Goal: Information Seeking & Learning: Find specific fact

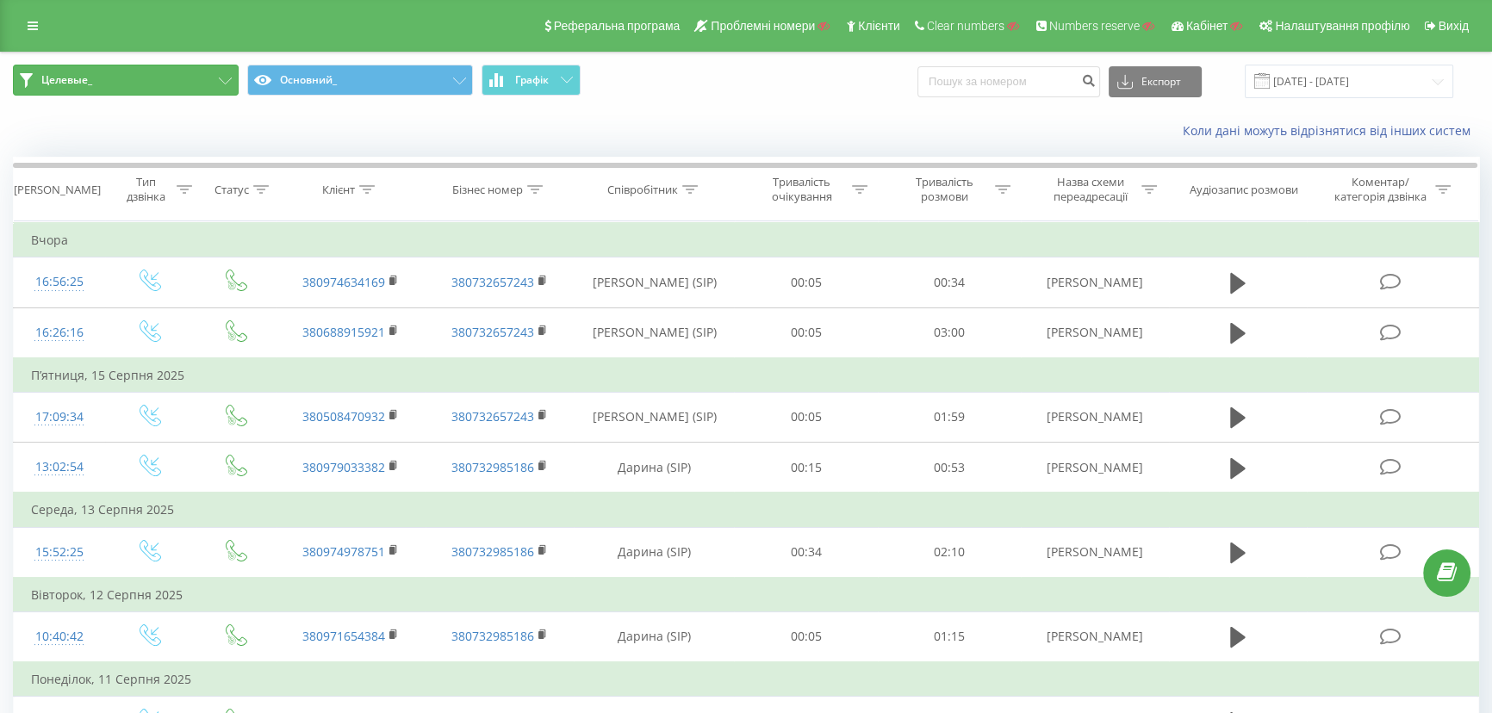
drag, startPoint x: 145, startPoint y: 92, endPoint x: 153, endPoint y: 81, distance: 13.6
click at [146, 90] on button "Целевые_" at bounding box center [126, 80] width 226 height 31
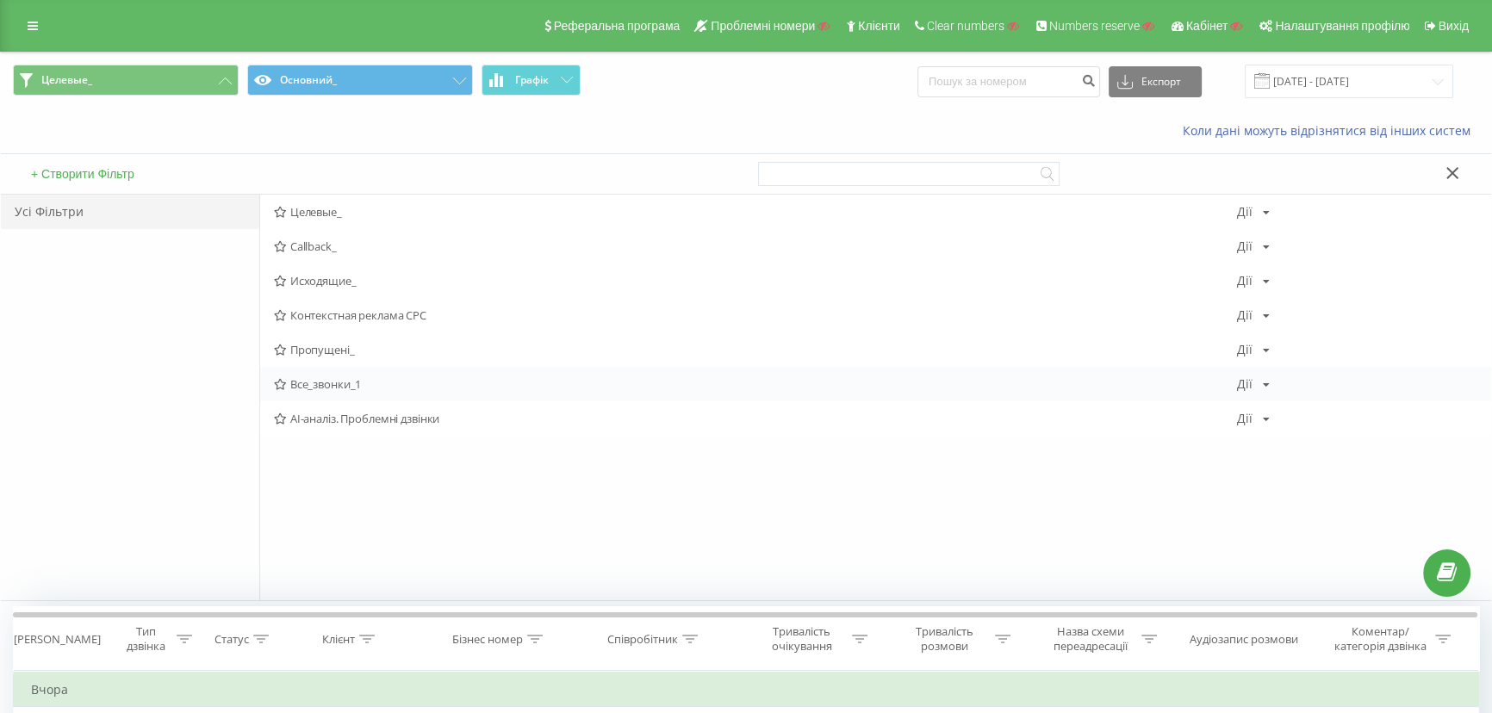
click at [315, 386] on span "Все_звонки_1" at bounding box center [755, 384] width 963 height 12
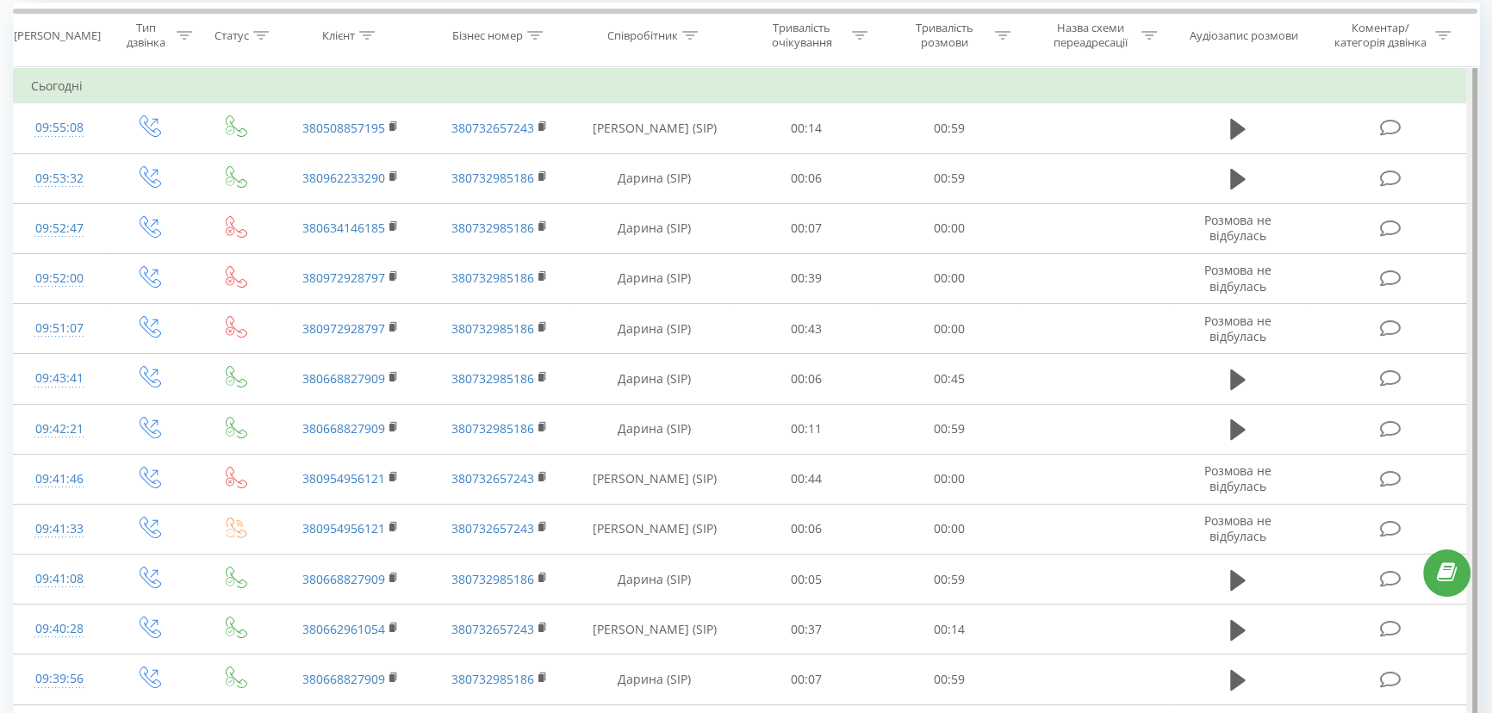
scroll to position [146, 0]
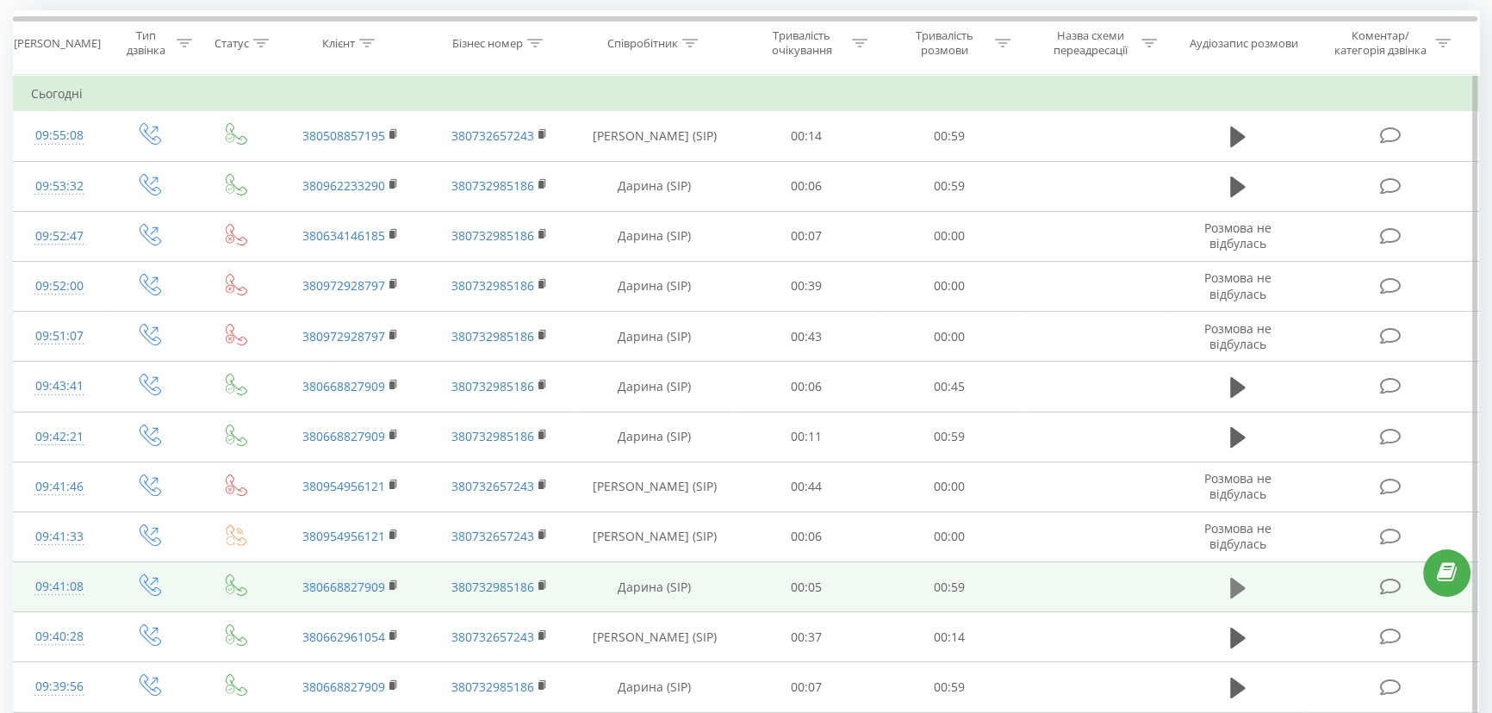
click at [1230, 586] on icon at bounding box center [1238, 588] width 16 height 24
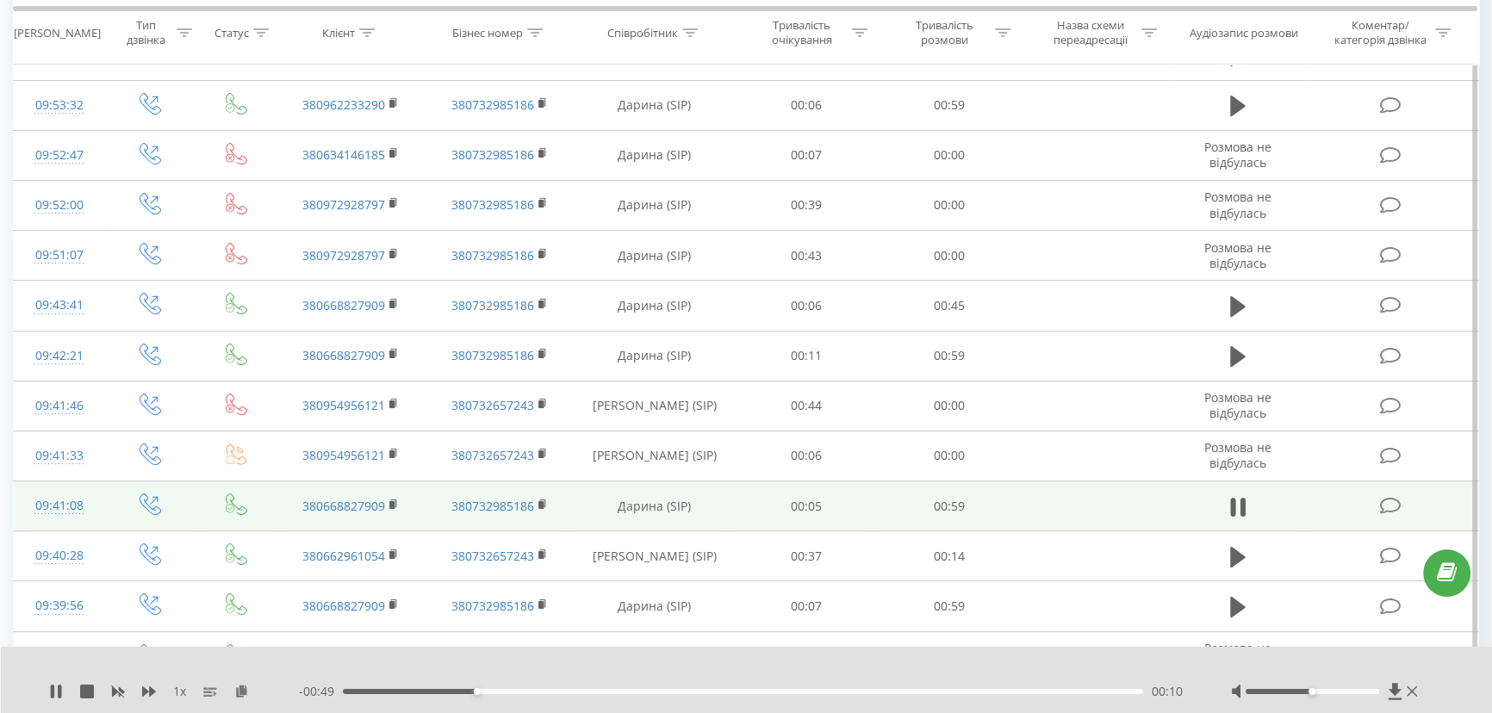
scroll to position [225, 0]
click at [1246, 510] on button at bounding box center [1238, 510] width 26 height 26
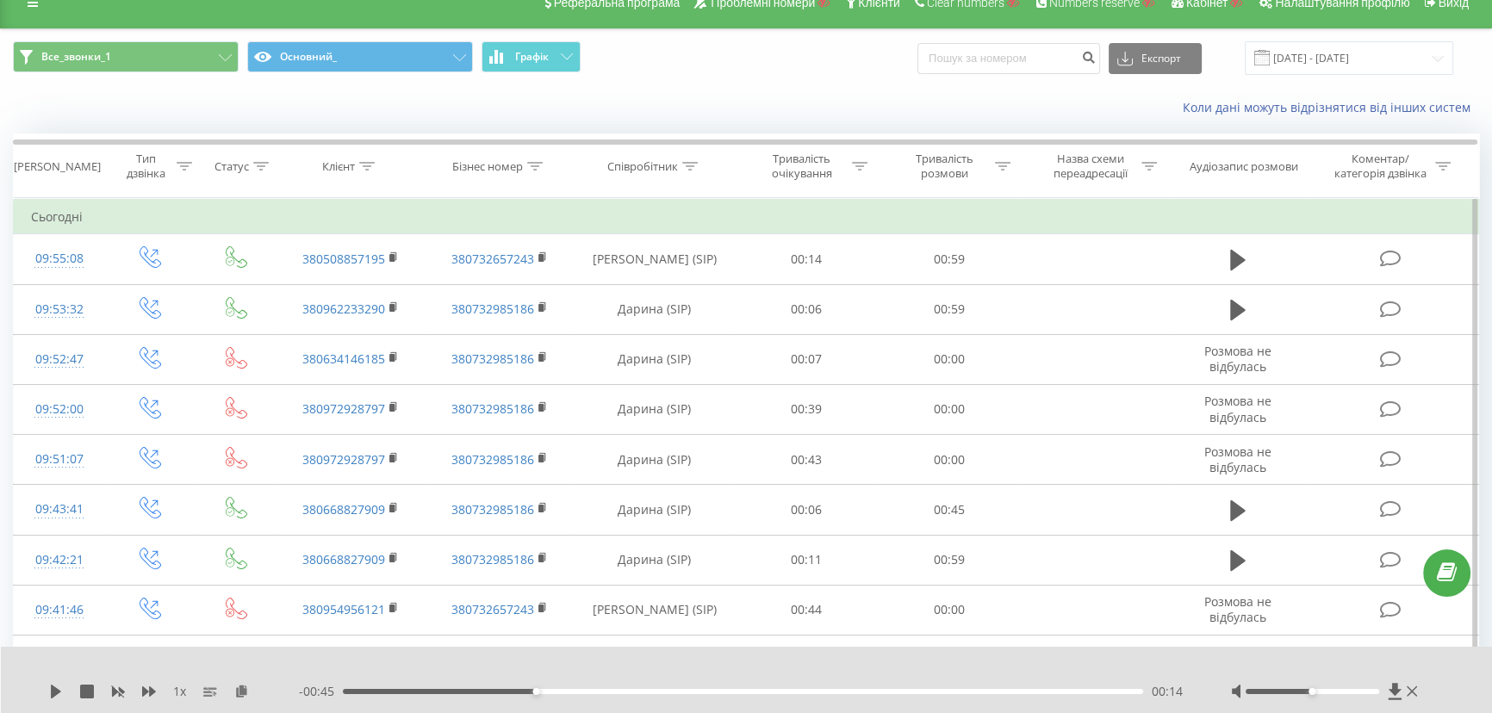
scroll to position [0, 0]
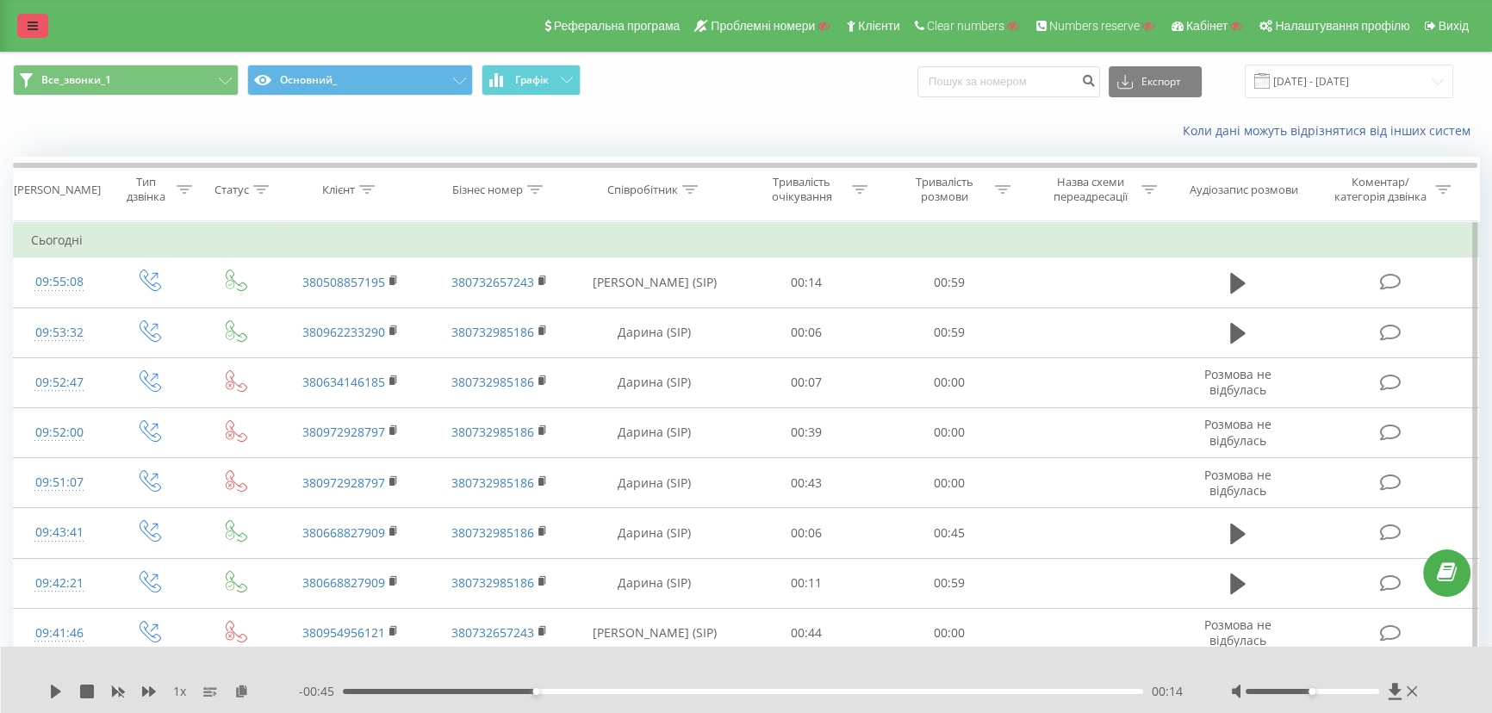
click at [39, 27] on link at bounding box center [32, 26] width 31 height 24
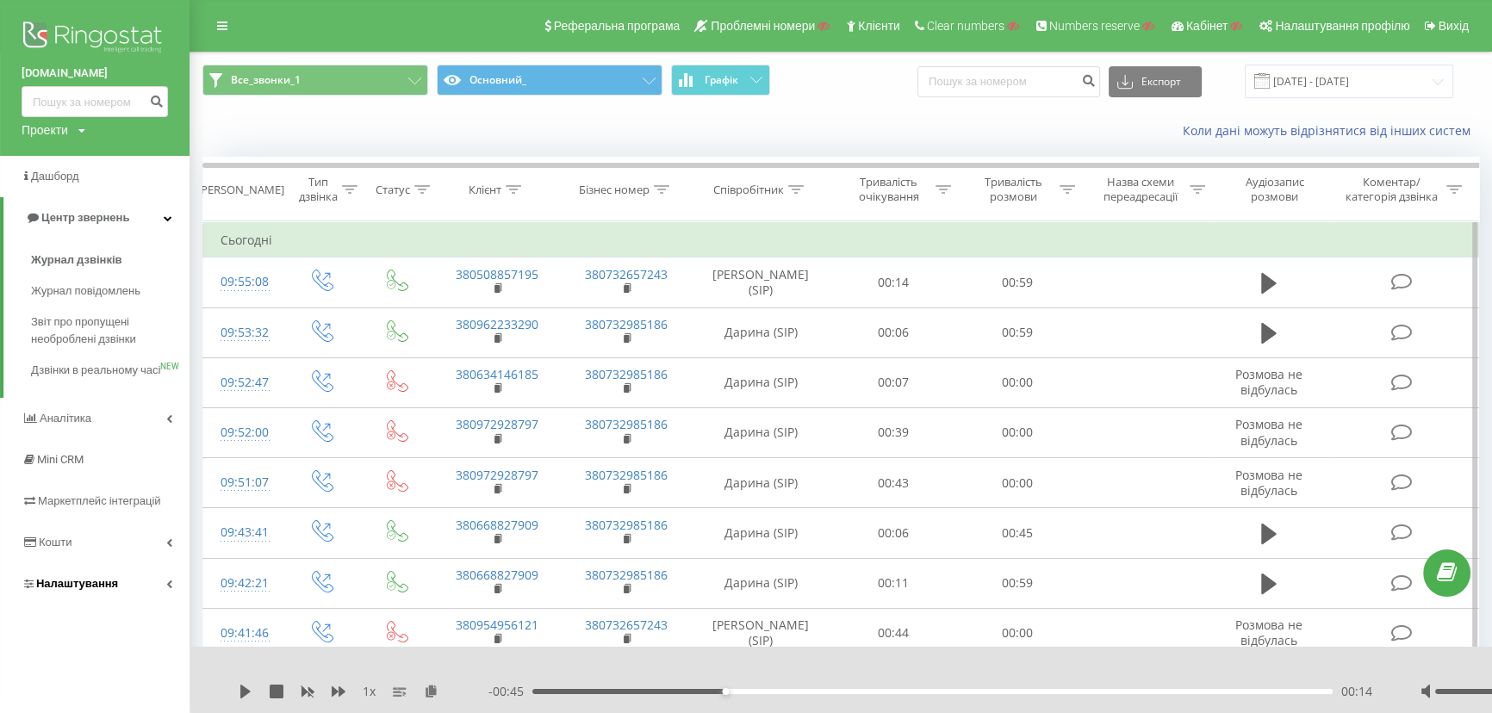
click at [87, 590] on span "Налаштування" at bounding box center [77, 583] width 82 height 13
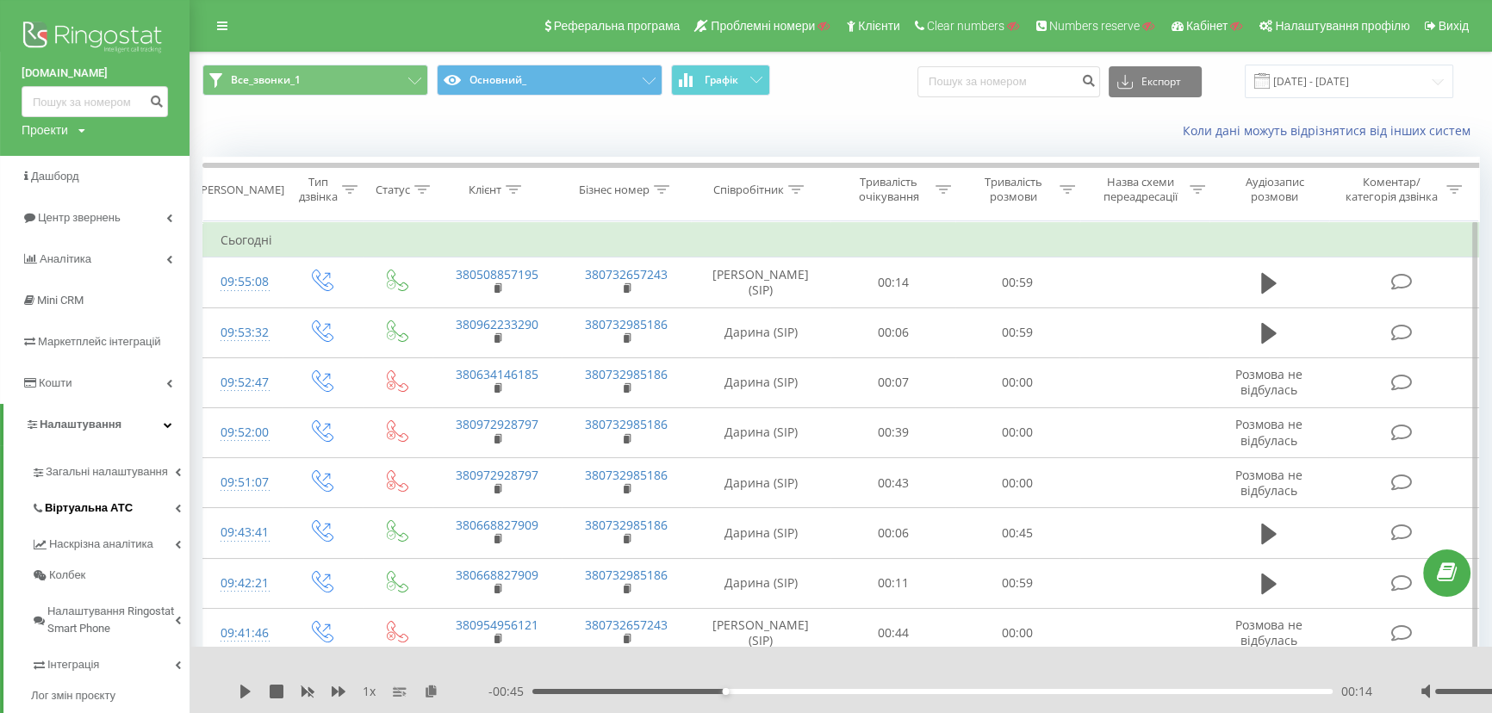
click at [72, 508] on span "Віртуальна АТС" at bounding box center [89, 508] width 88 height 17
click at [78, 606] on span "Підключення номерів" at bounding box center [113, 603] width 121 height 17
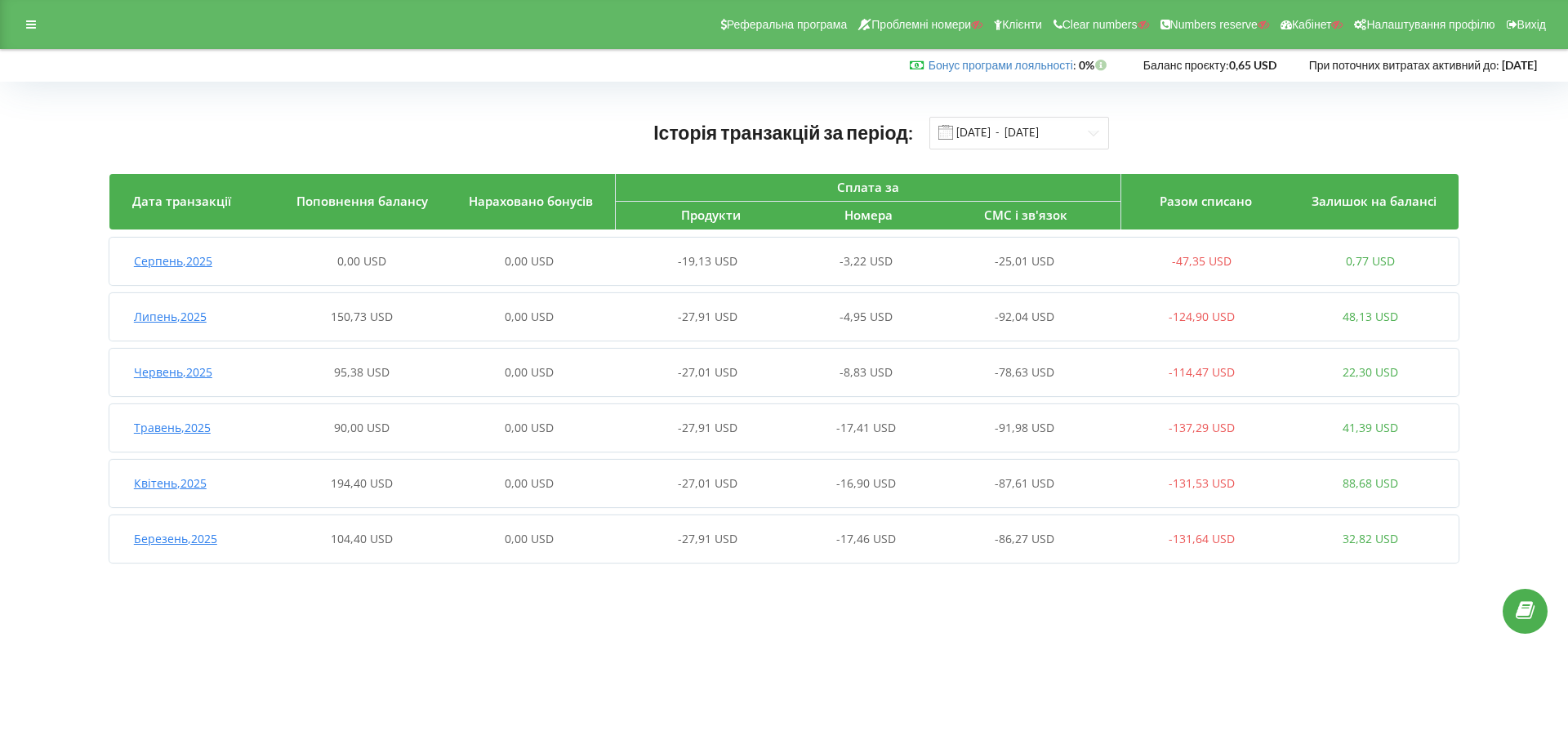
click at [222, 318] on div "Липень , 2025" at bounding box center [193, 317] width 169 height 16
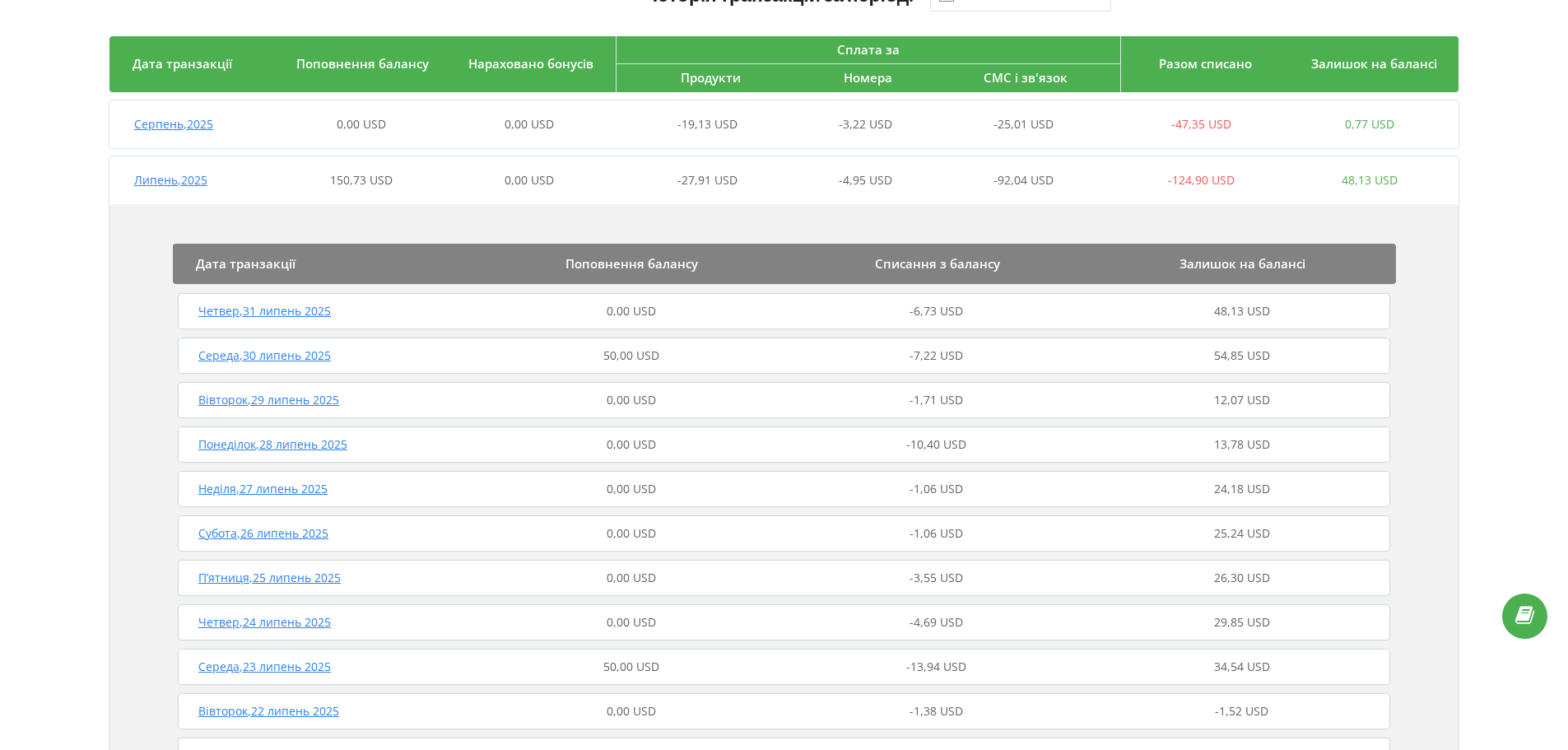
scroll to position [152, 0]
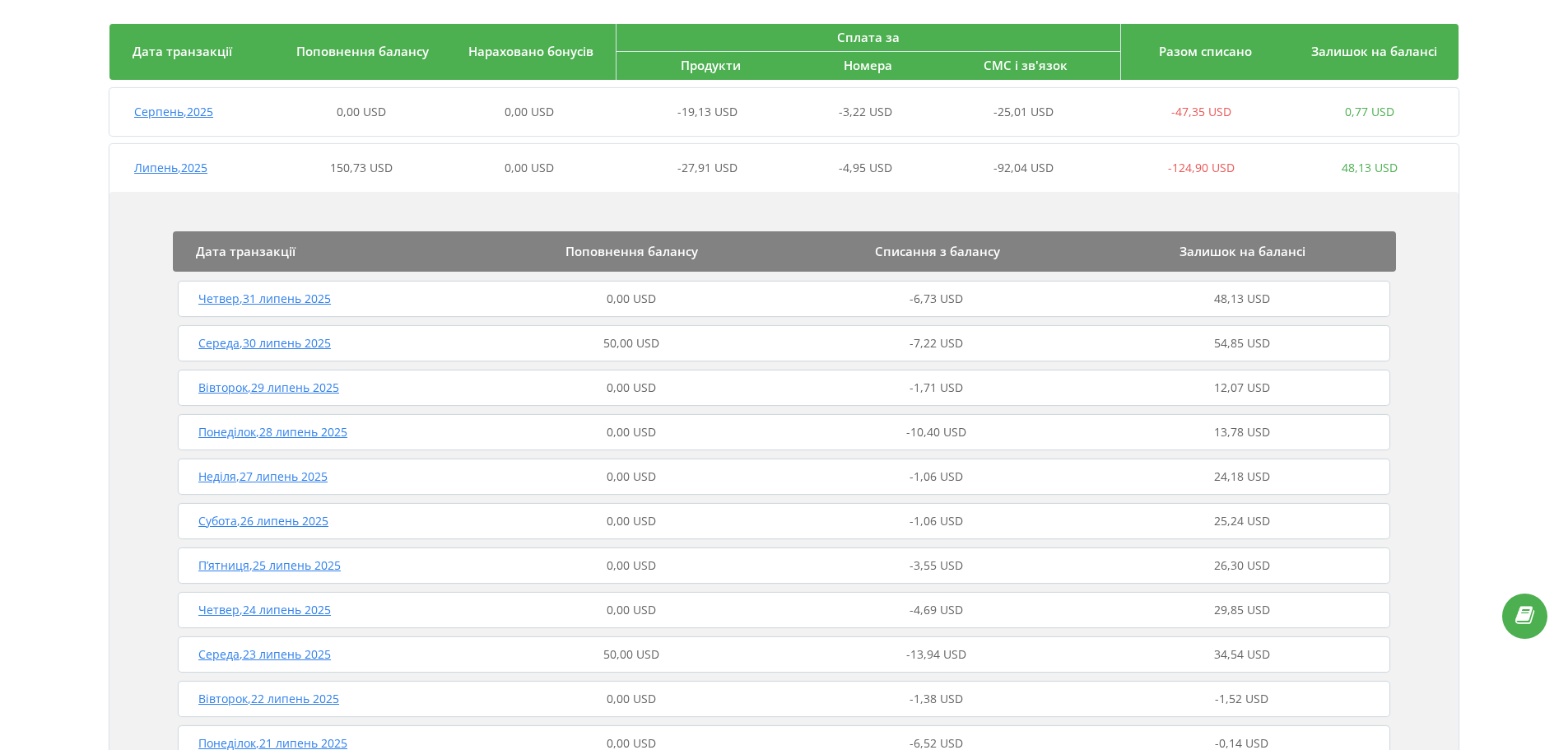
click at [470, 344] on div "Середа , 30 липень 2025" at bounding box center [327, 343] width 306 height 16
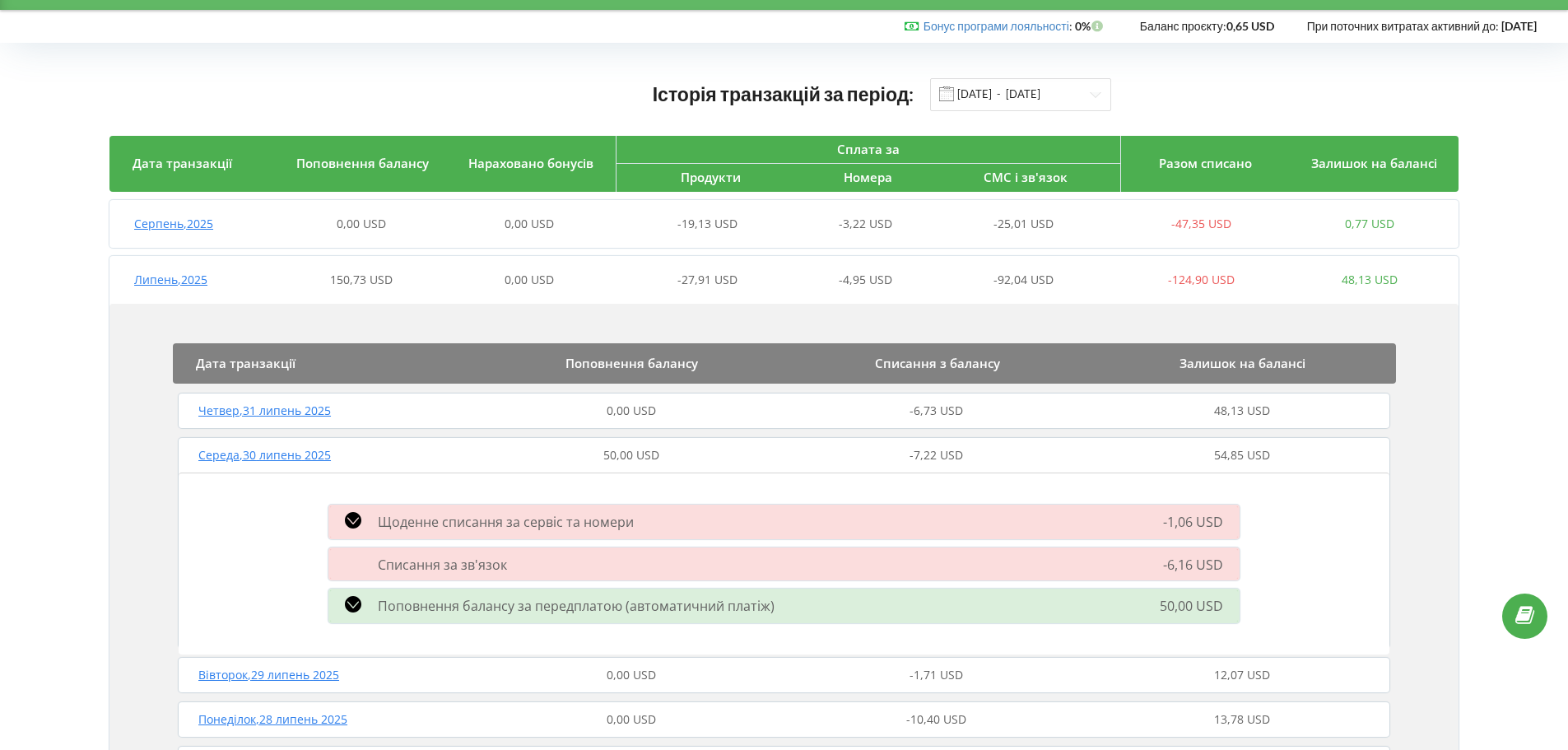
scroll to position [0, 0]
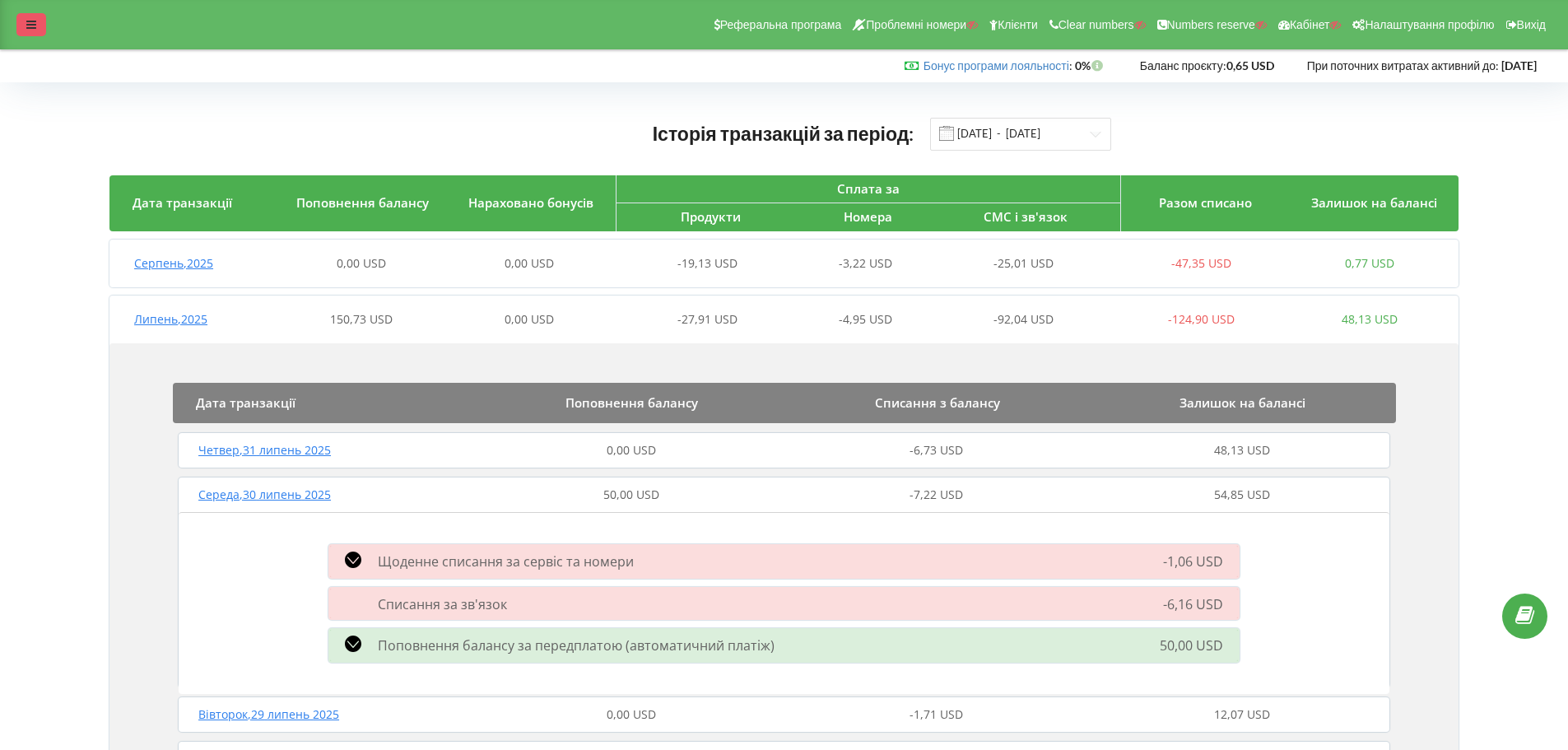
click at [32, 21] on icon at bounding box center [32, 25] width 10 height 11
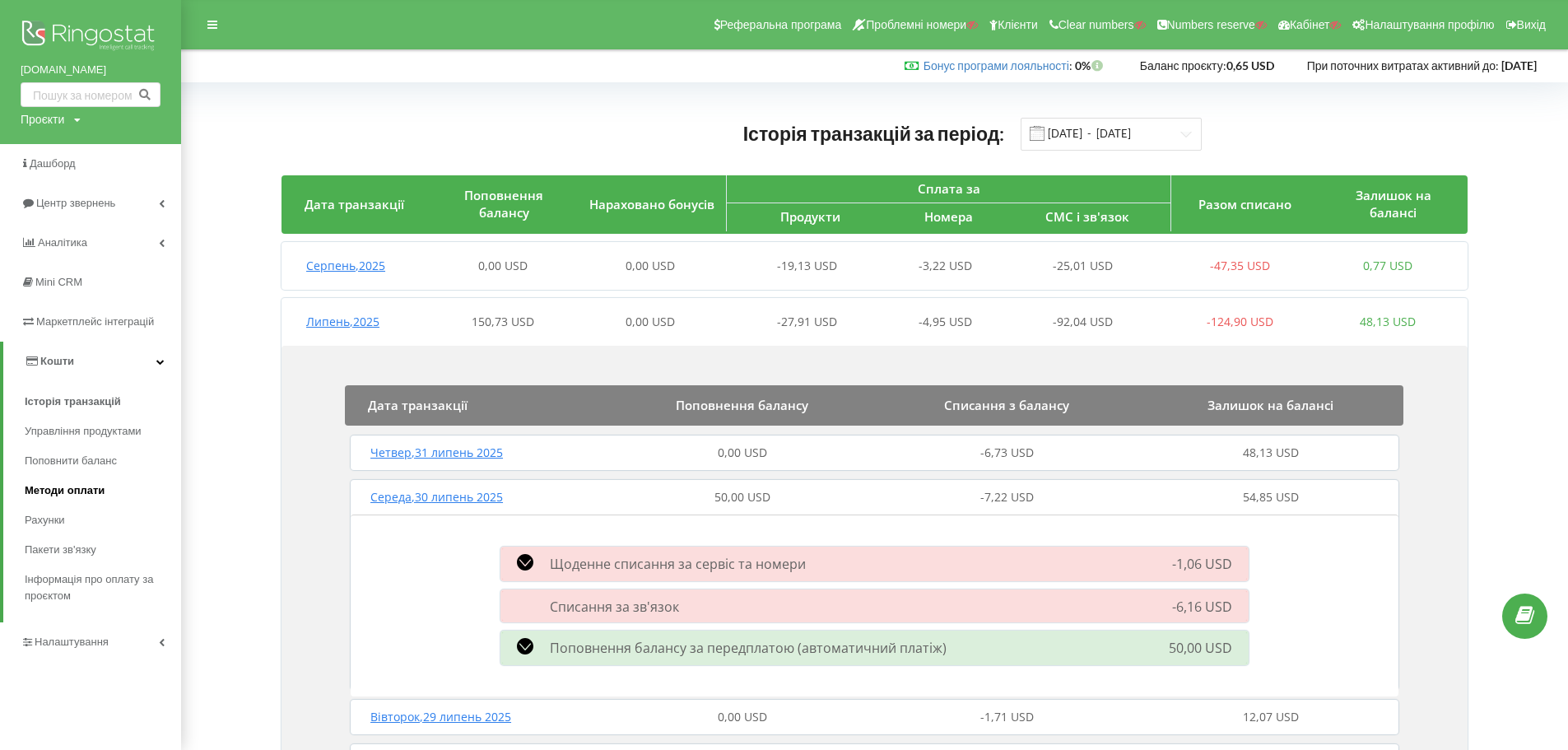
click at [60, 486] on span "Методи оплати" at bounding box center [65, 490] width 80 height 16
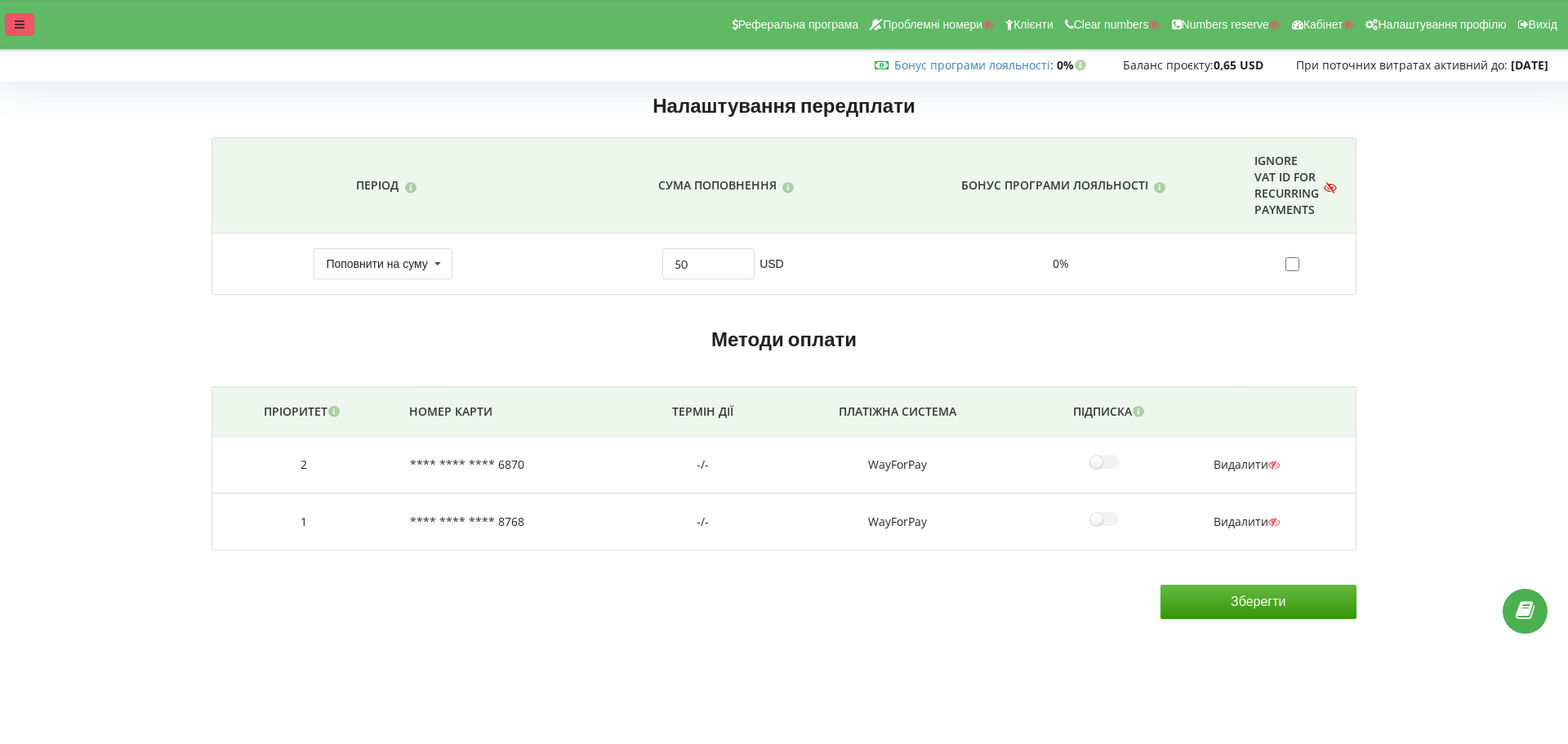
click at [17, 23] on icon at bounding box center [20, 25] width 9 height 11
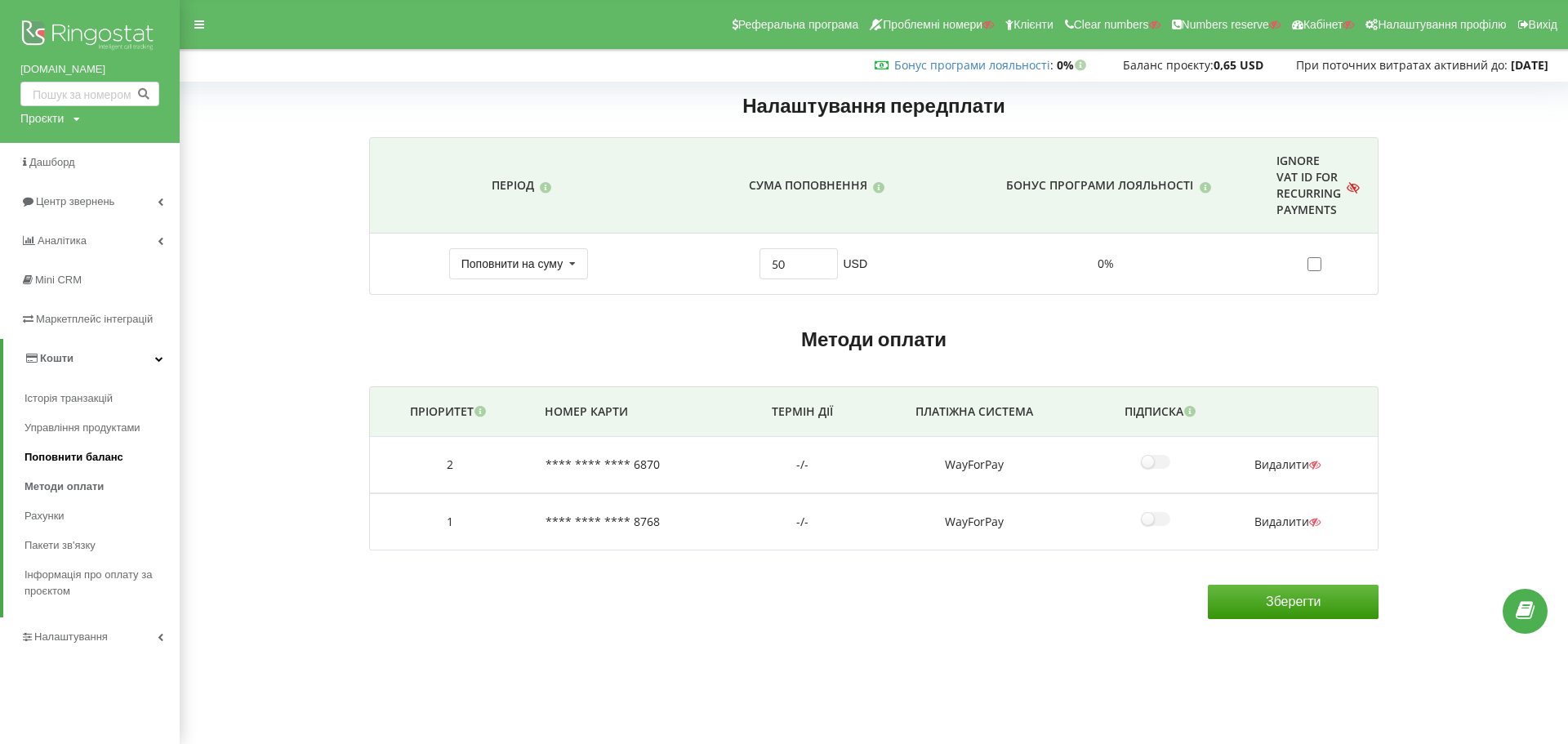
click at [55, 454] on span "Поповнити баланс" at bounding box center [74, 457] width 99 height 16
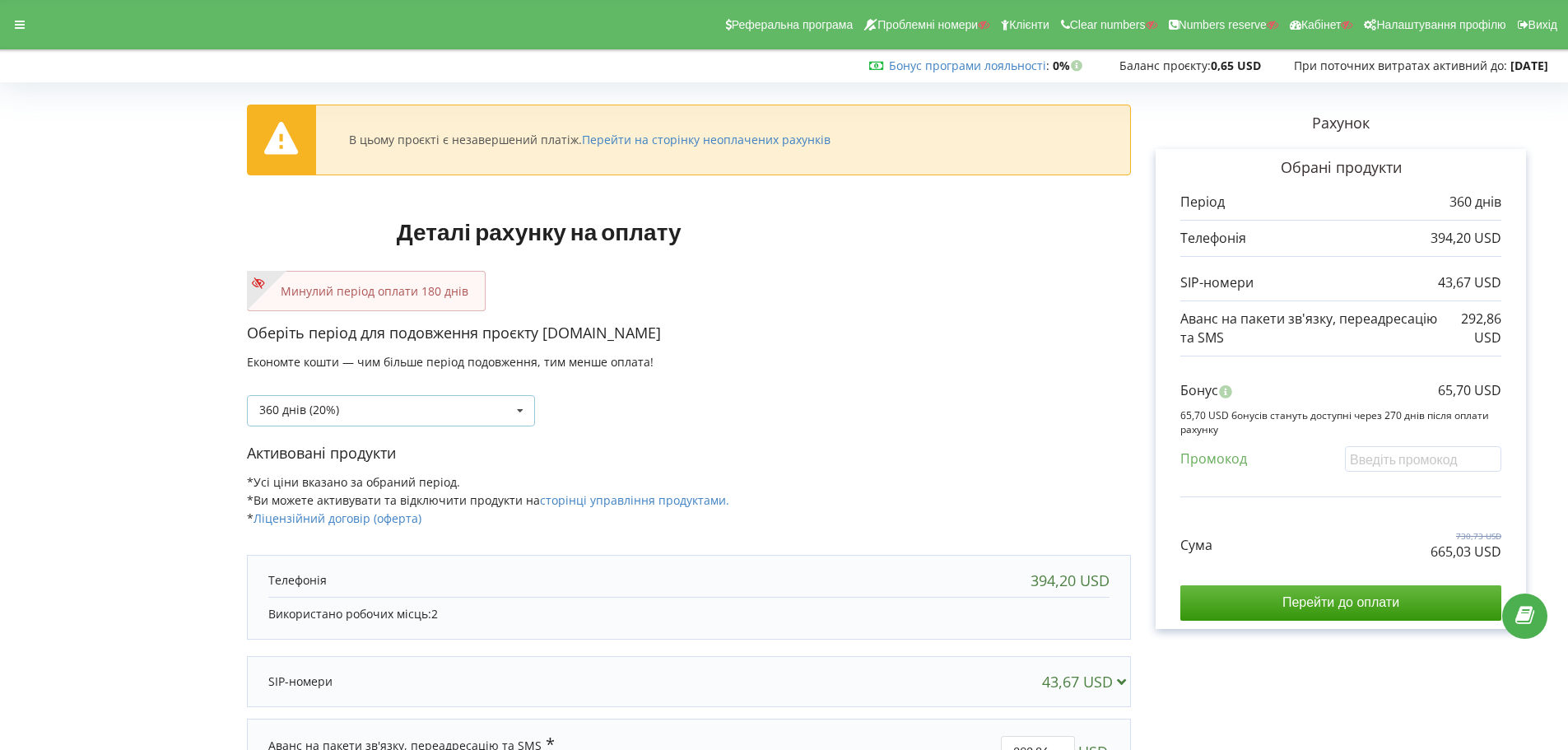
click at [420, 406] on div "360 днів (20%) Поповнити баланс без подовження" at bounding box center [391, 411] width 289 height 32
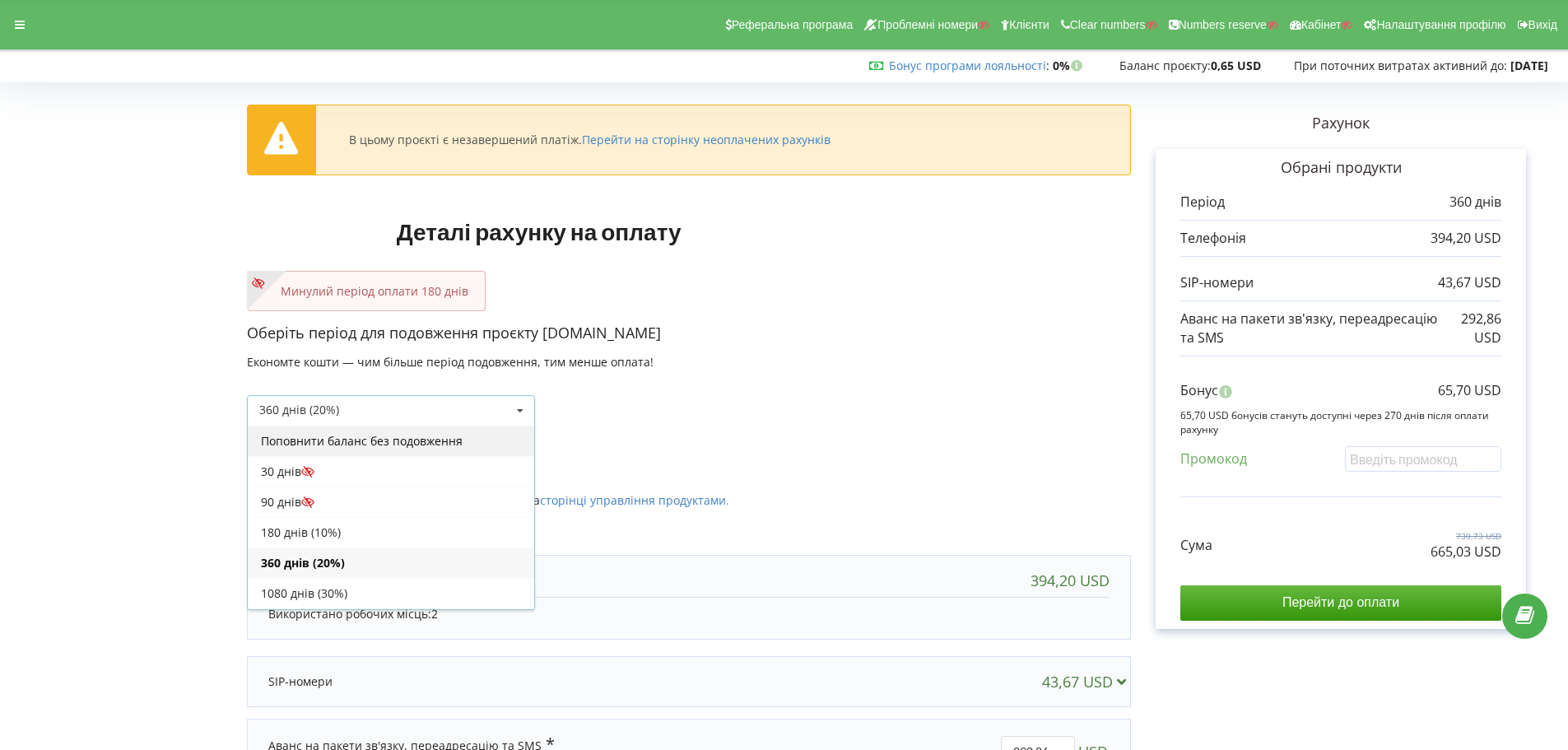
click at [354, 443] on div "Поповнити баланс без подовження" at bounding box center [391, 440] width 287 height 31
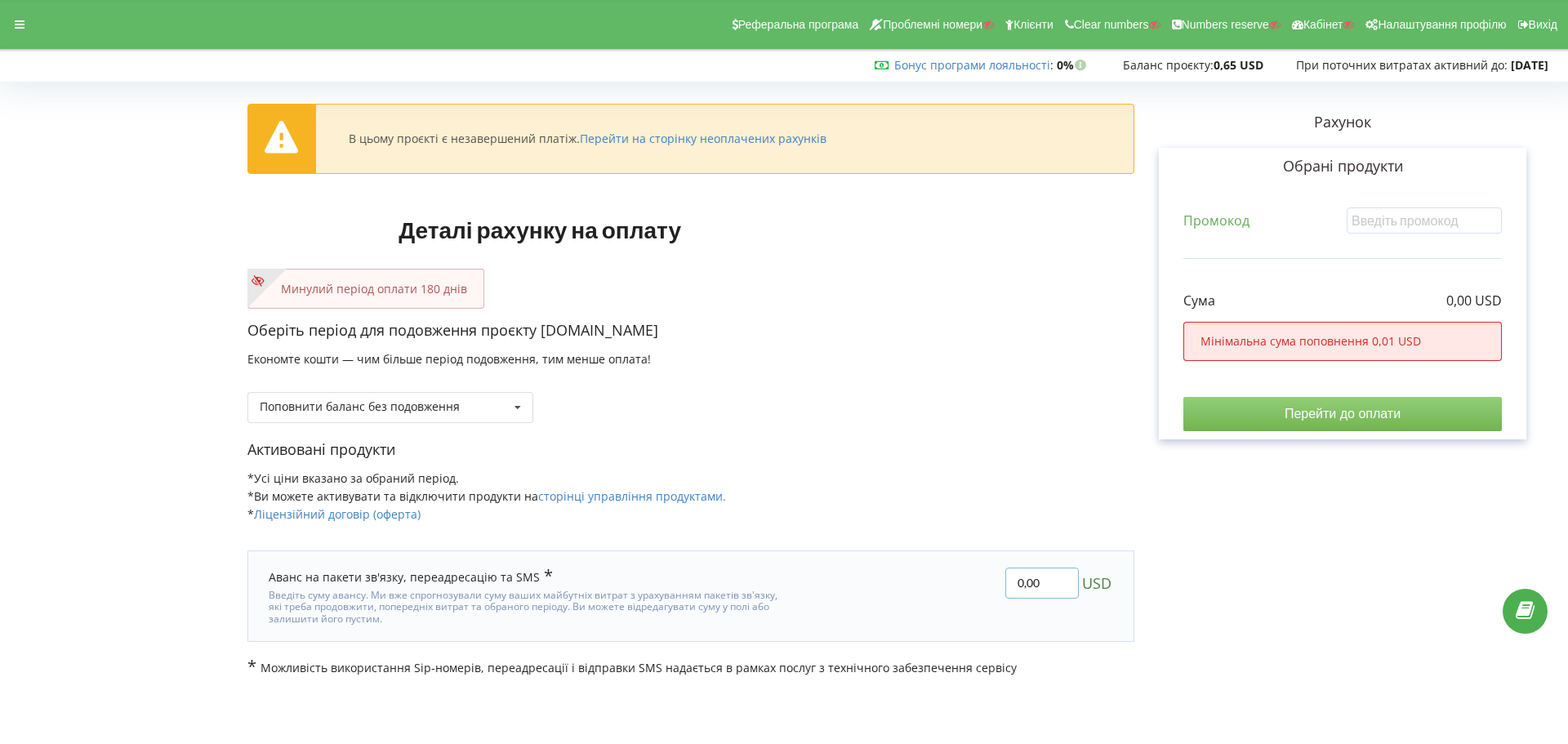
drag, startPoint x: 1042, startPoint y: 587, endPoint x: 897, endPoint y: 587, distance: 145.0
click at [900, 588] on div "0,00 USD" at bounding box center [962, 596] width 325 height 80
type input "50"
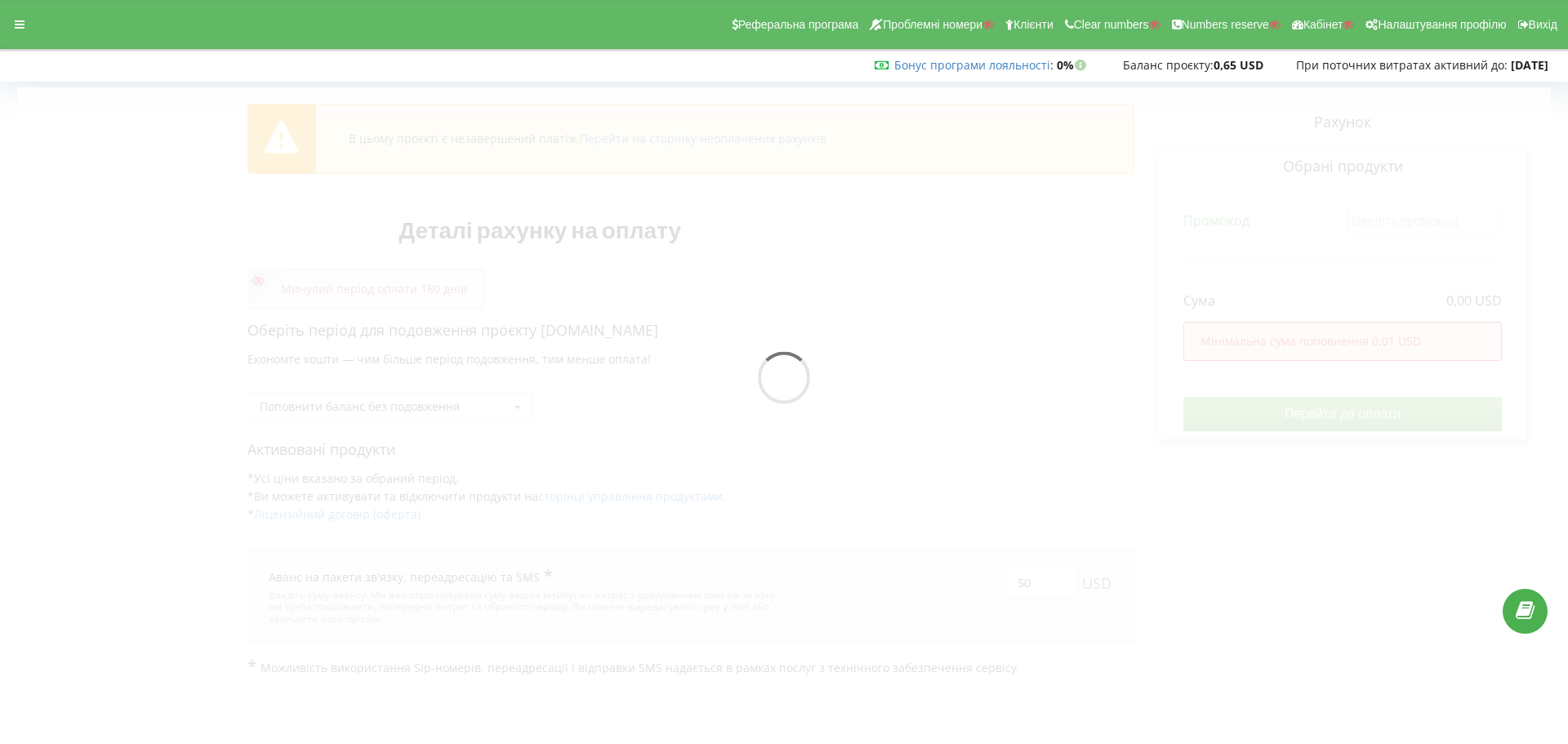
click at [1366, 482] on div "В цьому проєкті є незавершений платіж. Перейти на сторінку неоплачених рахунків…" at bounding box center [784, 381] width 1534 height 589
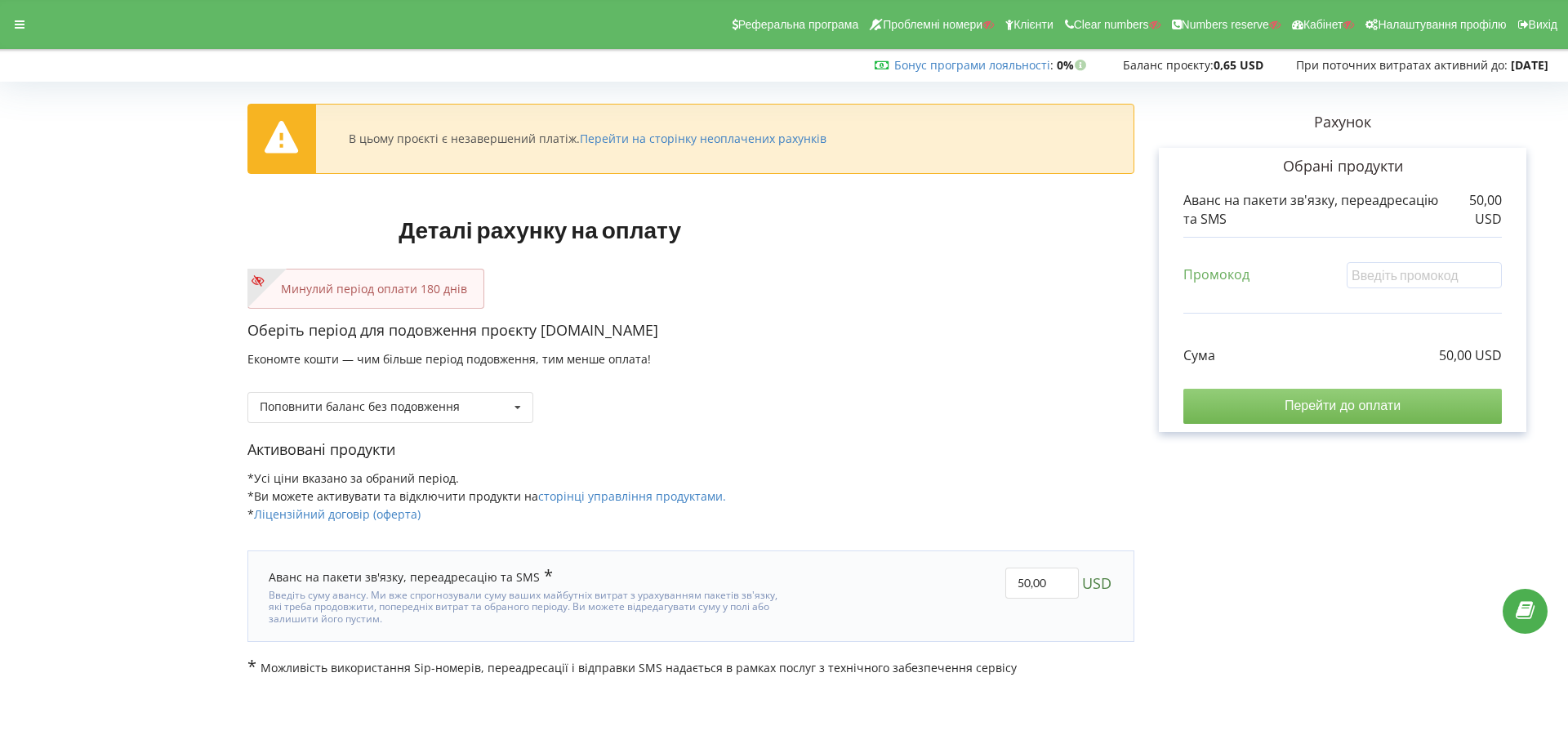
click at [1340, 402] on input "Перейти до оплати" at bounding box center [1343, 406] width 319 height 34
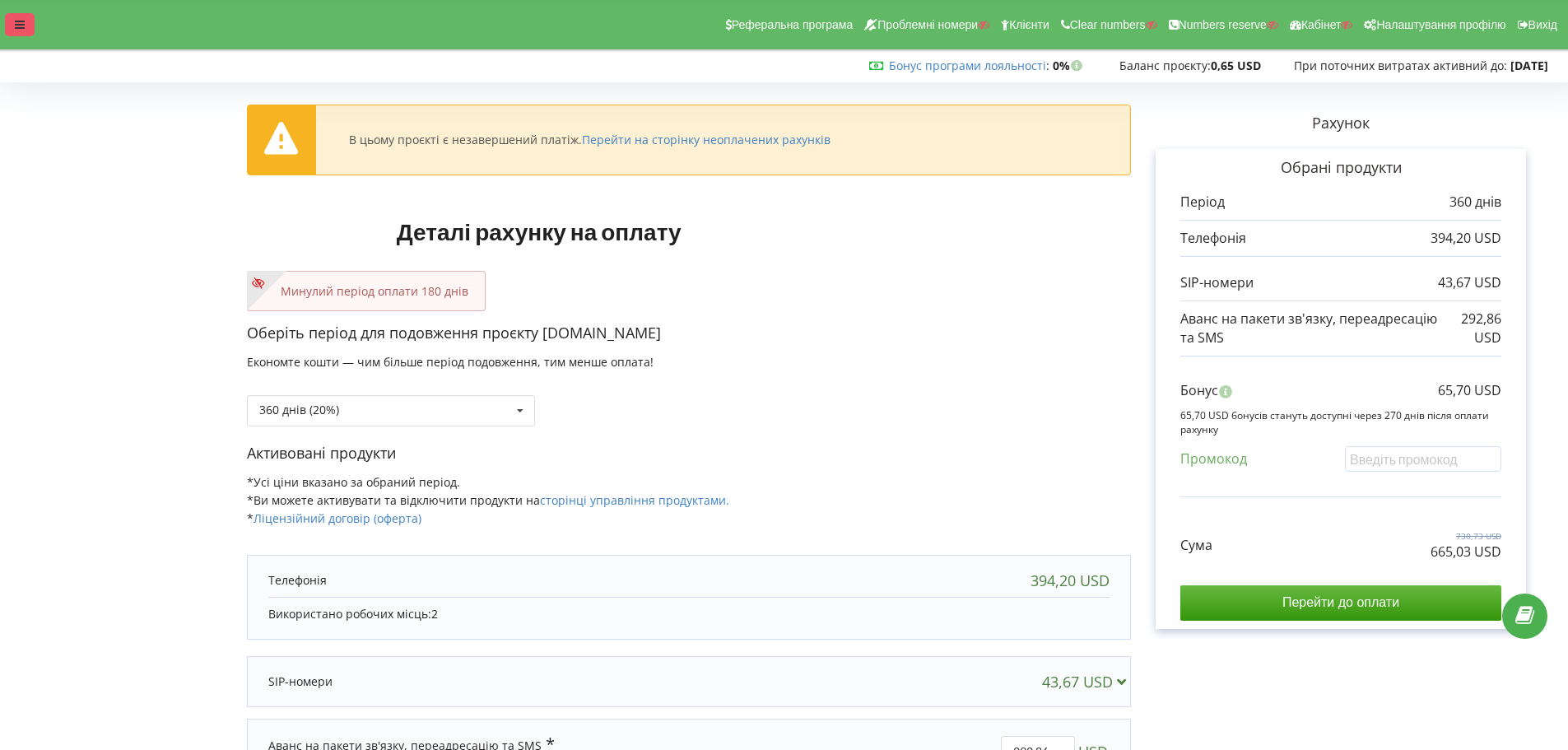
click at [21, 32] on div at bounding box center [19, 25] width 30 height 23
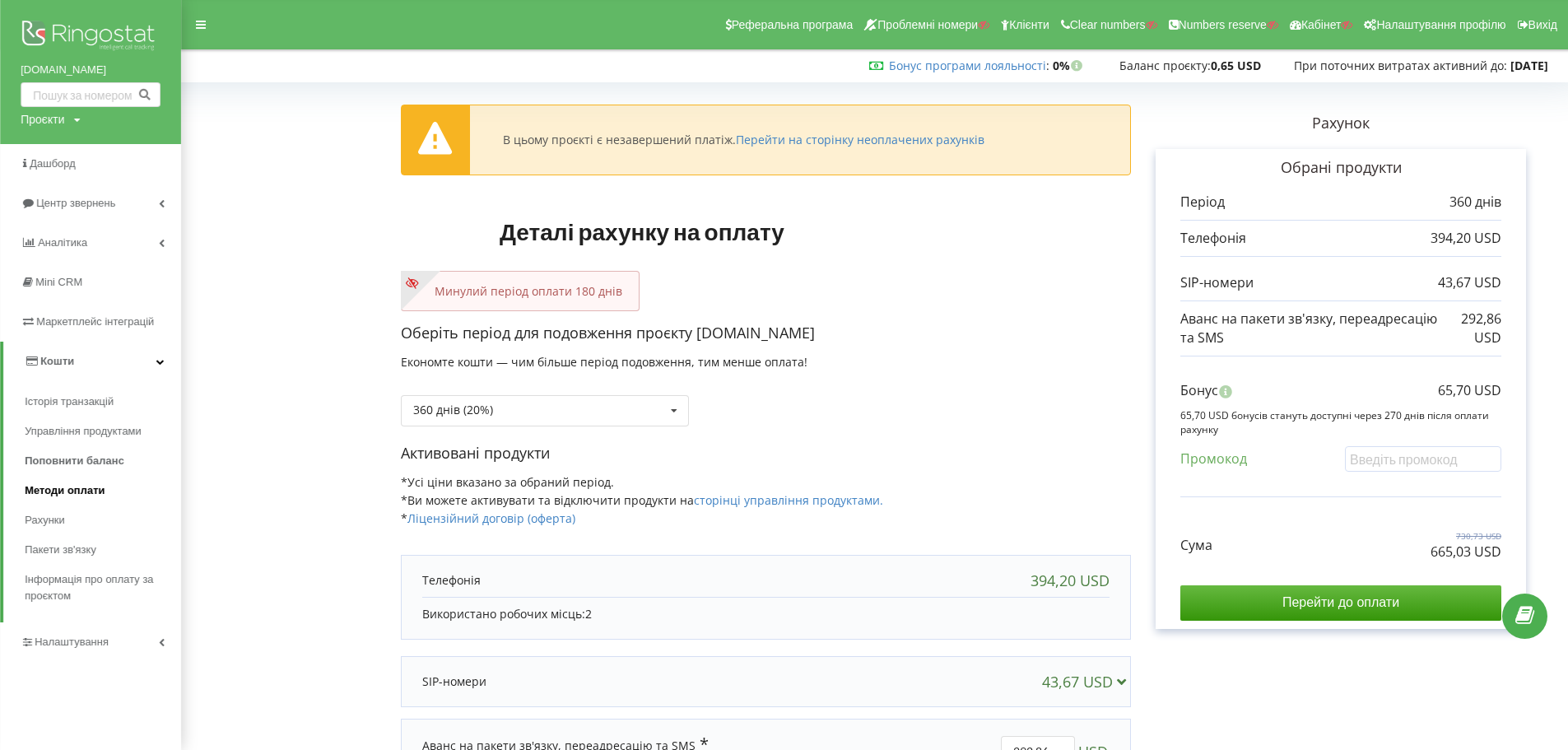
click at [62, 491] on span "Методи оплати" at bounding box center [65, 490] width 80 height 16
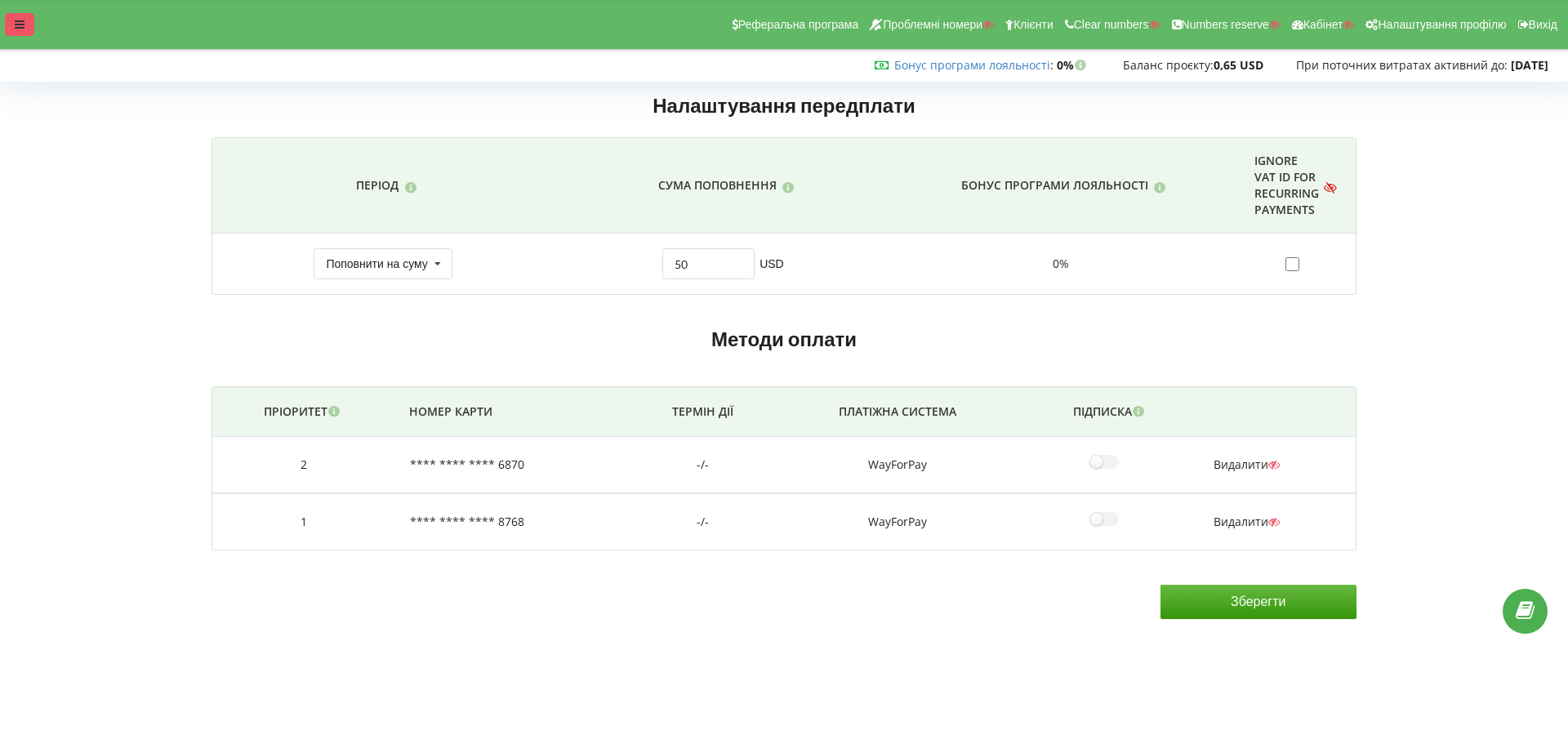
click at [27, 26] on div at bounding box center [19, 25] width 29 height 23
click at [27, 23] on div at bounding box center [19, 25] width 29 height 23
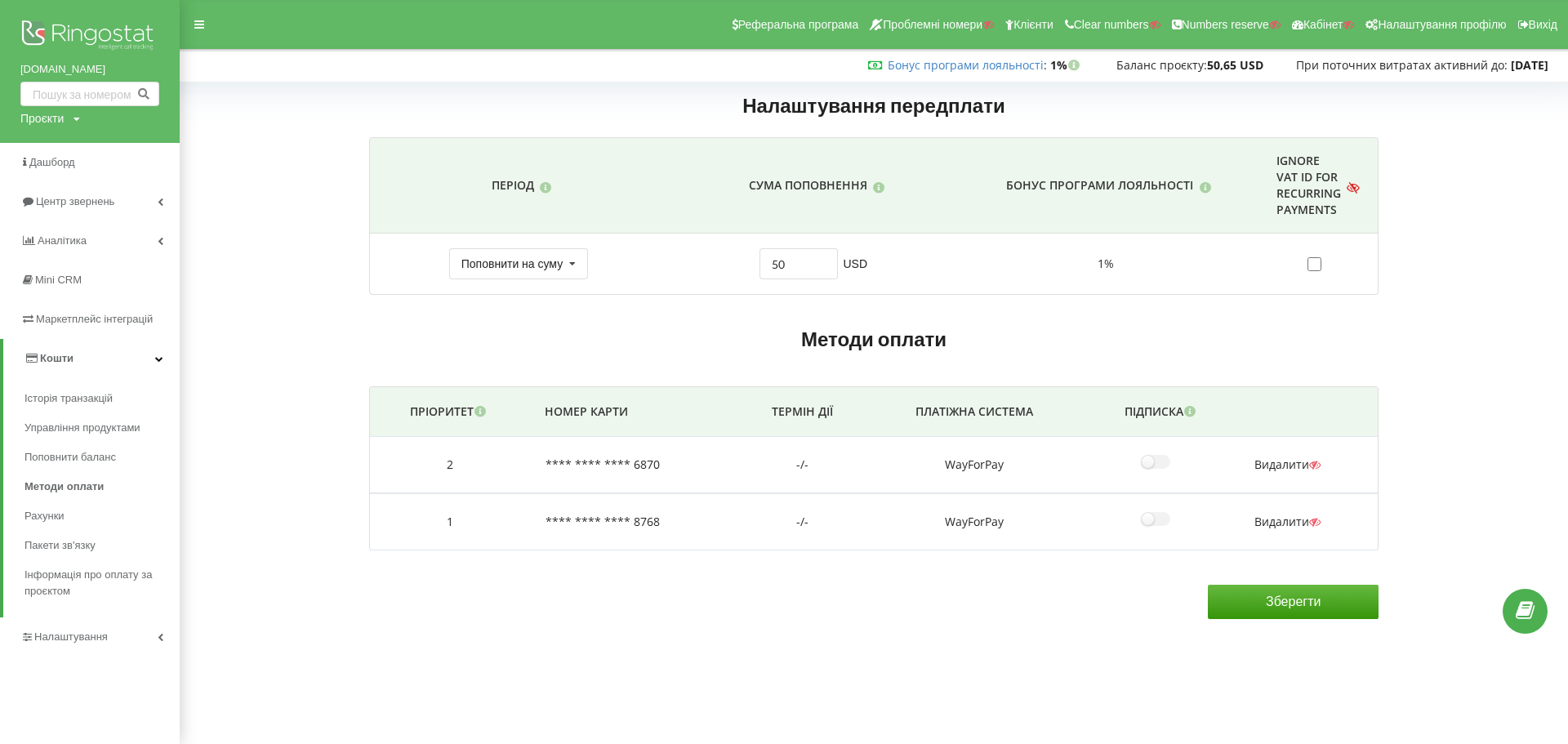
click at [75, 31] on img at bounding box center [90, 36] width 138 height 41
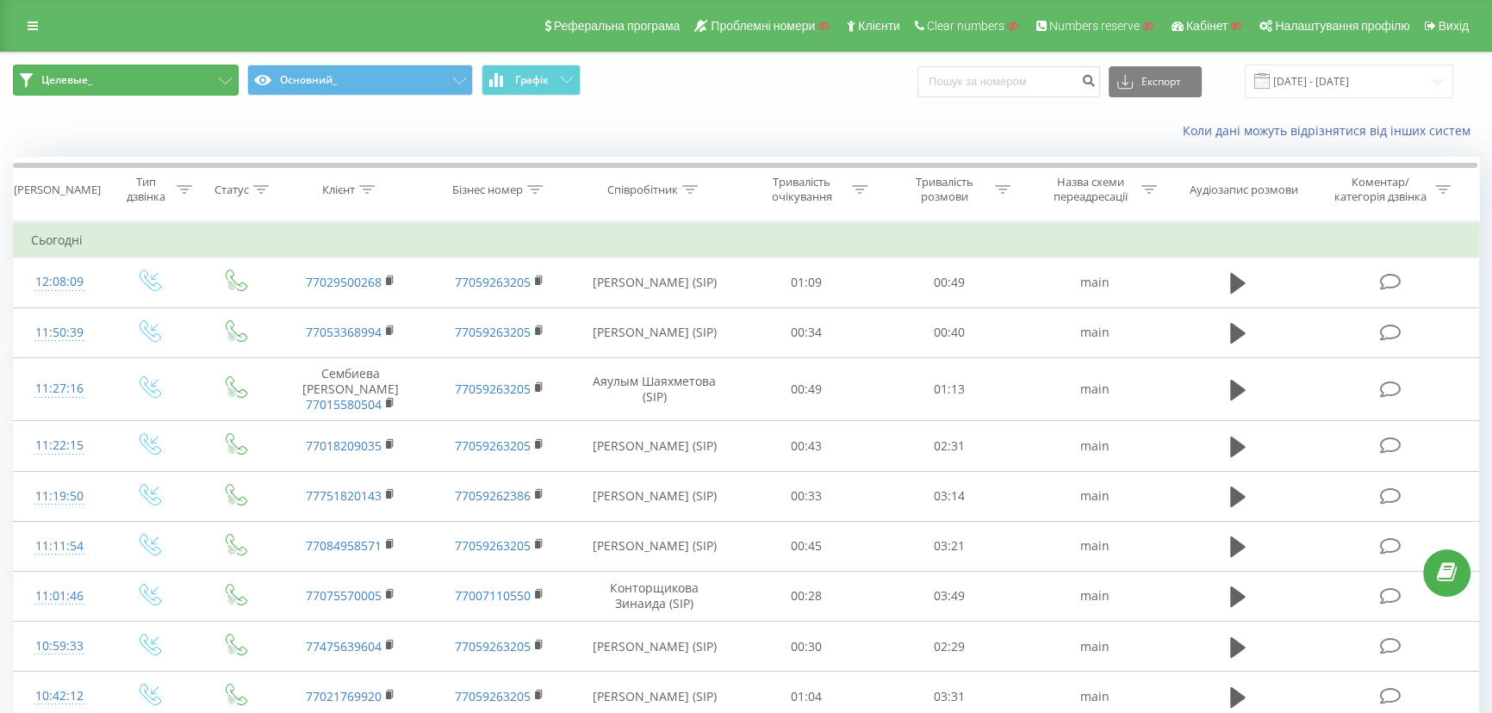
click at [172, 79] on button "Целевые_" at bounding box center [126, 80] width 226 height 31
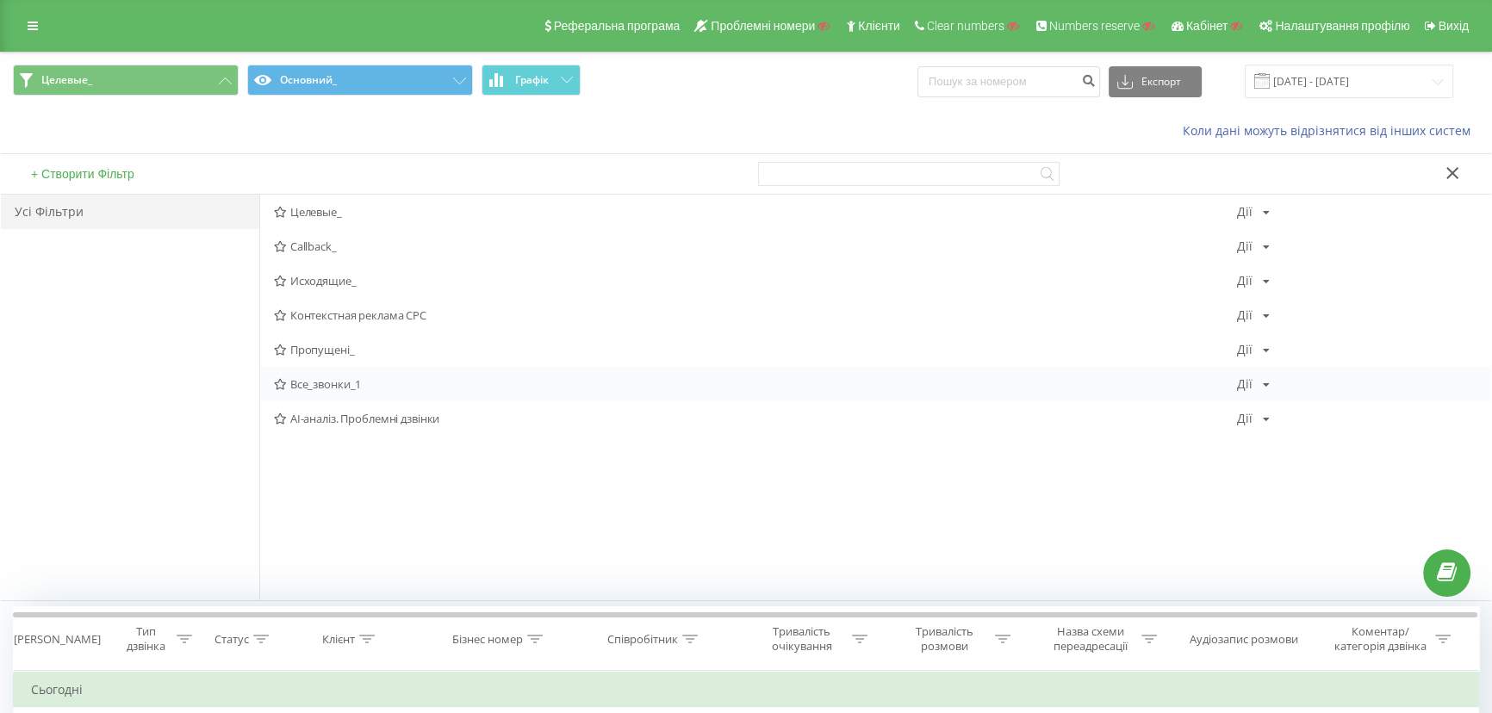
click at [310, 376] on div "Все_звонки_1 Дії Редагувати Копіювати Видалити За замовчуванням Поділитися" at bounding box center [875, 384] width 1231 height 34
click at [318, 380] on span "Все_звонки_1" at bounding box center [755, 384] width 963 height 12
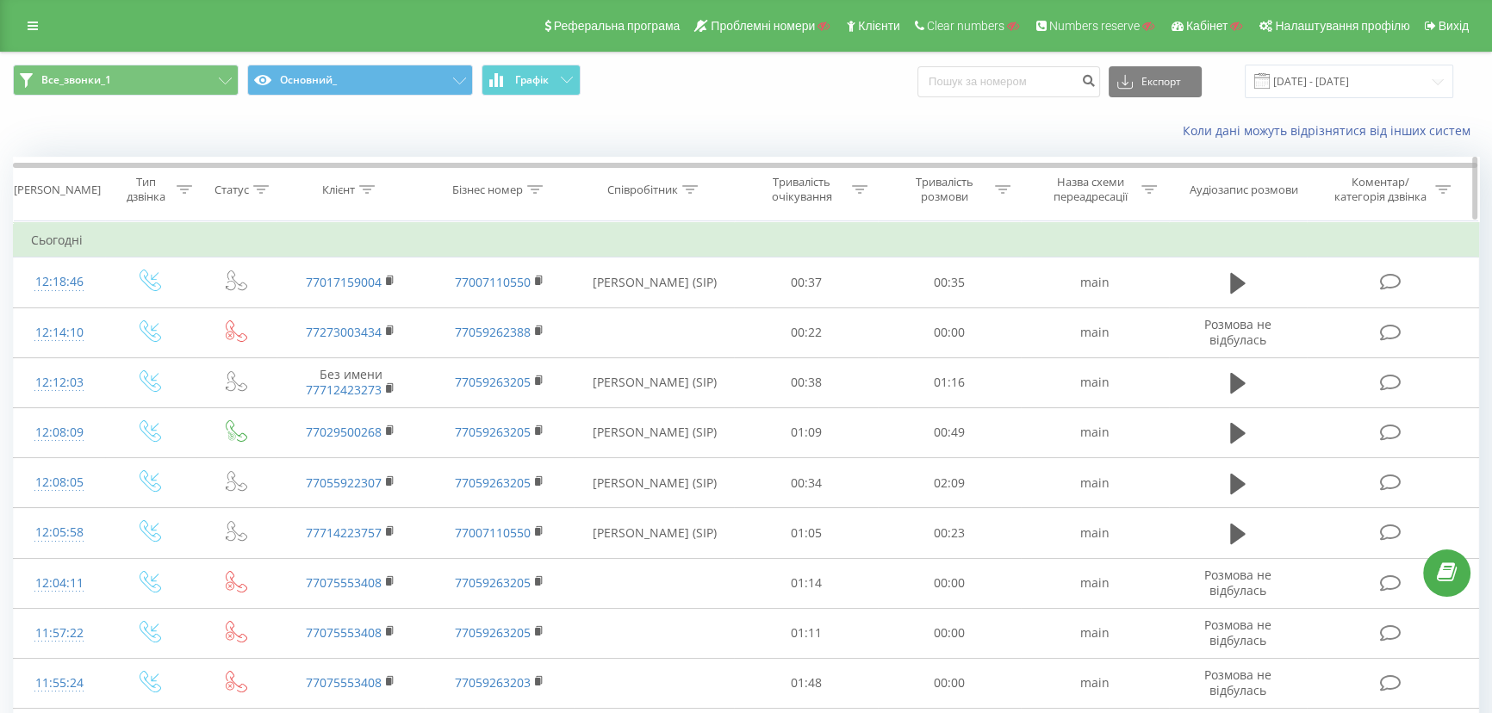
click at [359, 190] on icon at bounding box center [367, 189] width 16 height 9
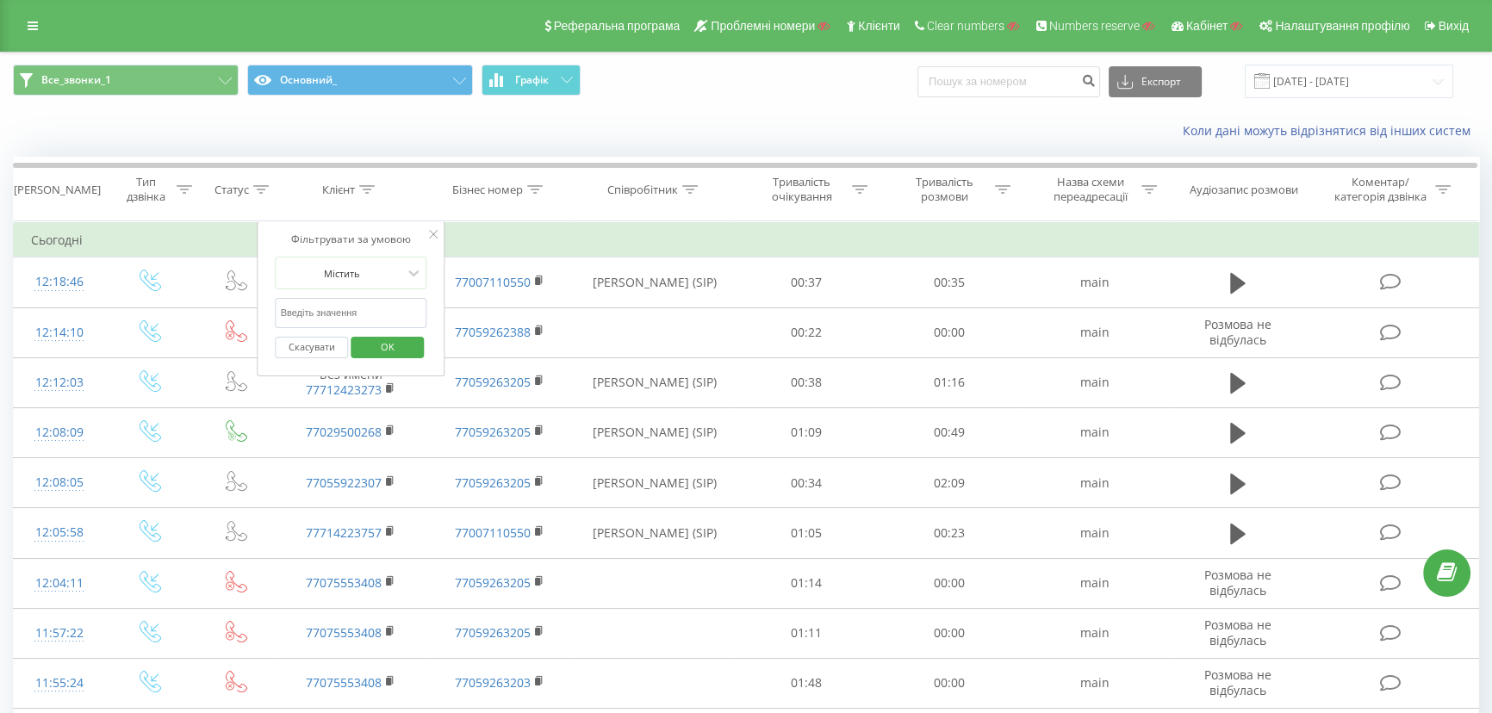
click at [330, 318] on input "text" at bounding box center [352, 313] width 152 height 30
click button "OK" at bounding box center [387, 348] width 73 height 22
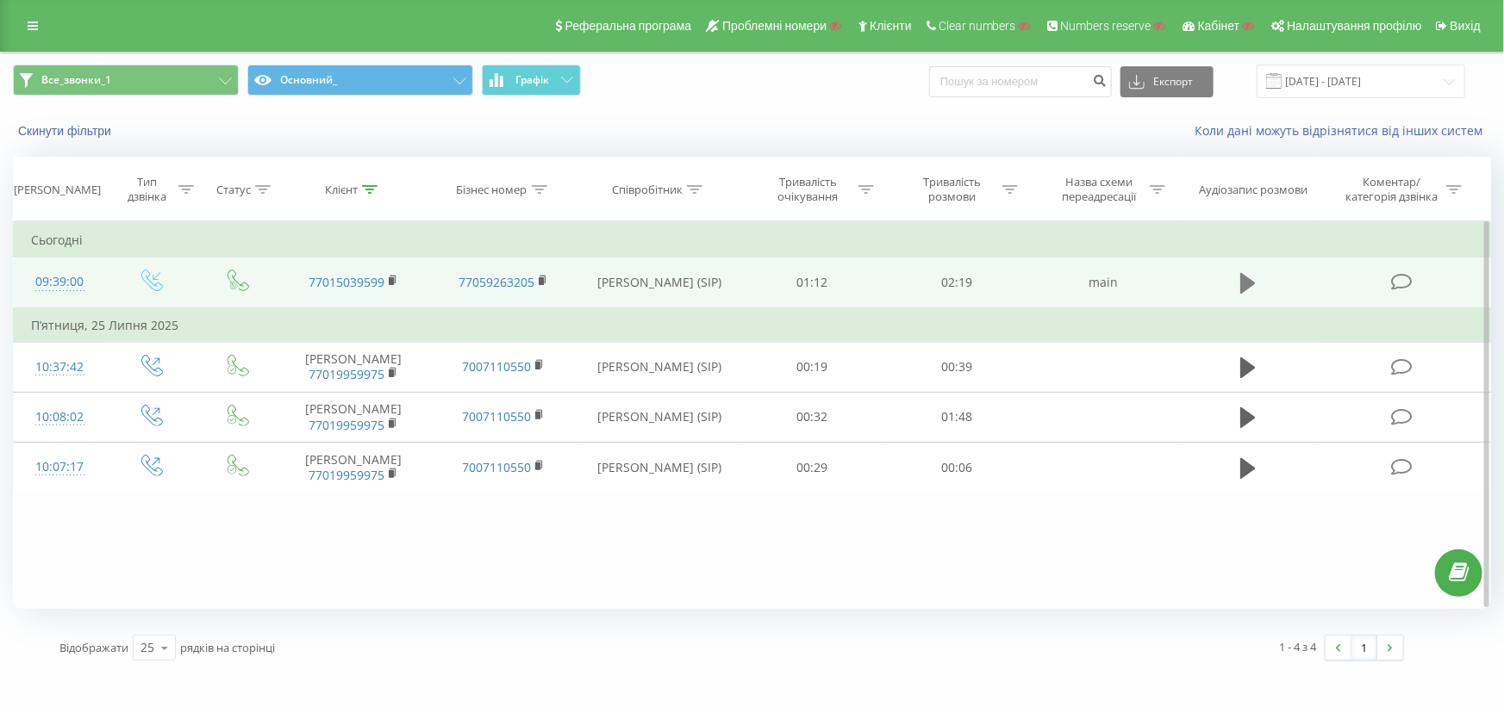
click at [1251, 281] on icon at bounding box center [1248, 283] width 16 height 21
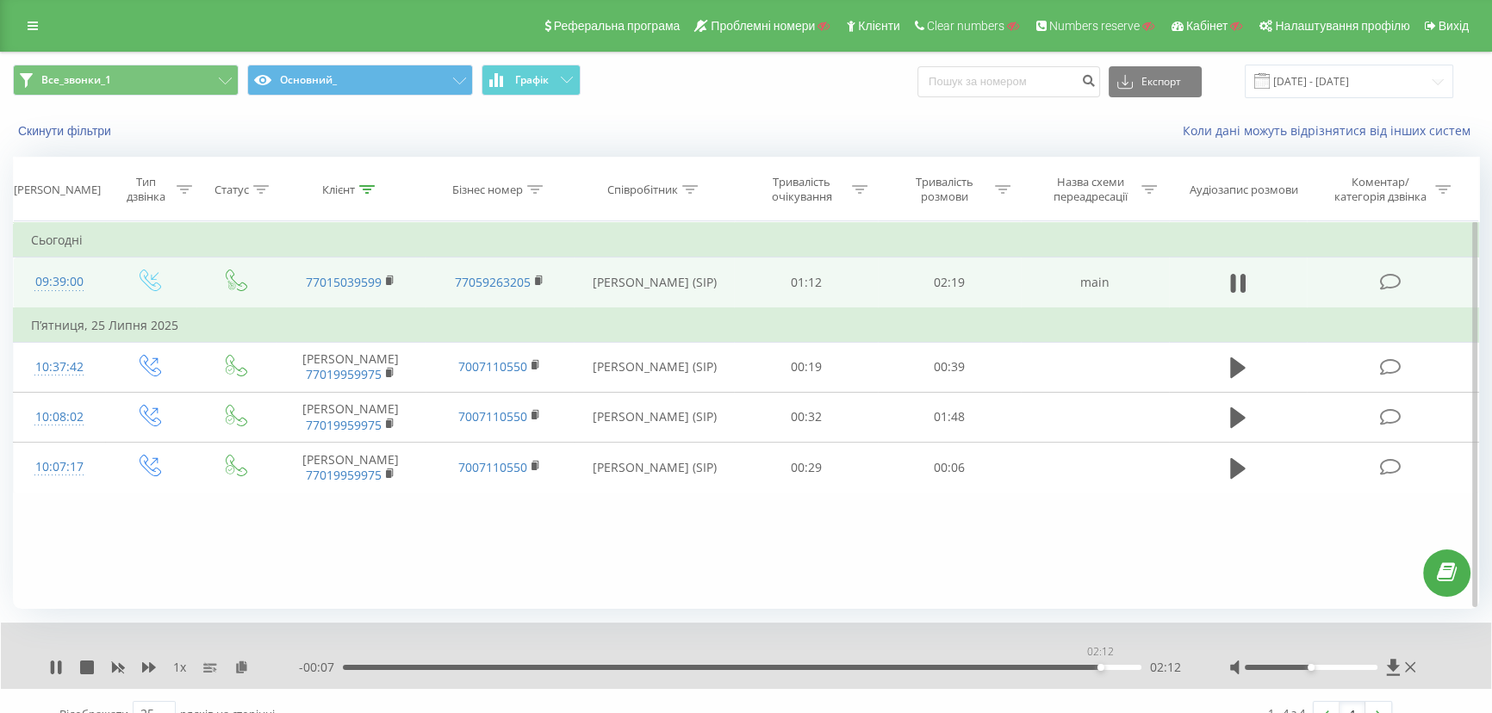
click at [1100, 665] on div "02:12" at bounding box center [742, 667] width 799 height 5
click at [1097, 670] on div "02:12" at bounding box center [742, 667] width 799 height 5
drag, startPoint x: 597, startPoint y: 284, endPoint x: 678, endPoint y: 293, distance: 81.5
click at [678, 293] on td "Кобес Аяулым (SIP)" at bounding box center [654, 283] width 160 height 51
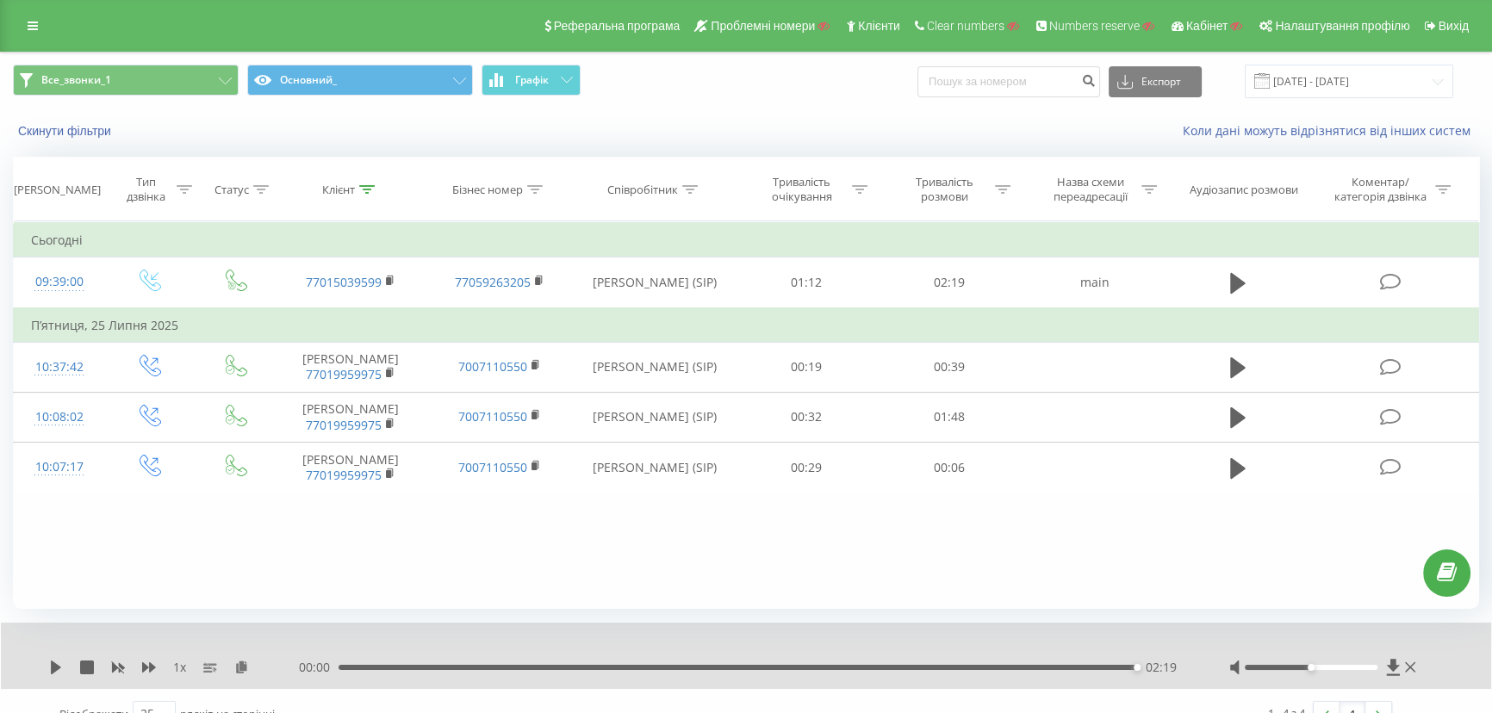
click at [690, 120] on div "Скинути фільтри Коли дані можуть відрізнятися вiд інших систем" at bounding box center [746, 130] width 1491 height 41
click at [367, 187] on icon at bounding box center [367, 189] width 16 height 9
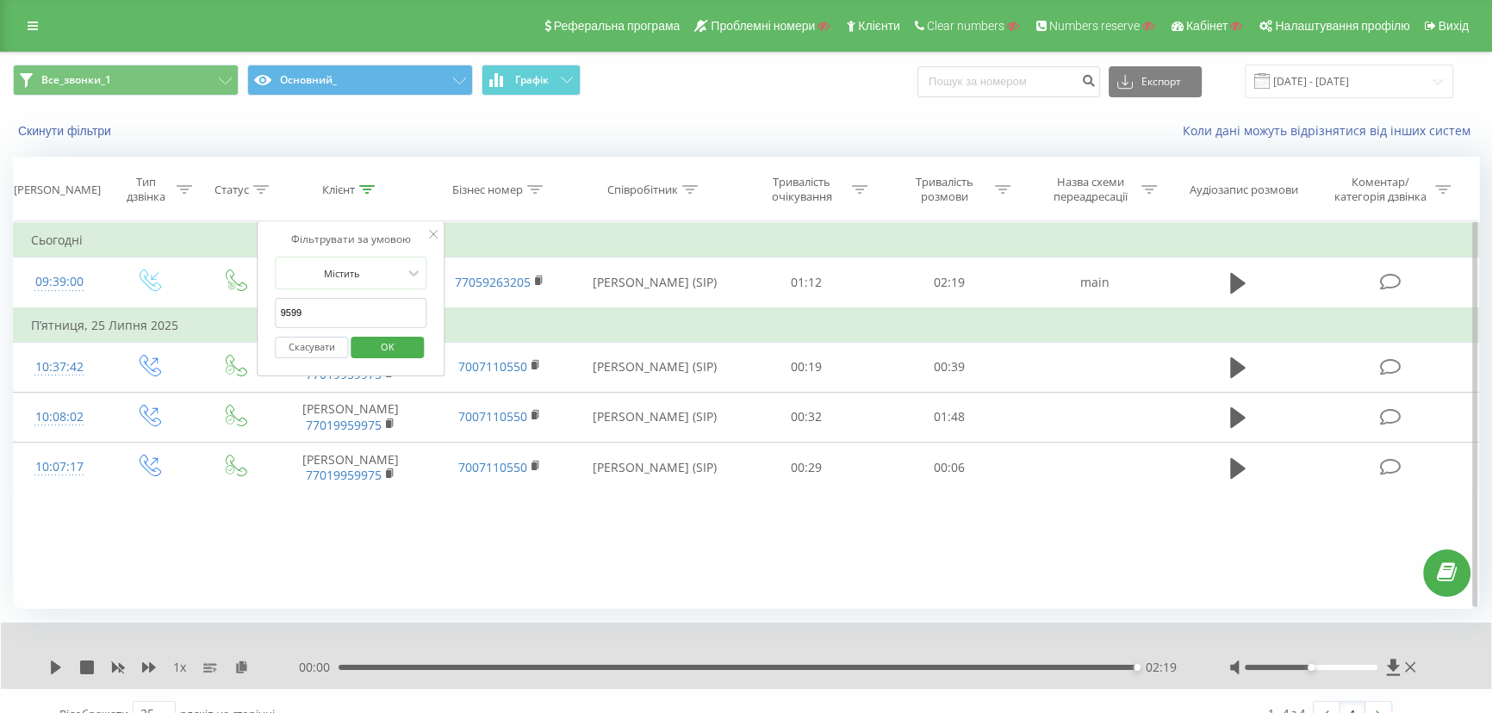
drag, startPoint x: 326, startPoint y: 315, endPoint x: 190, endPoint y: 313, distance: 135.3
click at [180, 315] on table "Фільтрувати за умовою Дорівнює Введіть значення Скасувати OK Фільтрувати за умо…" at bounding box center [746, 356] width 1467 height 271
type input "9732395"
click button "OK" at bounding box center [387, 348] width 73 height 22
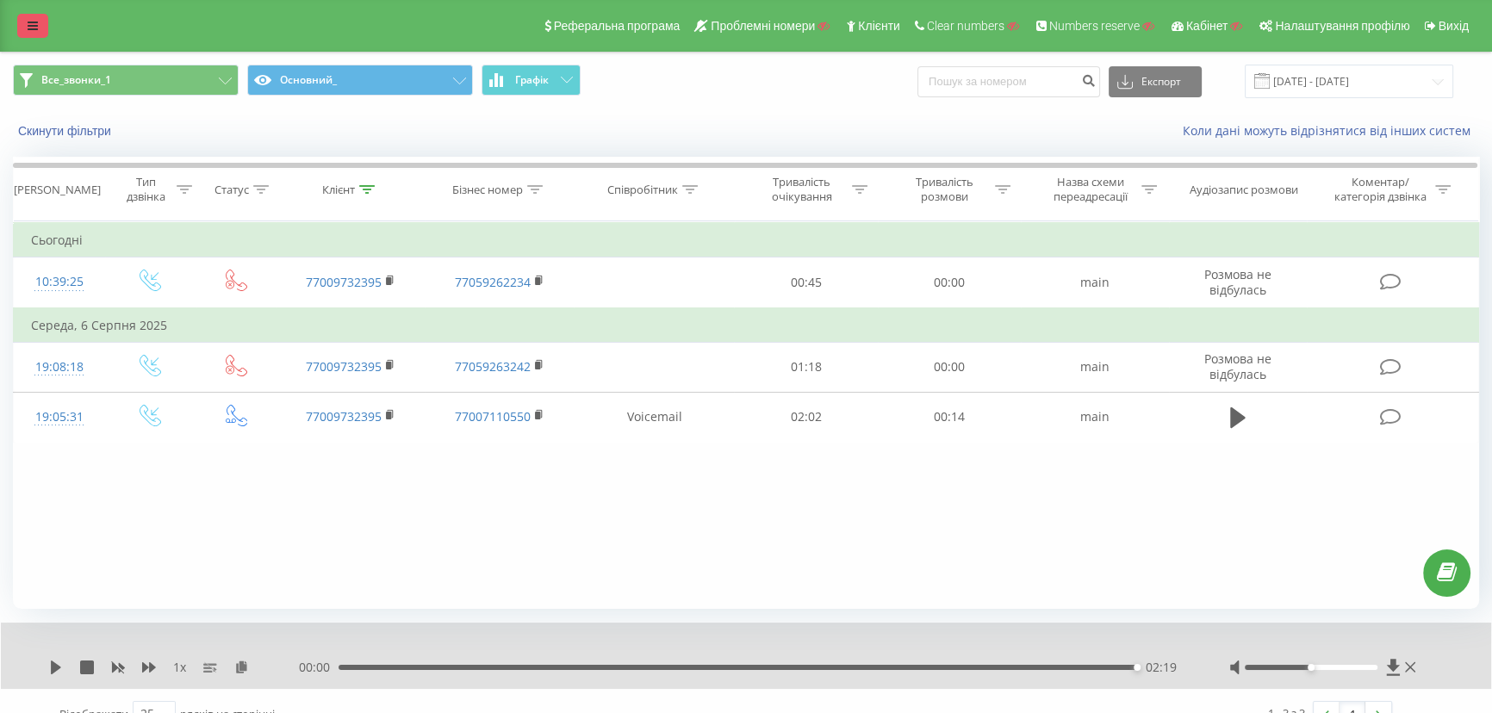
click at [26, 29] on link at bounding box center [32, 26] width 31 height 24
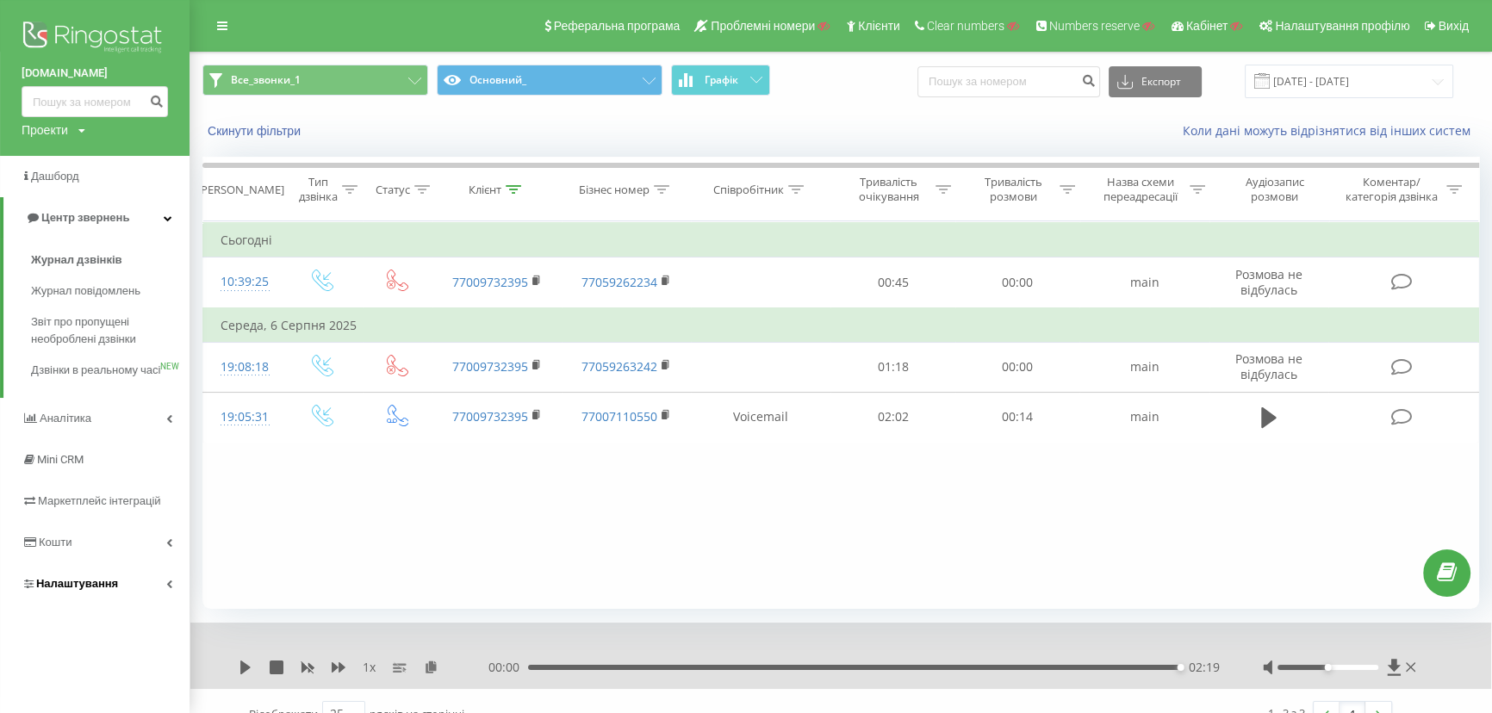
click at [58, 590] on span "Налаштування" at bounding box center [77, 583] width 82 height 13
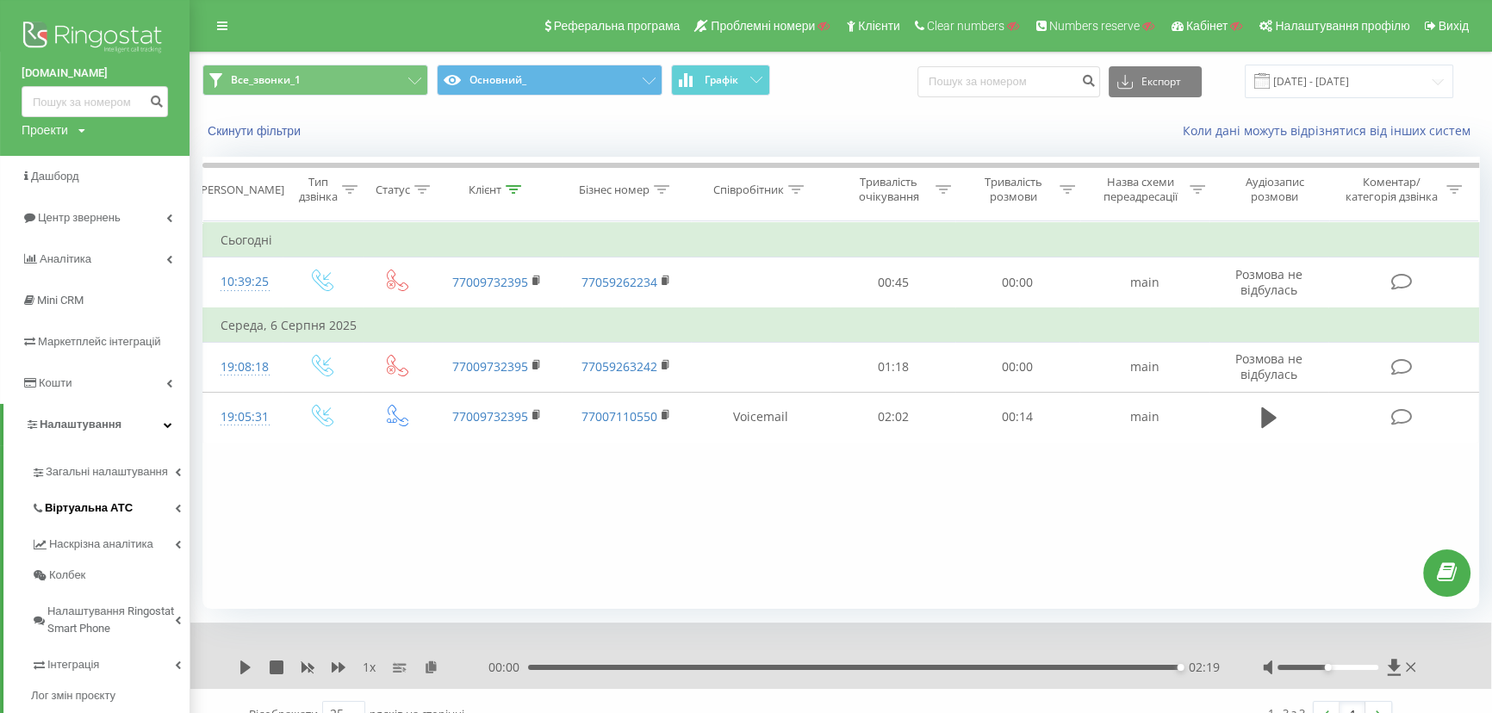
click at [74, 508] on span "Віртуальна АТС" at bounding box center [89, 508] width 88 height 17
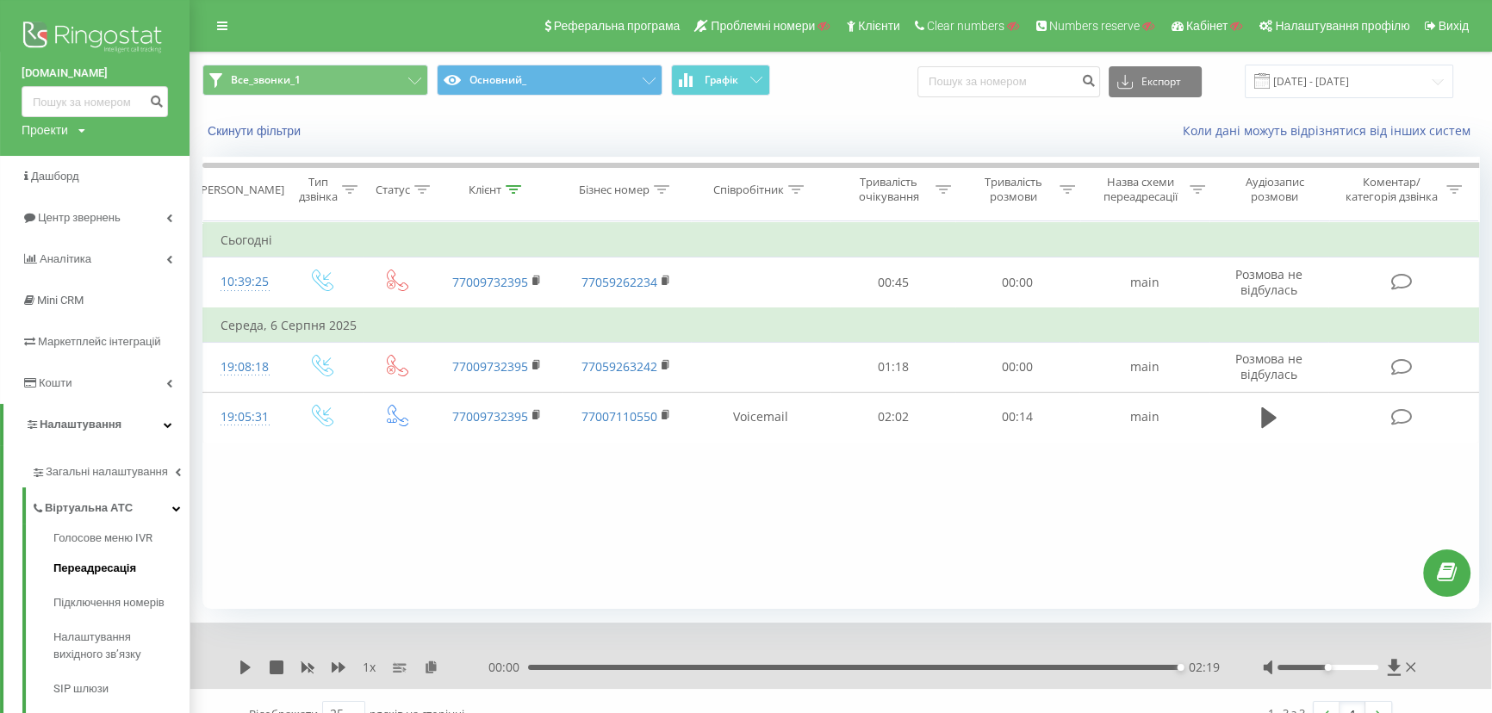
click at [77, 569] on span "Переадресація" at bounding box center [94, 568] width 83 height 17
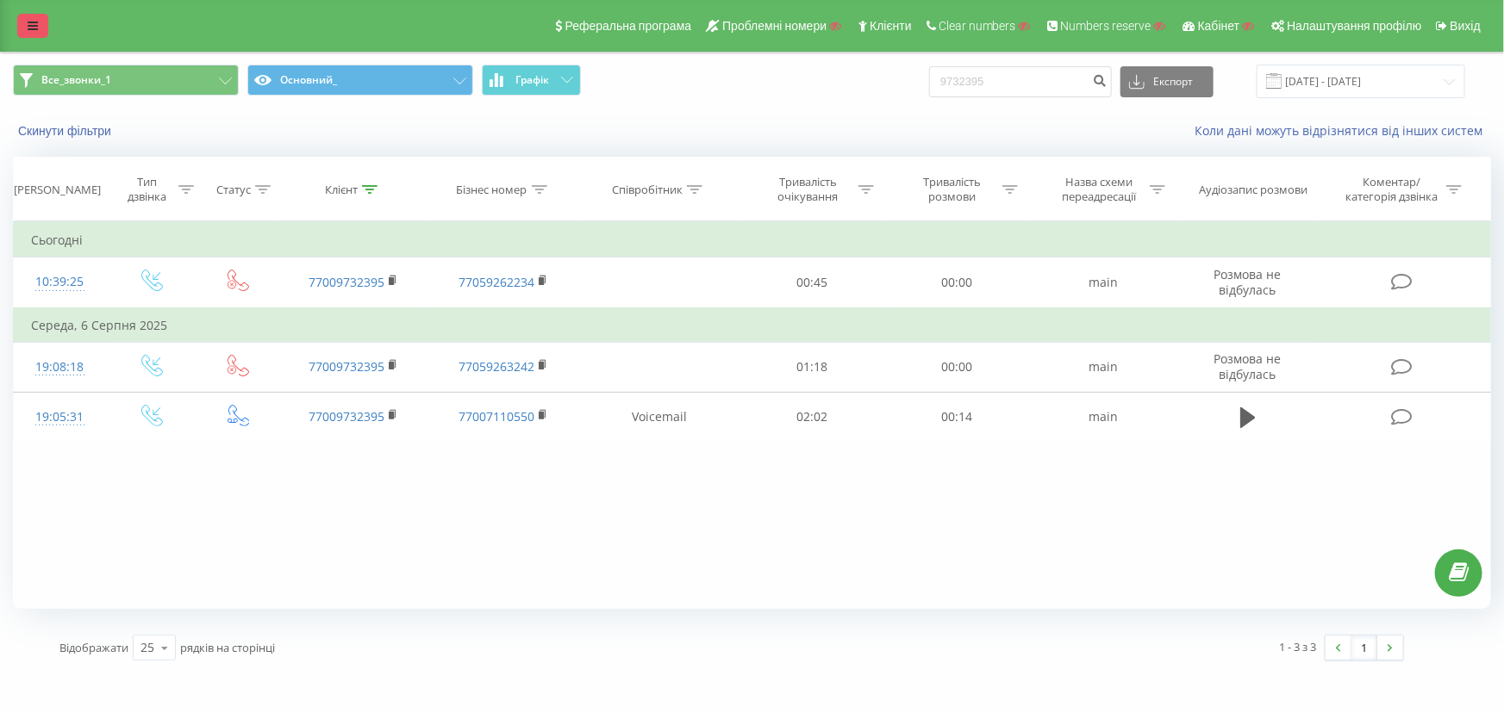
click at [22, 21] on link at bounding box center [32, 26] width 31 height 24
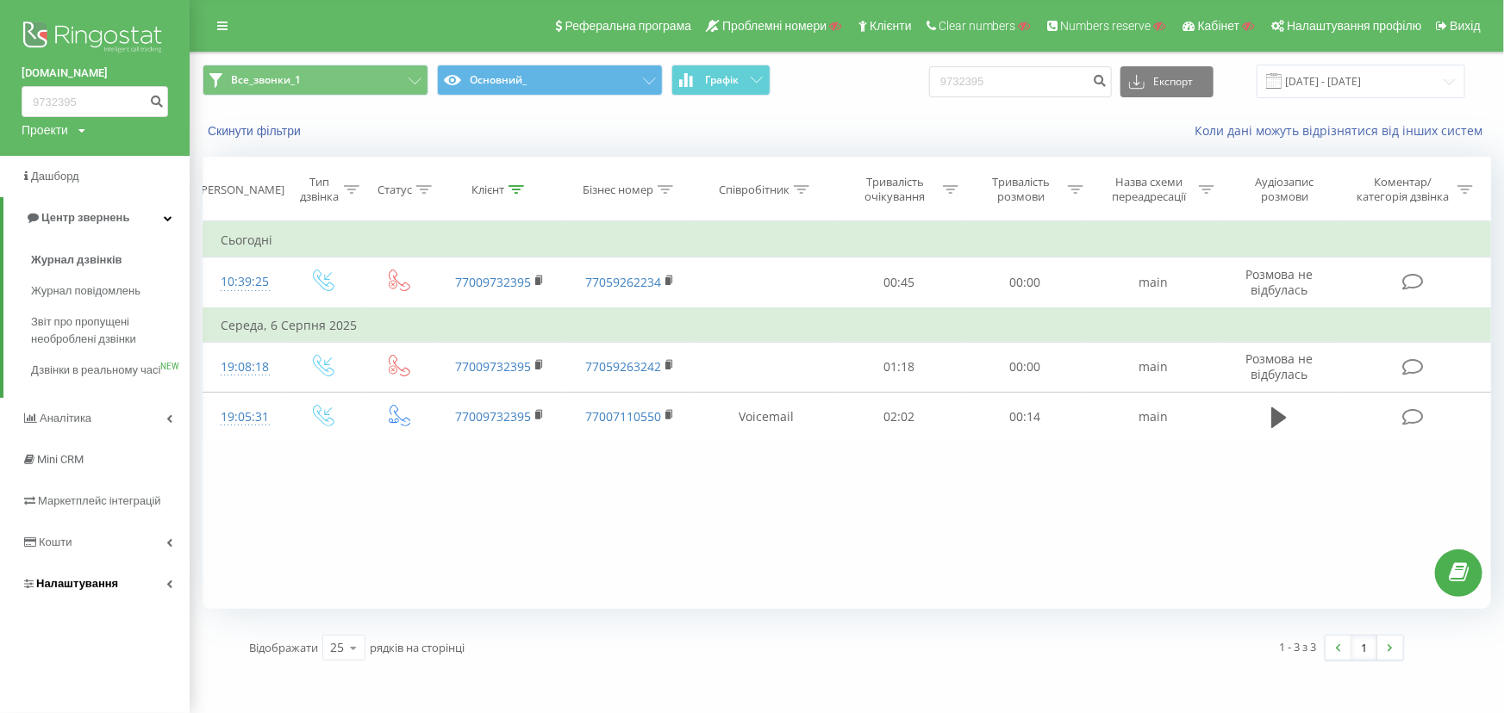
click at [61, 590] on span "Налаштування" at bounding box center [77, 583] width 82 height 13
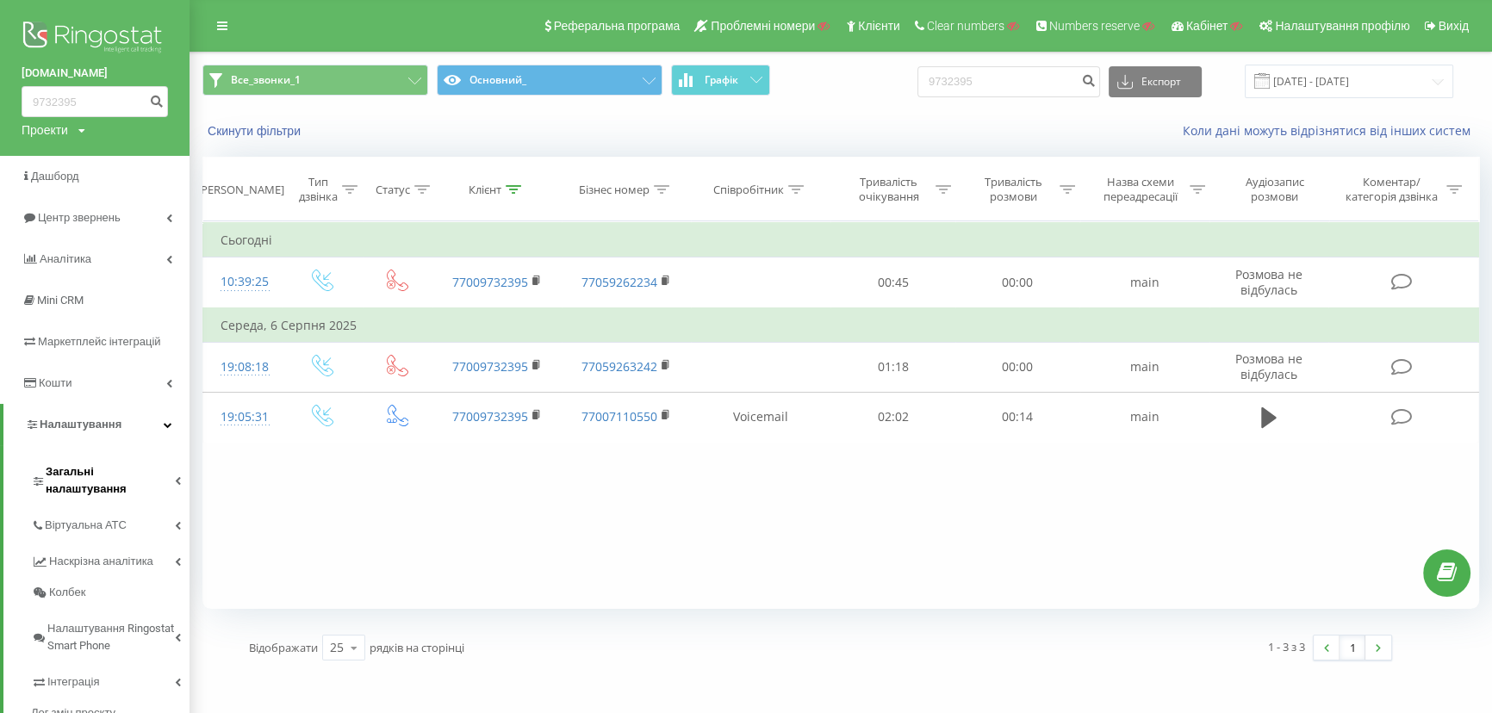
click at [89, 473] on span "Загальні налаштування" at bounding box center [110, 481] width 129 height 34
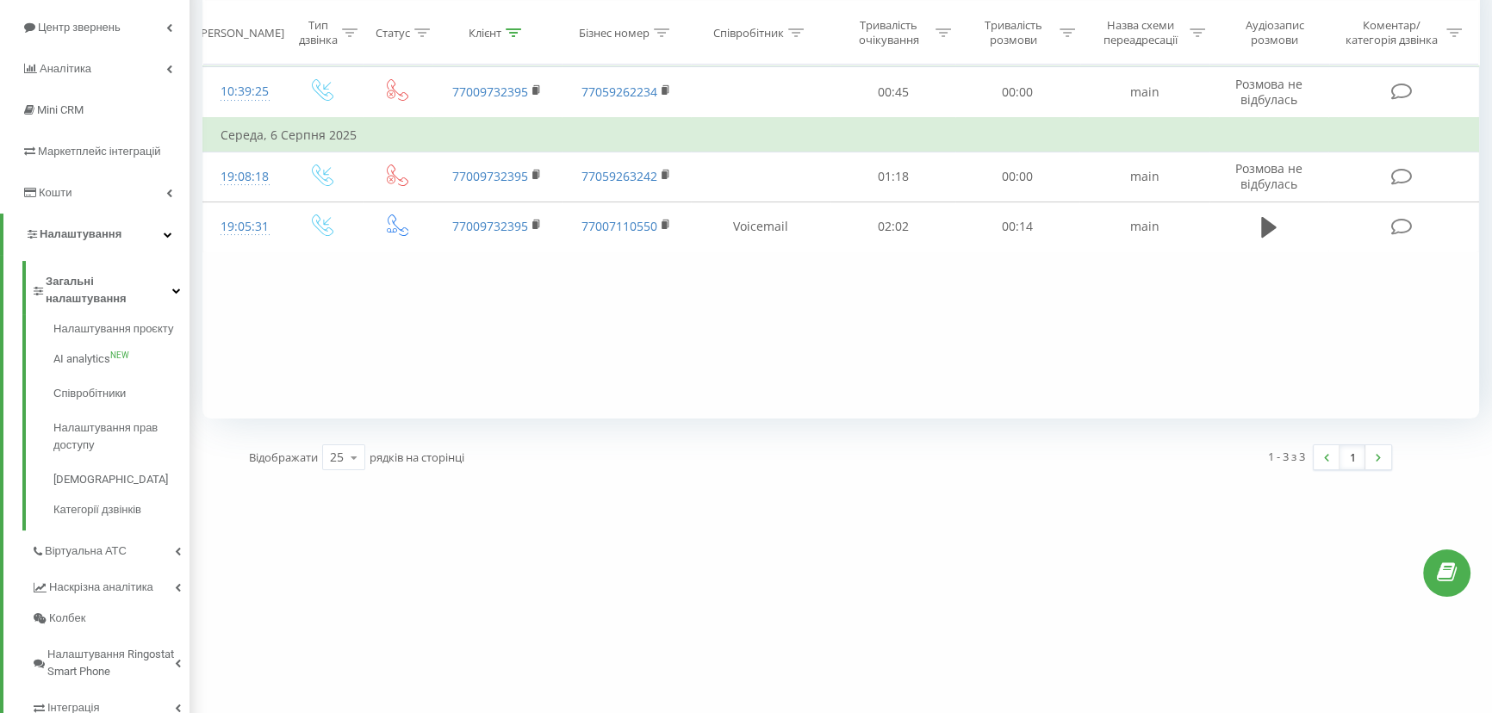
scroll to position [198, 0]
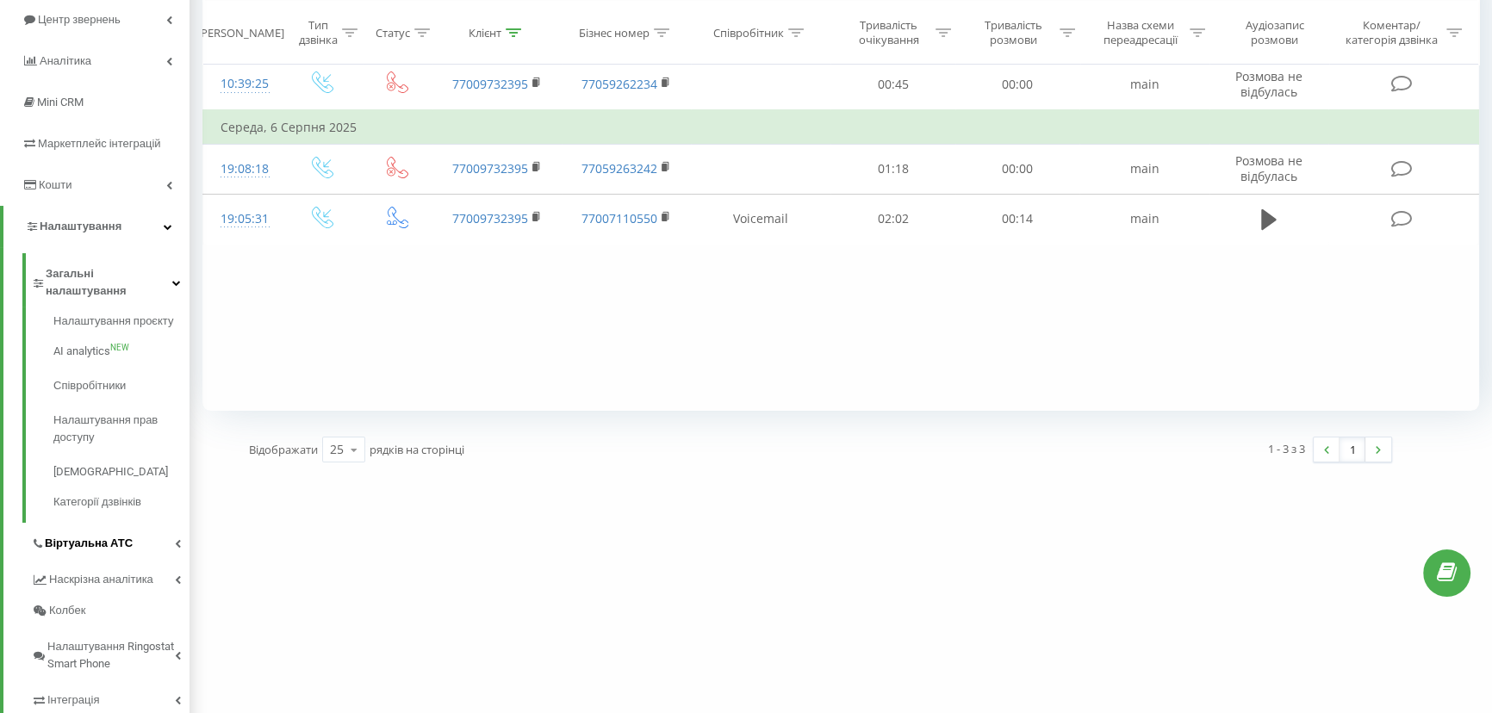
click at [53, 535] on span "Віртуальна АТС" at bounding box center [89, 543] width 88 height 17
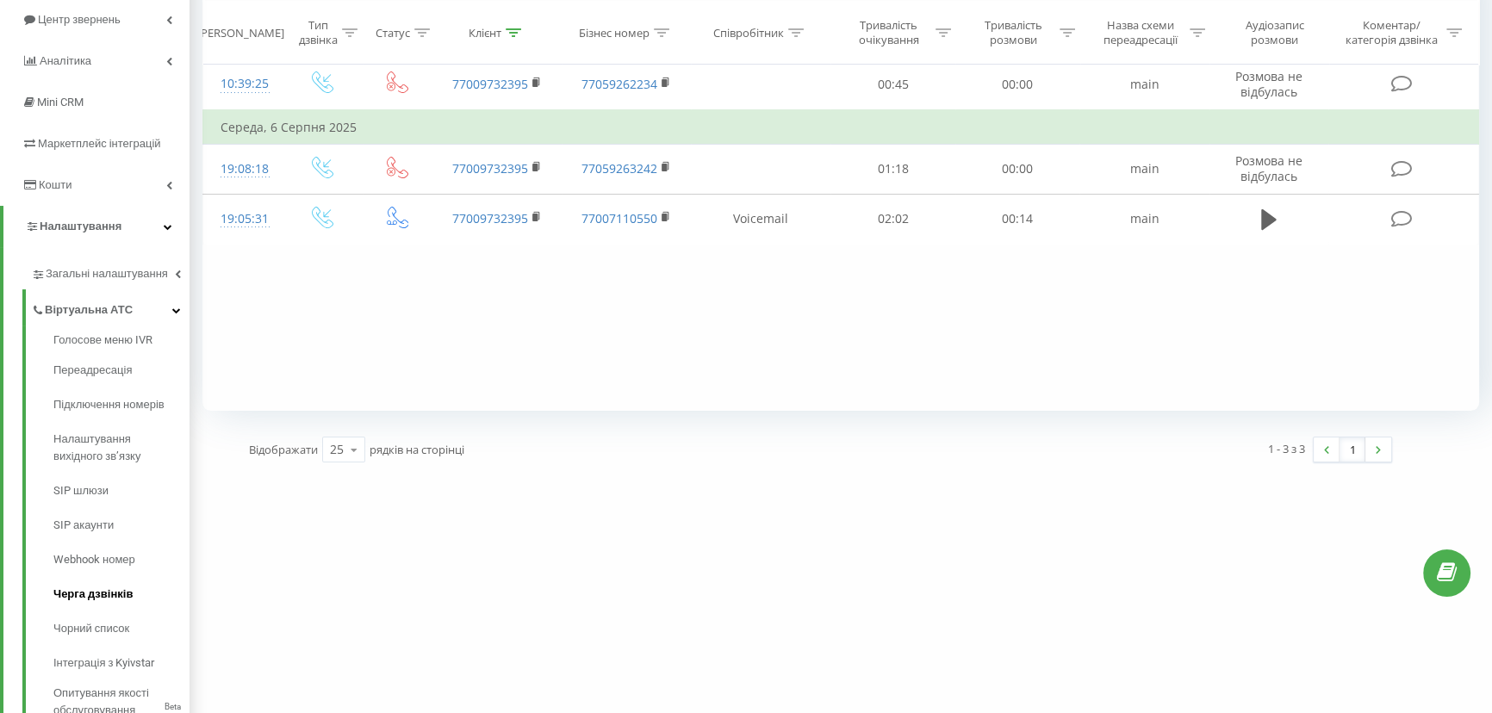
click at [98, 599] on span "Черга дзвінків" at bounding box center [92, 594] width 79 height 17
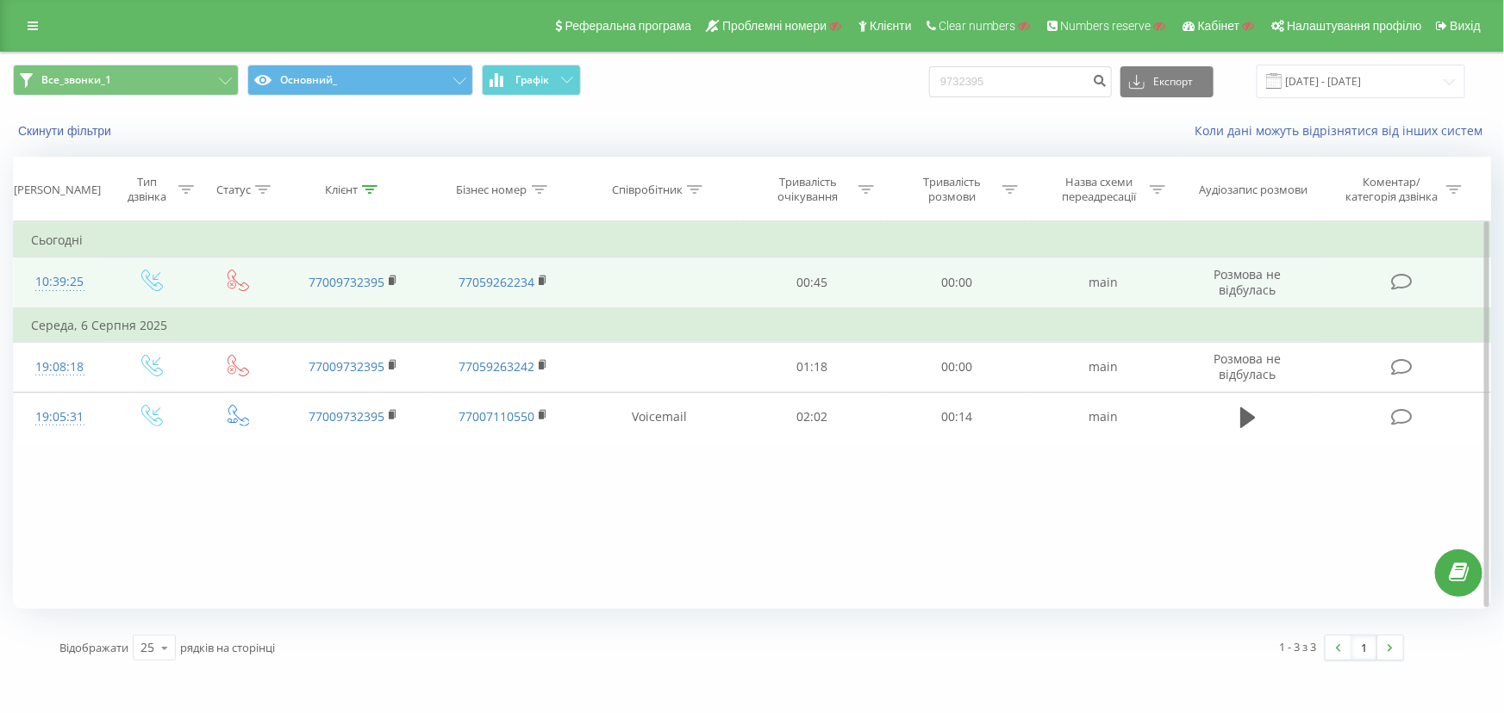
click at [50, 285] on div "10:39:25" at bounding box center [60, 282] width 58 height 34
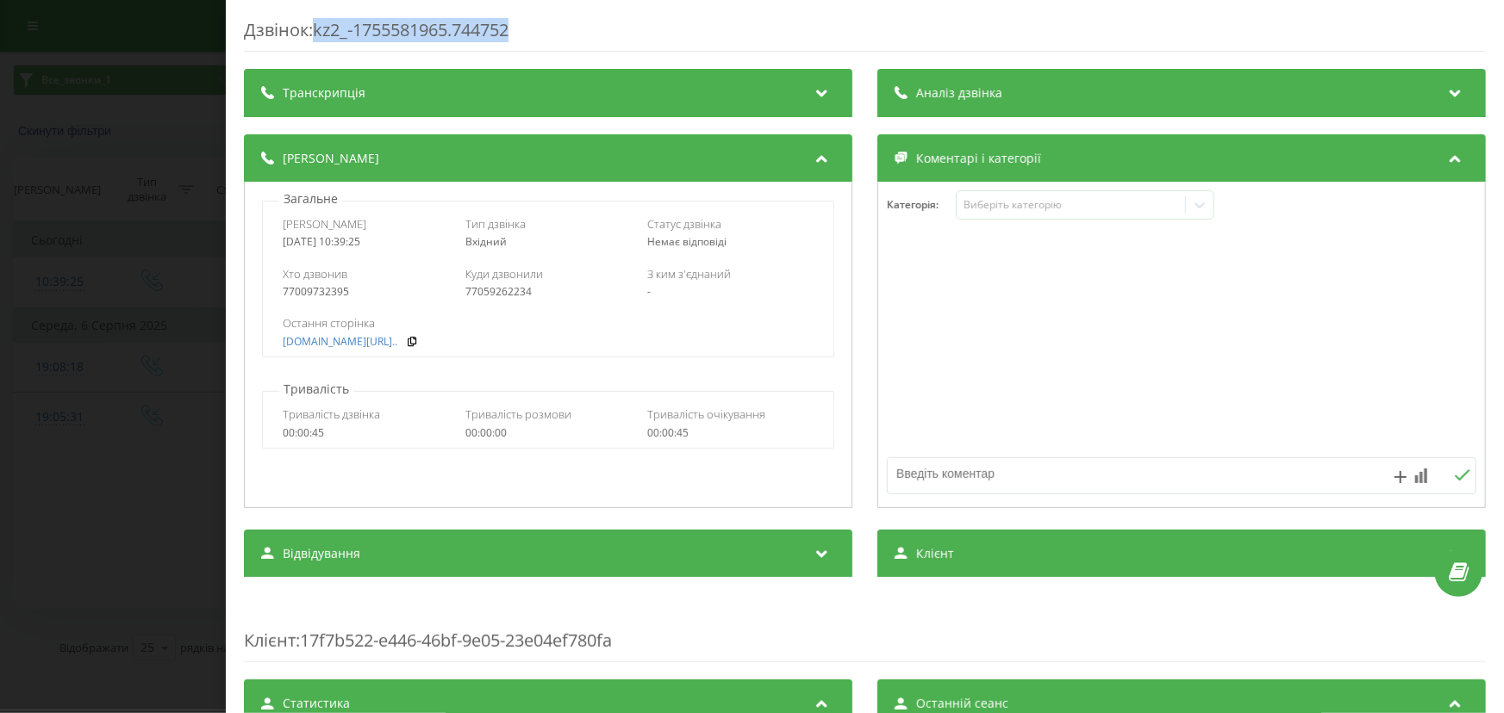
drag, startPoint x: 486, startPoint y: 24, endPoint x: 318, endPoint y: 29, distance: 168.1
click at [318, 29] on div "Дзвінок : kz2_-1755581965.744752" at bounding box center [865, 35] width 1242 height 34
click at [90, 226] on div "Дзвінок : kz2_-1755581965.744752 Транскрипція Для AI-аналізу майбутніх дзвінків…" at bounding box center [752, 356] width 1504 height 713
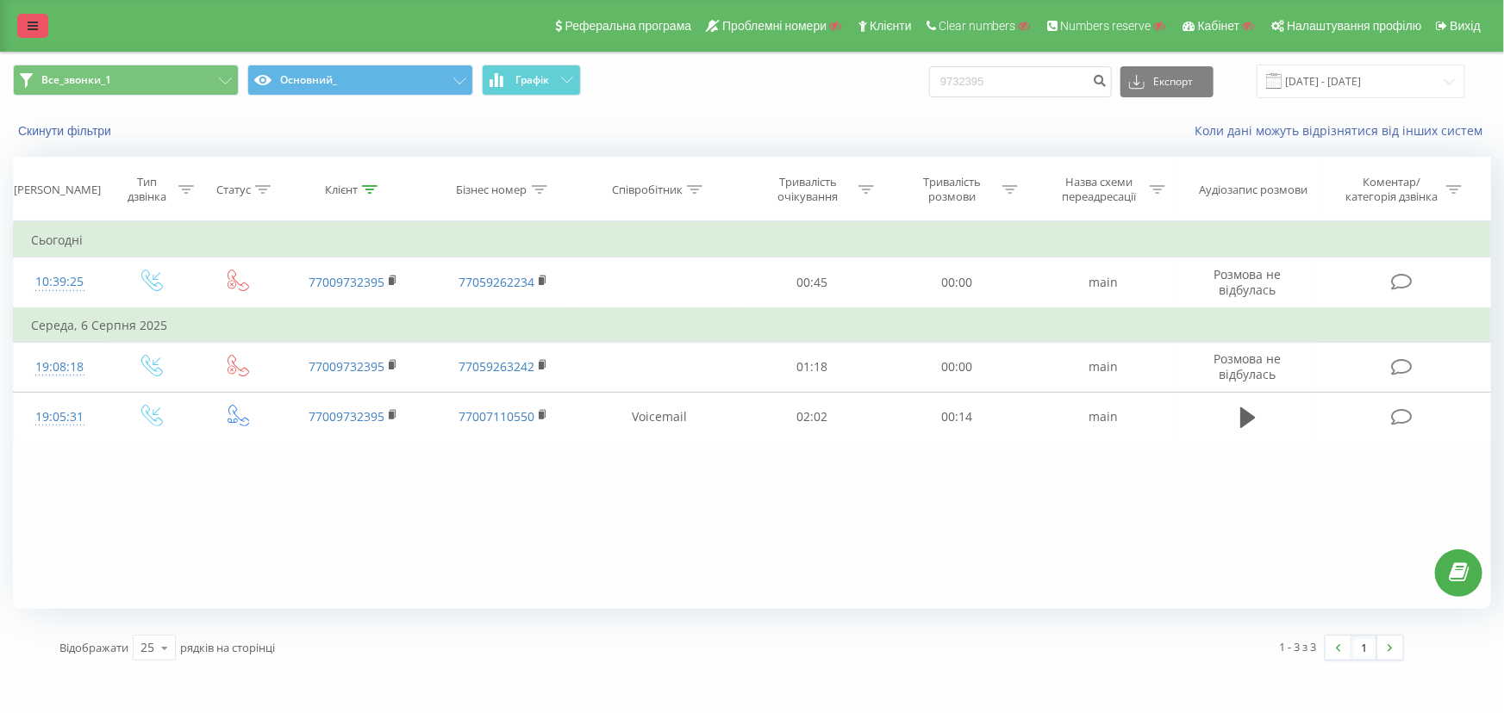
click at [28, 22] on icon at bounding box center [33, 26] width 10 height 12
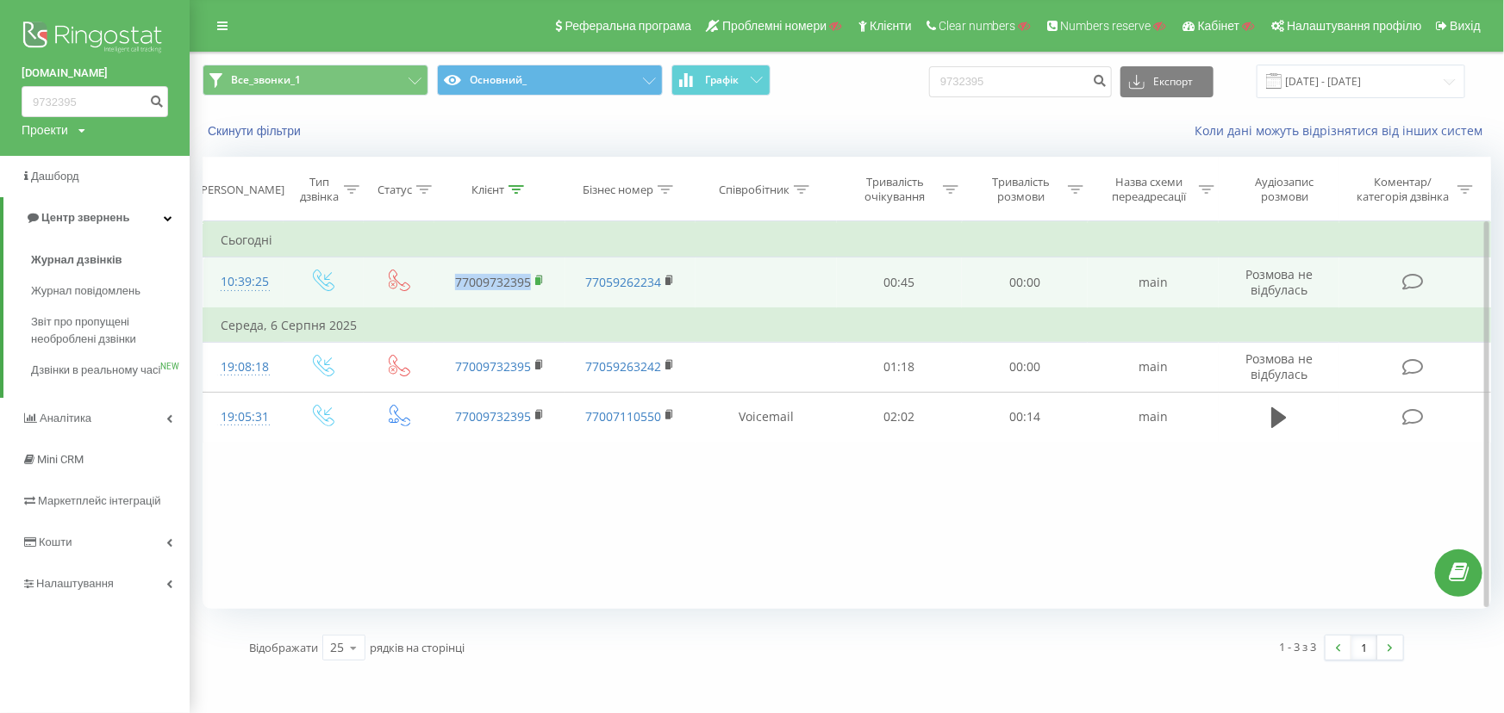
drag, startPoint x: 428, startPoint y: 283, endPoint x: 537, endPoint y: 289, distance: 108.7
click at [537, 289] on tr "10:39:25 77009732395 77059262234 00:45 00:00 main Розмова не відбулась" at bounding box center [846, 283] width 1287 height 51
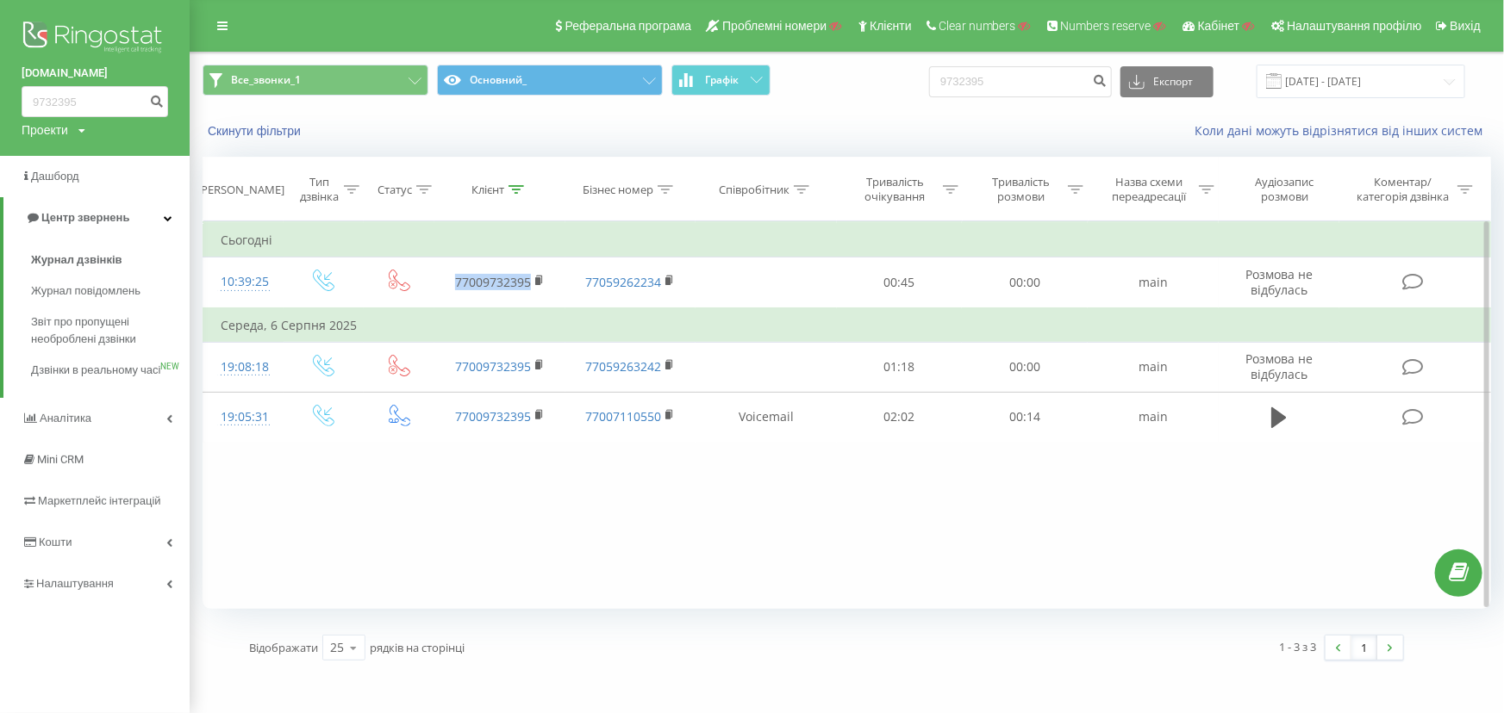
copy link "77009732395"
click at [80, 508] on span "Маркетплейс інтеграцій" at bounding box center [104, 501] width 132 height 13
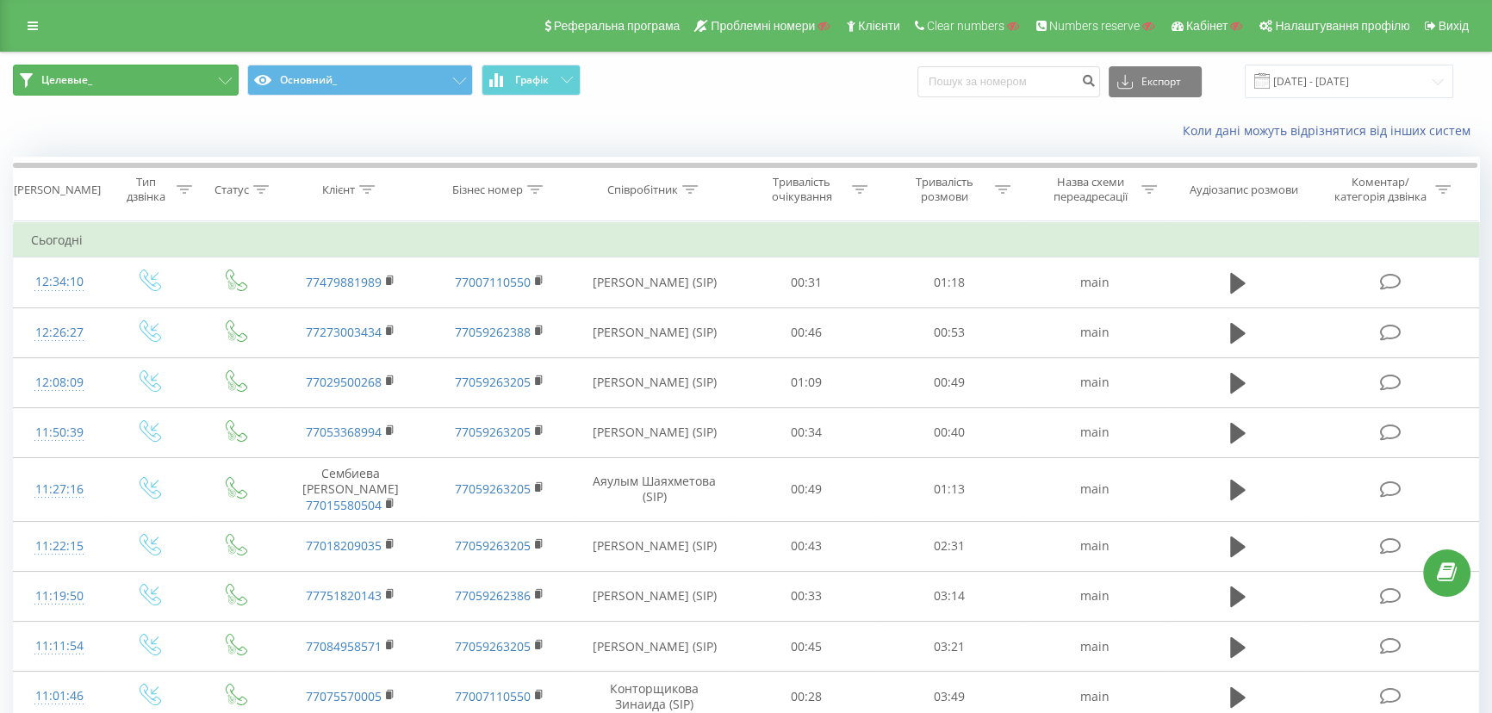
click at [130, 71] on button "Целевые_" at bounding box center [126, 80] width 226 height 31
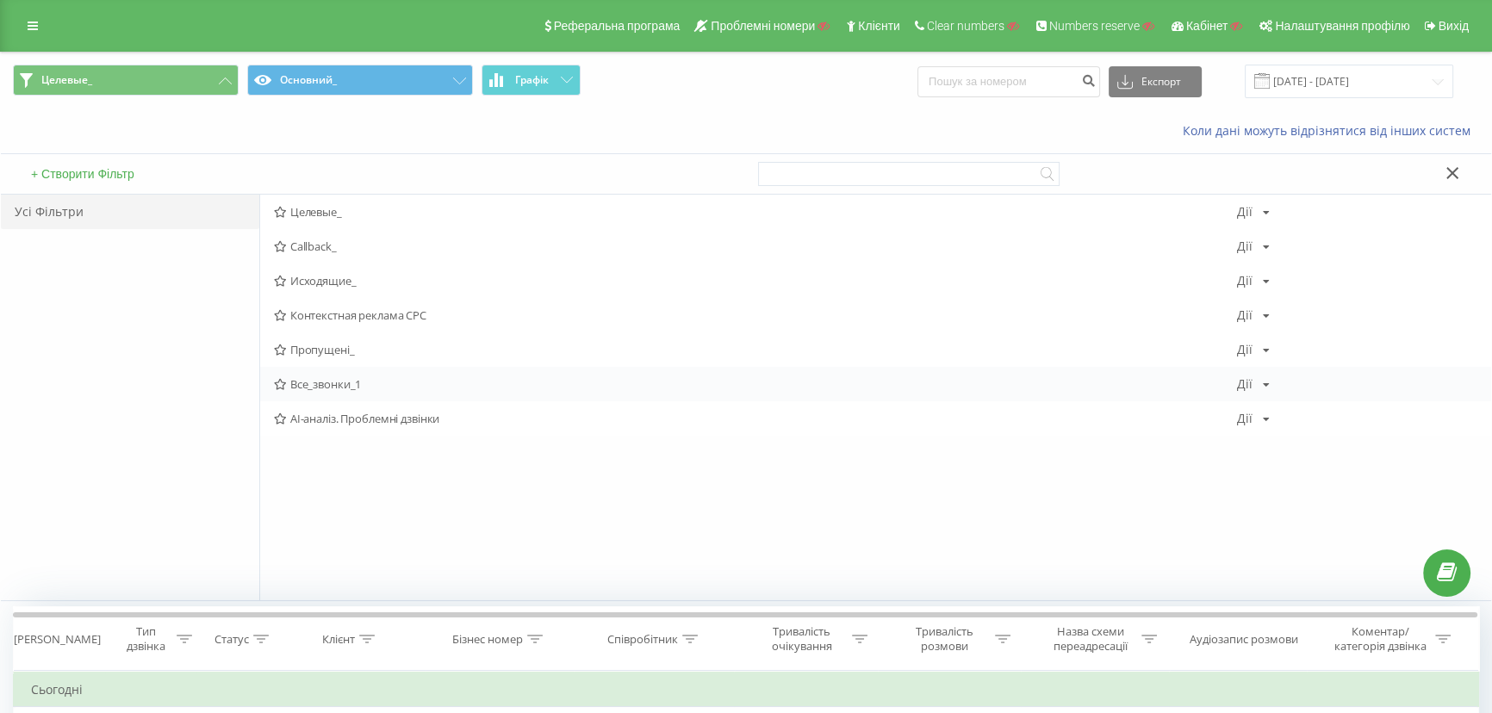
click at [319, 388] on span "Все_звонки_1" at bounding box center [755, 384] width 963 height 12
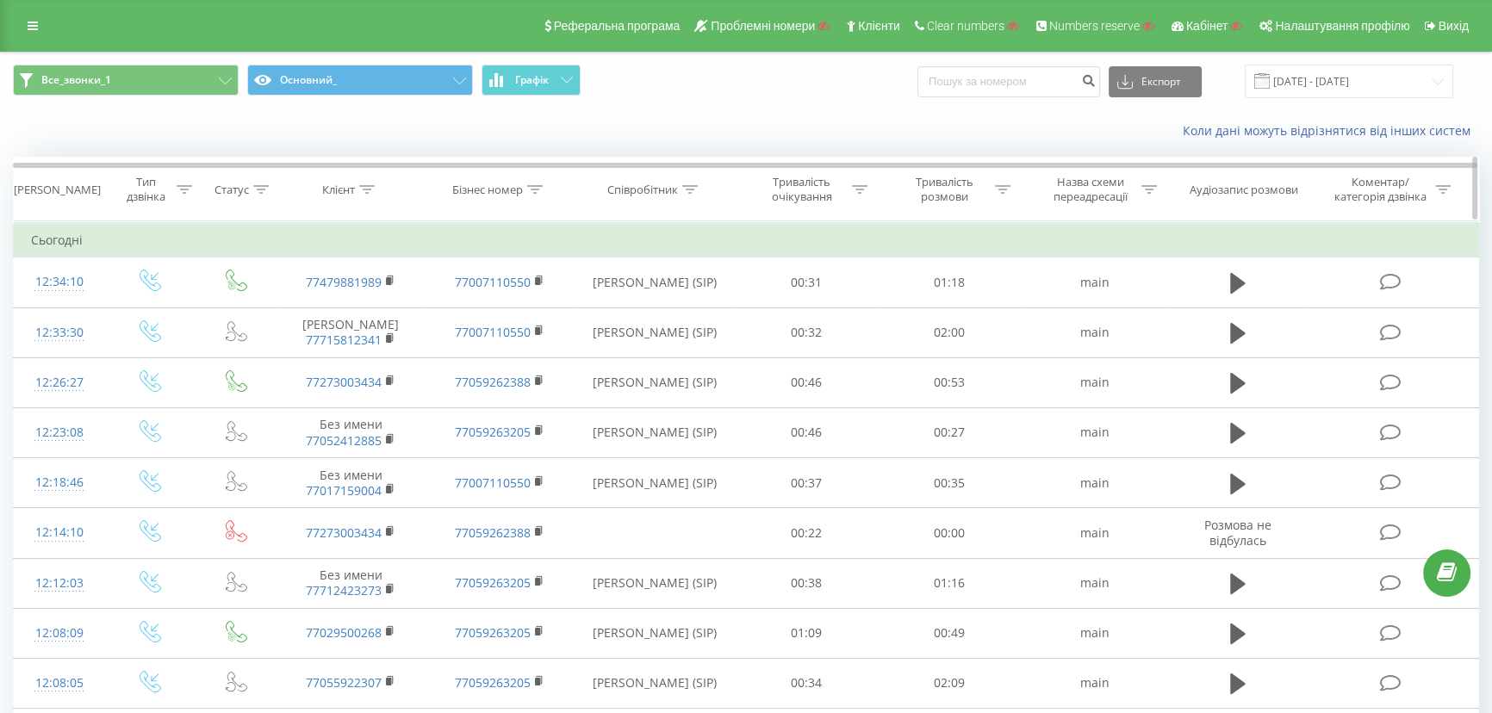
click at [370, 186] on icon at bounding box center [367, 189] width 16 height 9
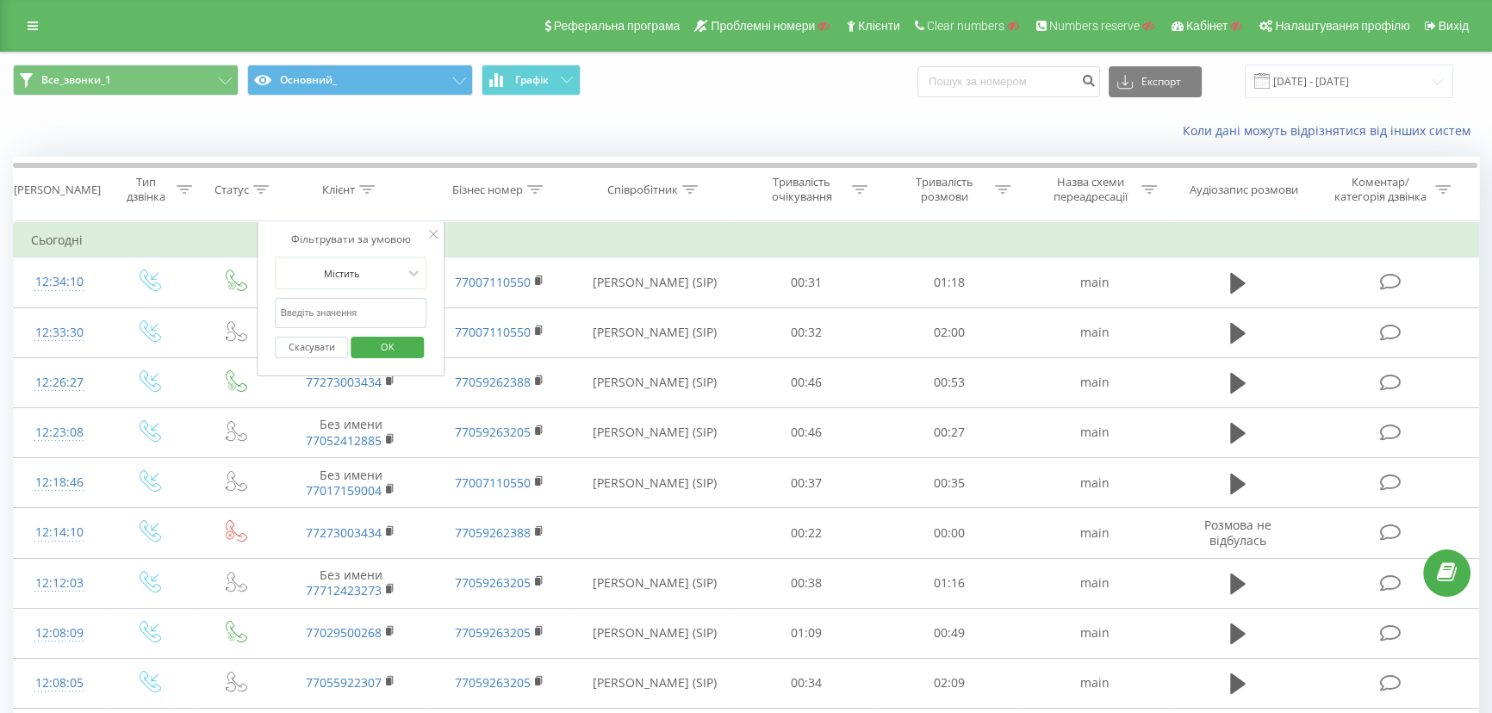
click at [336, 309] on input "text" at bounding box center [352, 313] width 152 height 30
type input "3366778"
click button "OK" at bounding box center [387, 348] width 73 height 22
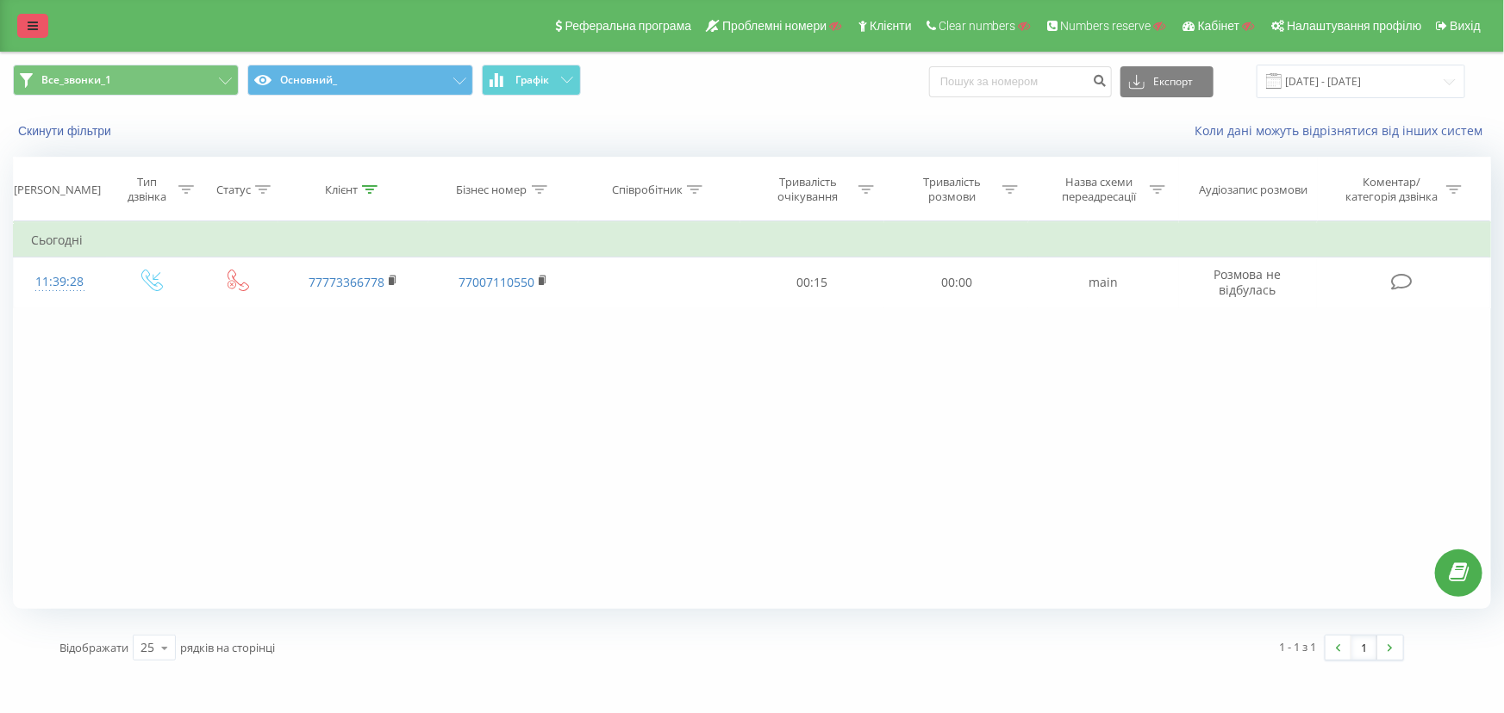
click at [28, 24] on link at bounding box center [32, 26] width 31 height 24
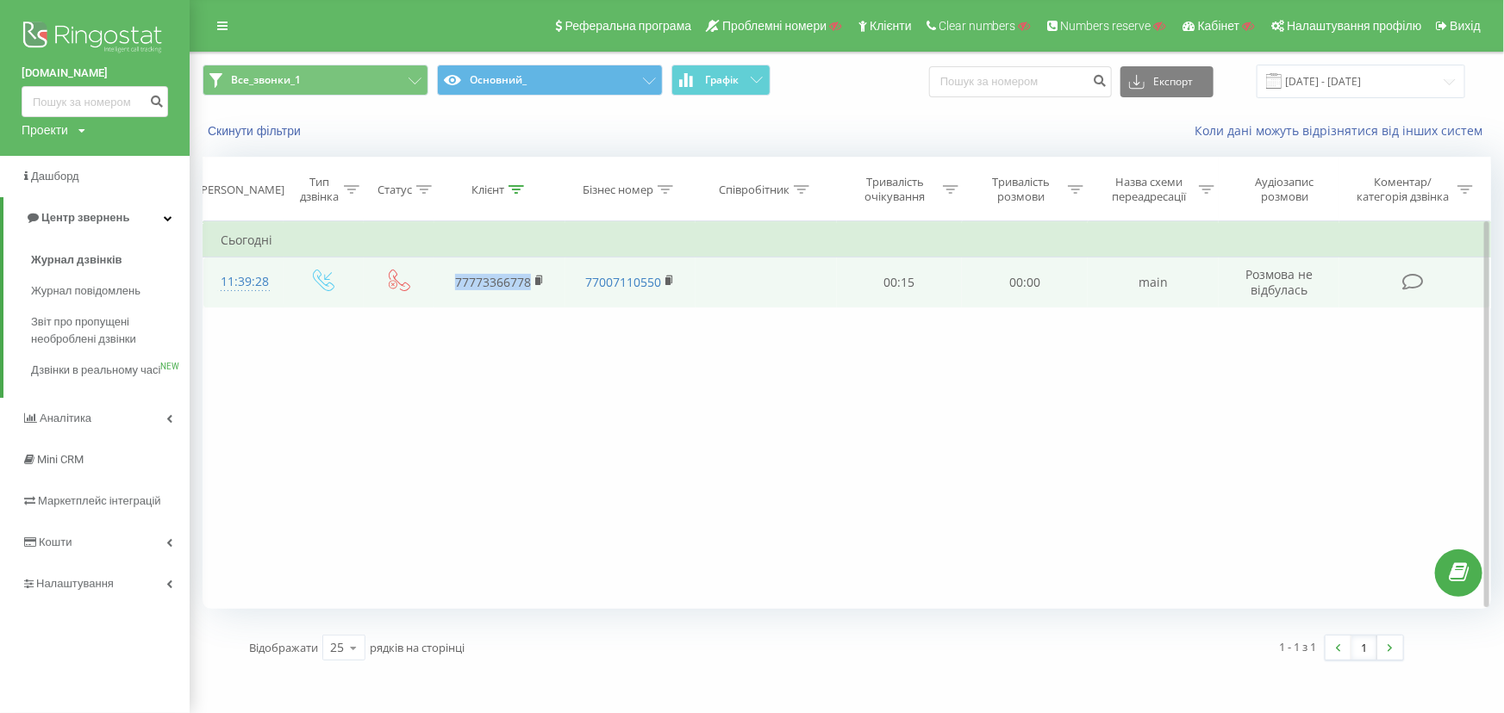
drag, startPoint x: 443, startPoint y: 283, endPoint x: 541, endPoint y: 293, distance: 98.8
click at [541, 293] on td "77773366778" at bounding box center [499, 283] width 131 height 50
copy link "77773366778"
click at [473, 280] on link "77773366778" at bounding box center [493, 282] width 76 height 16
click at [240, 283] on div "11:39:28" at bounding box center [244, 282] width 46 height 34
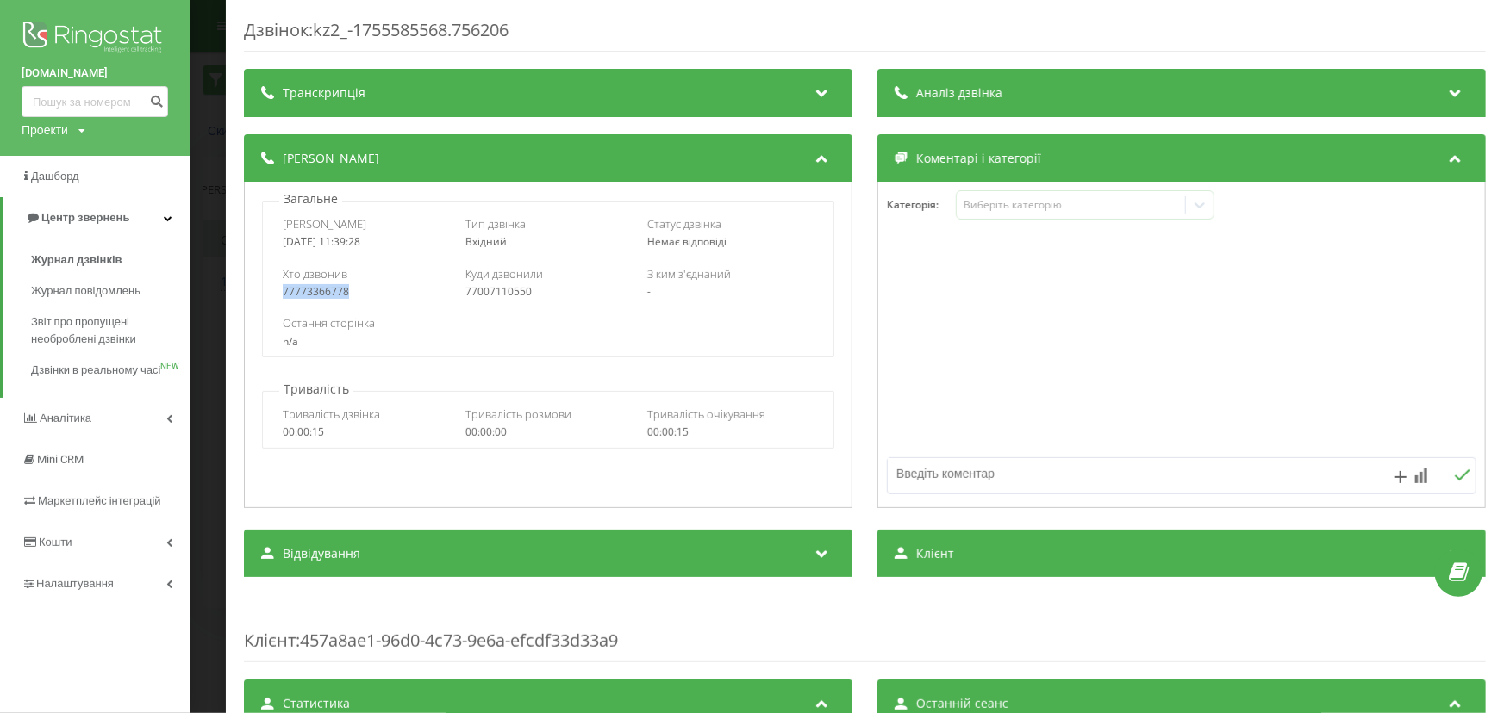
drag, startPoint x: 355, startPoint y: 291, endPoint x: 255, endPoint y: 292, distance: 100.0
click at [255, 292] on div "Загальне Дата дзвінка 2025-08-19 11:39:28 Тип дзвінка Вхідний Статус дзвінка Не…" at bounding box center [547, 273] width 589 height 167
copy div "77773366778"
drag, startPoint x: 497, startPoint y: 298, endPoint x: 463, endPoint y: 298, distance: 34.5
click at [465, 298] on div "77007110550" at bounding box center [548, 292] width 166 height 12
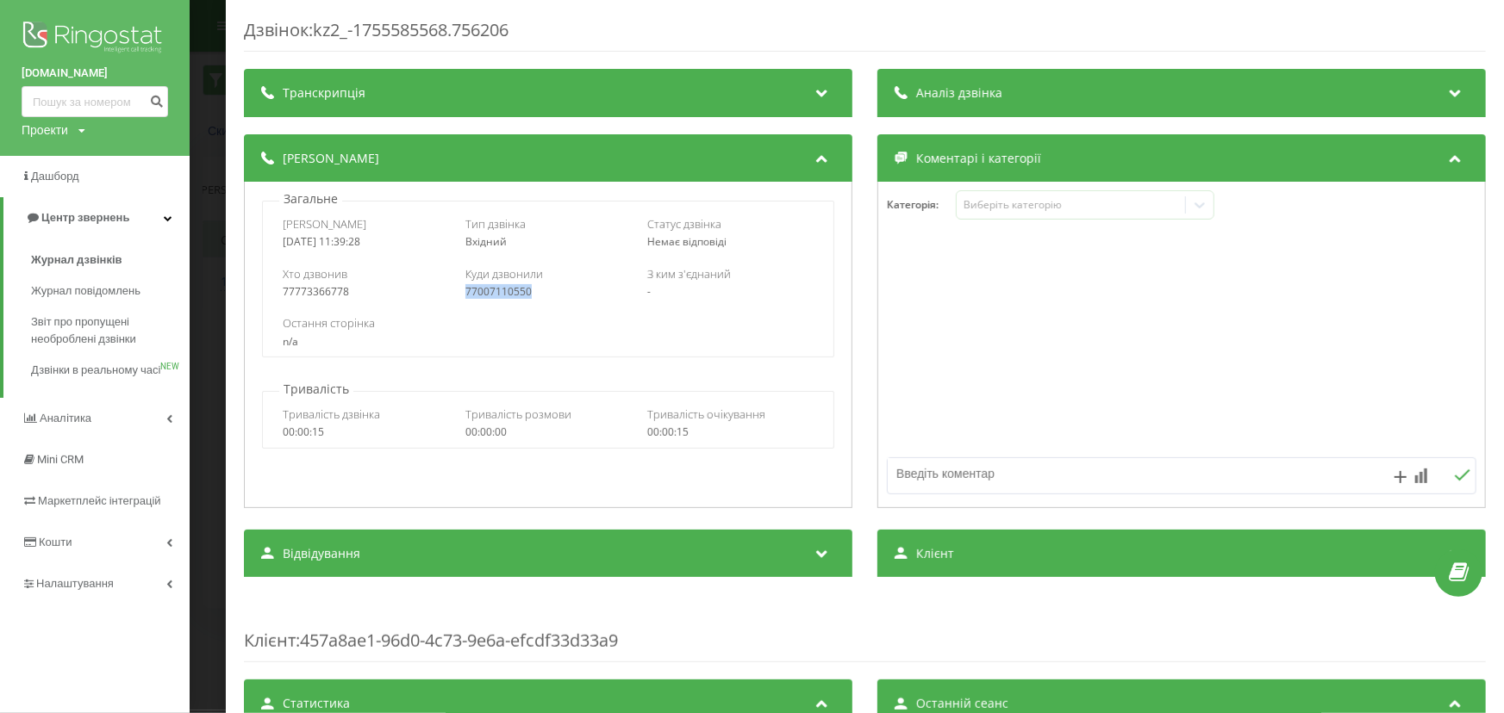
copy div "77007110550"
click at [540, 292] on div "77007110550" at bounding box center [548, 292] width 166 height 12
drag, startPoint x: 535, startPoint y: 290, endPoint x: 458, endPoint y: 292, distance: 77.6
click at [458, 292] on div "Хто дзвонив 77773366778 Куди дзвонили 77007110550 З ким з'єднаний -" at bounding box center [548, 283] width 570 height 50
copy div "77007110550"
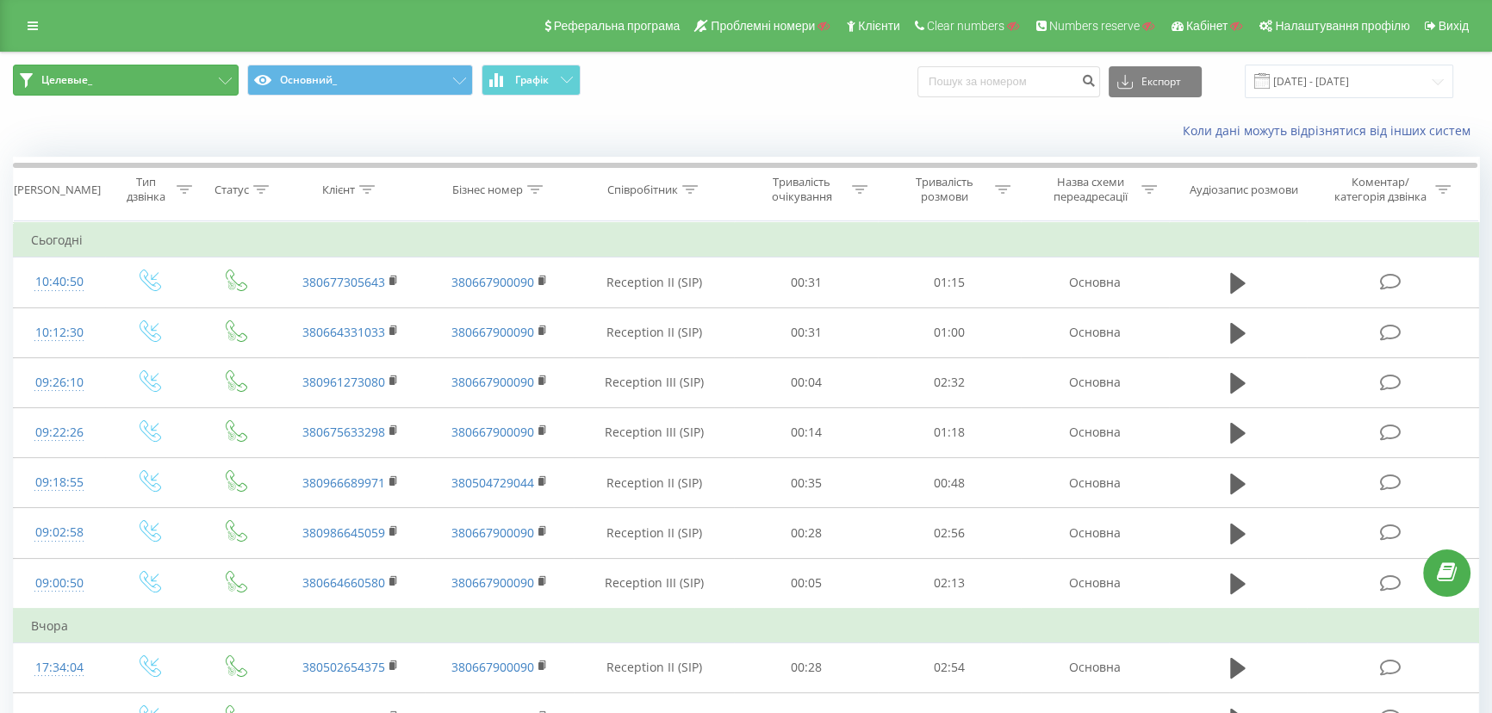
click at [146, 77] on button "Целевые_" at bounding box center [126, 80] width 226 height 31
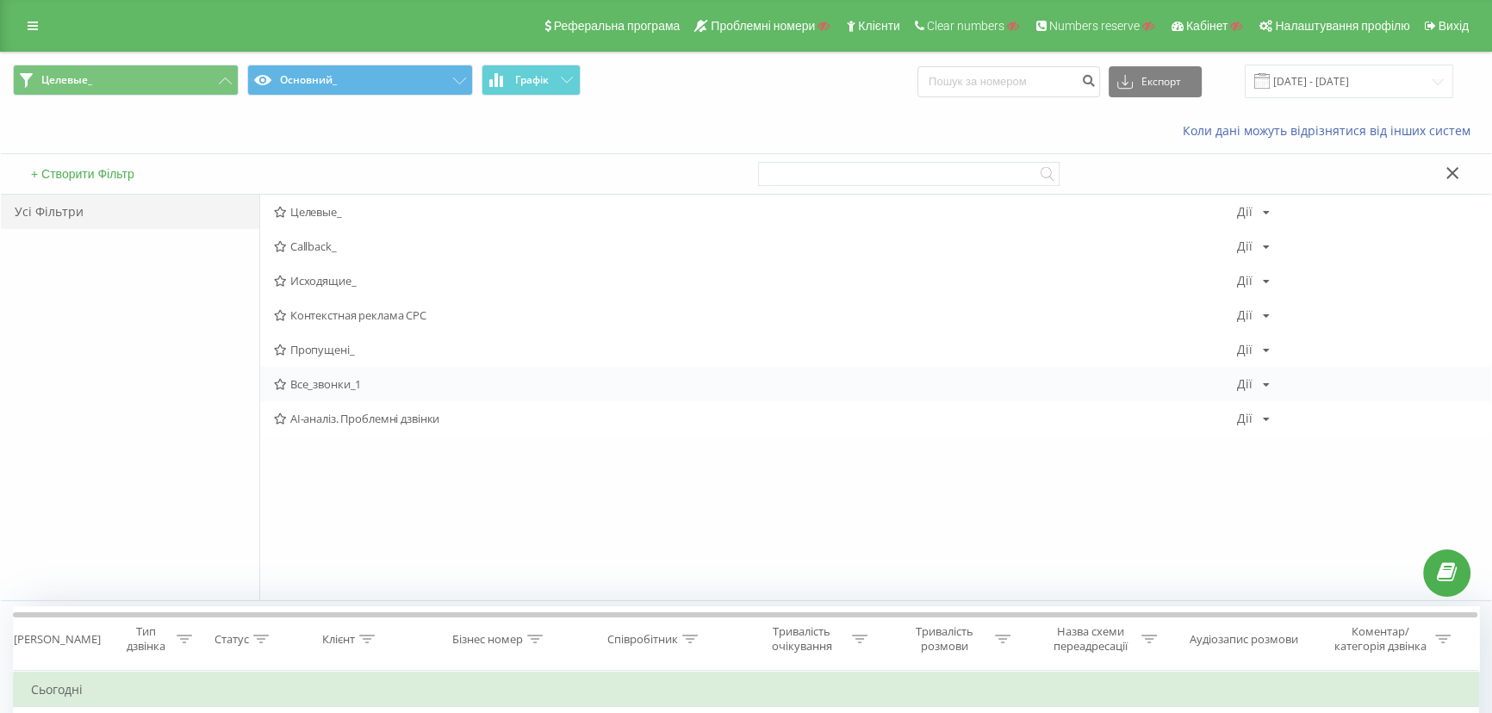
click at [353, 389] on span "Все_звонки_1" at bounding box center [755, 384] width 963 height 12
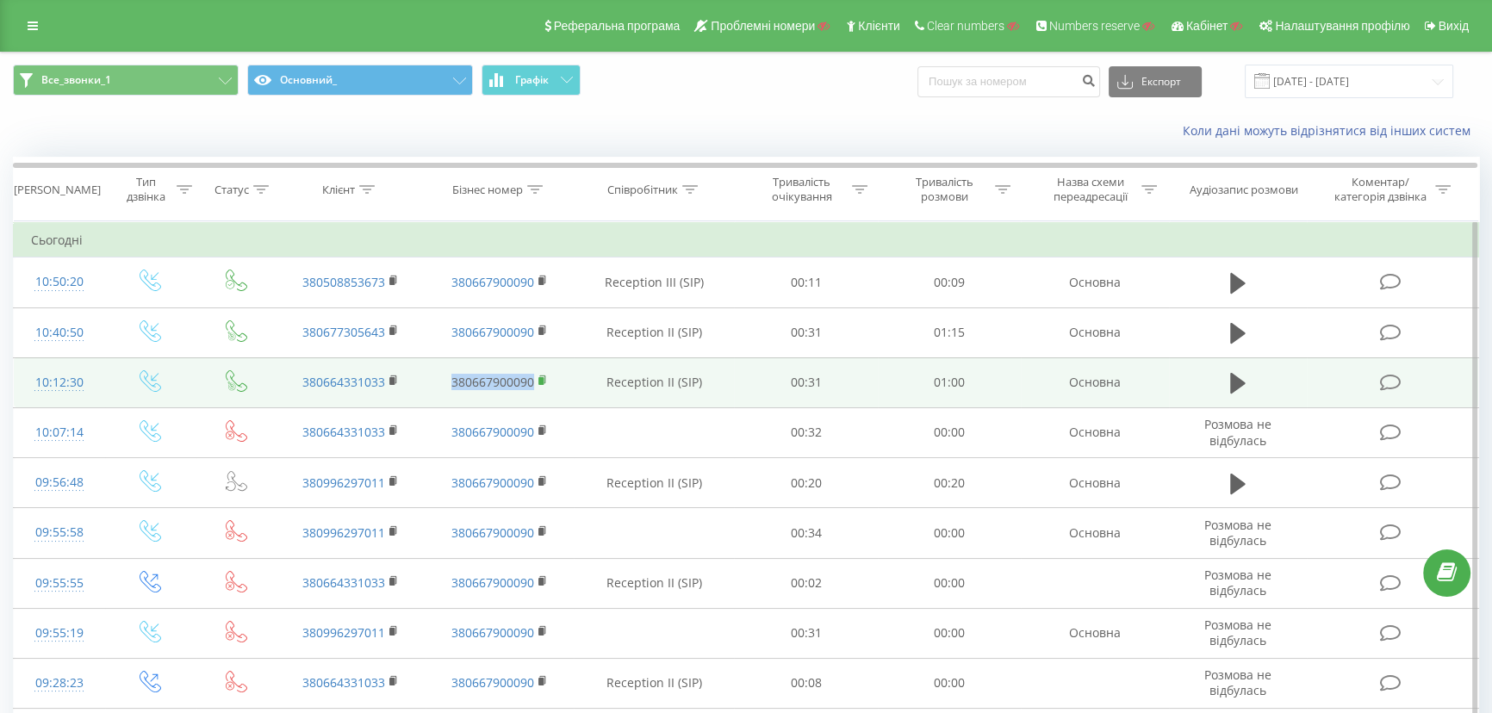
drag, startPoint x: 451, startPoint y: 386, endPoint x: 539, endPoint y: 387, distance: 88.8
click at [539, 387] on td "380667900090" at bounding box center [500, 383] width 149 height 50
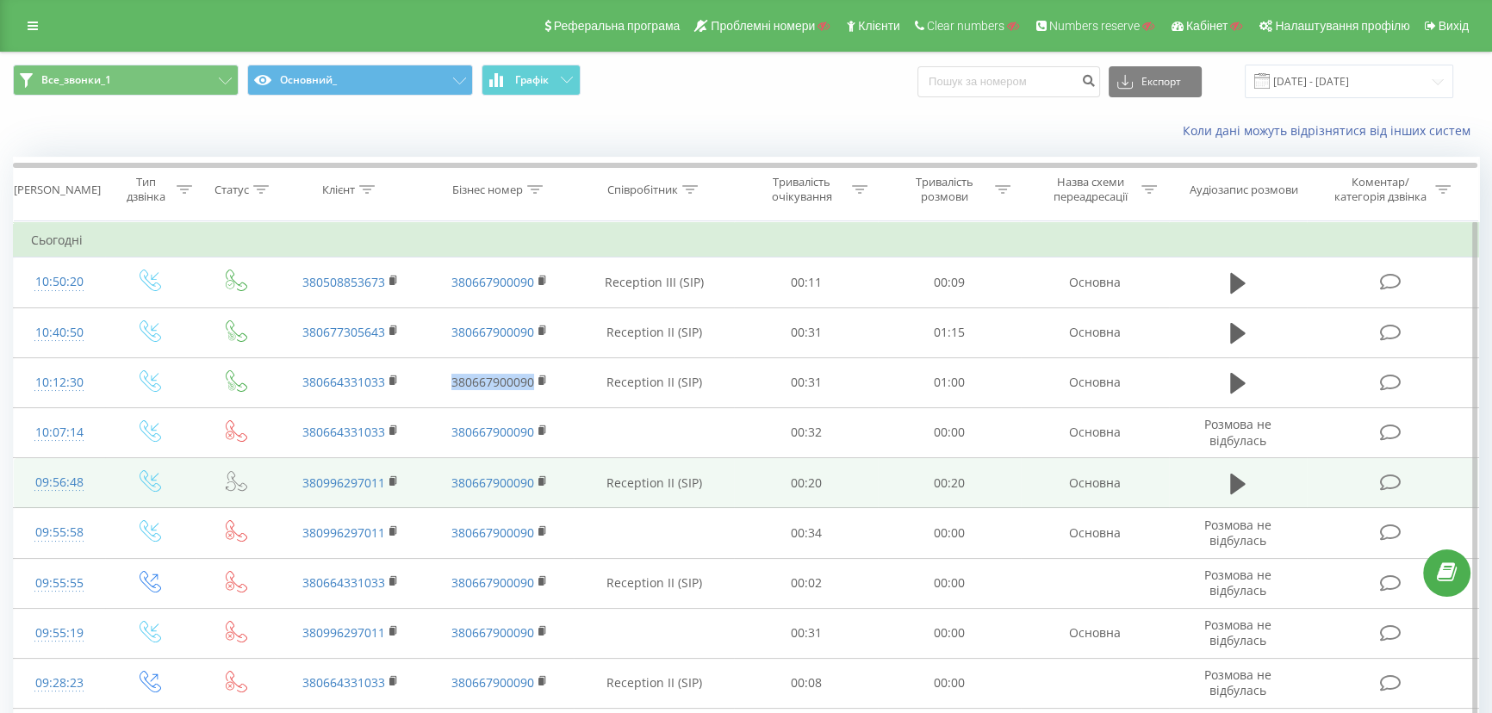
copy link "380667900090"
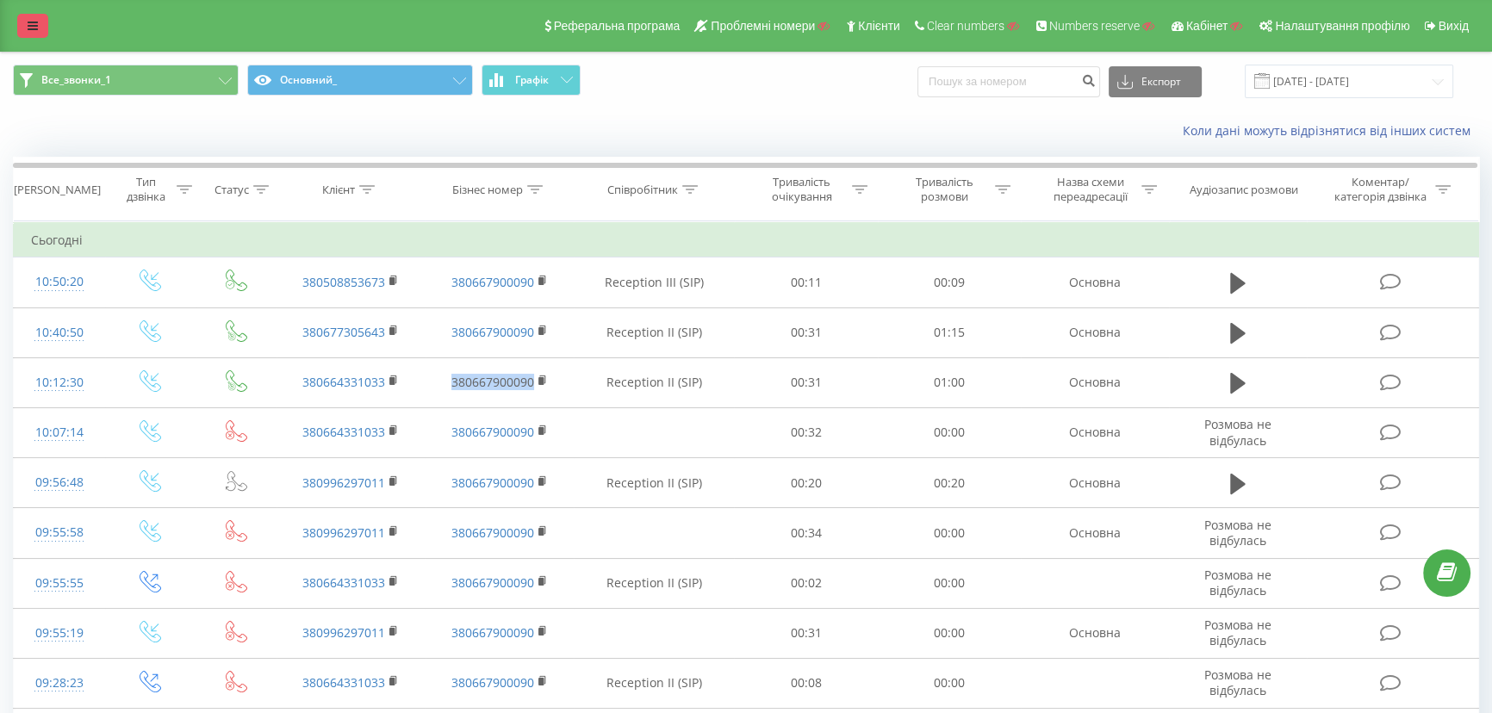
click at [37, 19] on link at bounding box center [32, 26] width 31 height 24
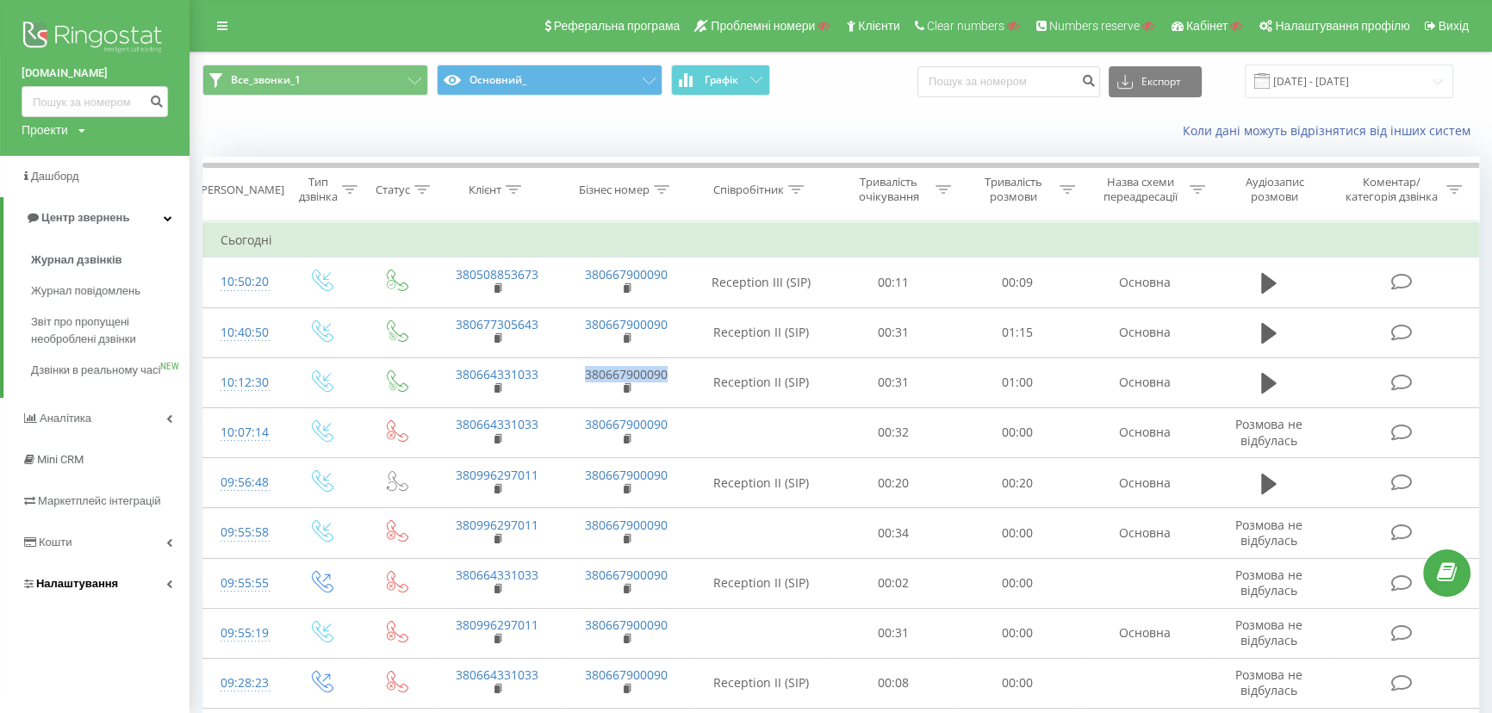
click at [62, 593] on span "Налаштування" at bounding box center [70, 584] width 97 height 17
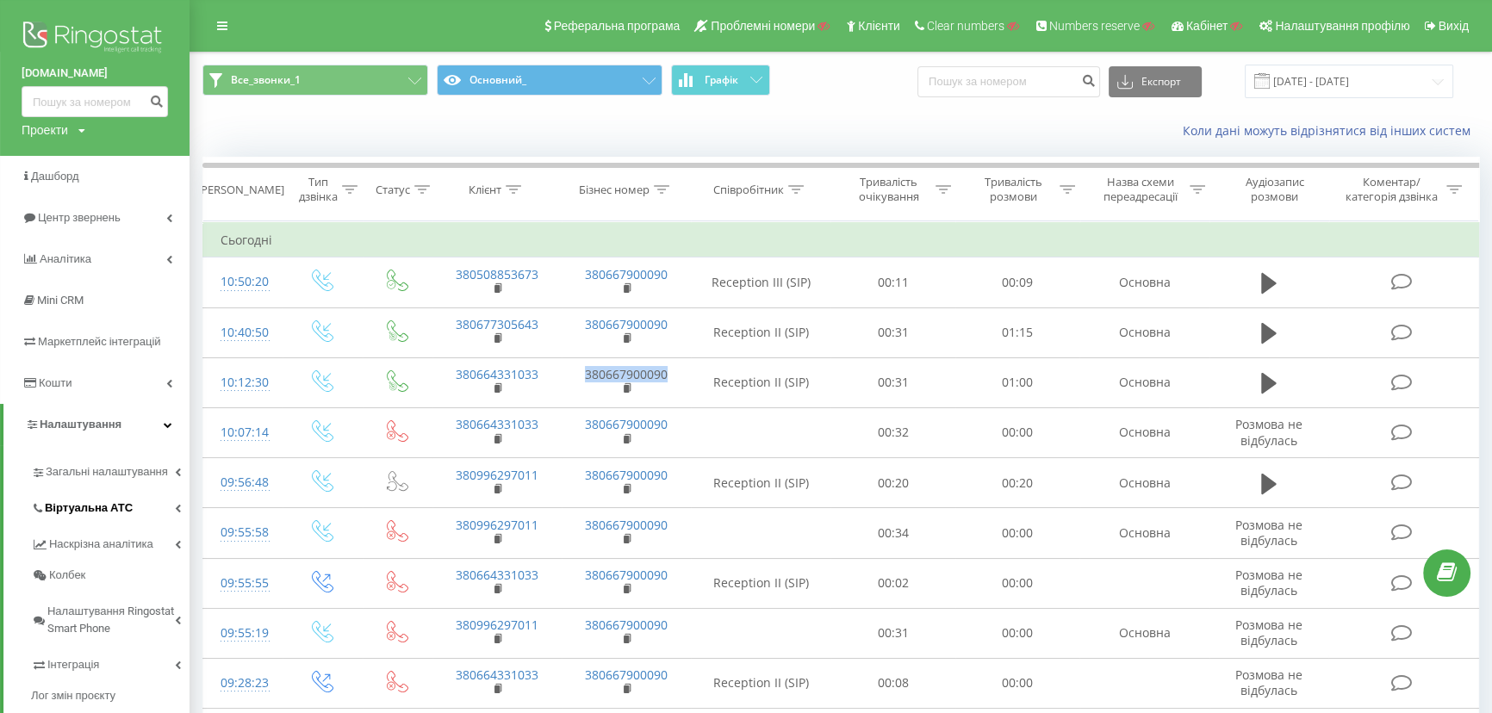
click at [61, 510] on span "Віртуальна АТС" at bounding box center [89, 508] width 88 height 17
click at [73, 607] on span "Підключення номерів" at bounding box center [113, 603] width 121 height 17
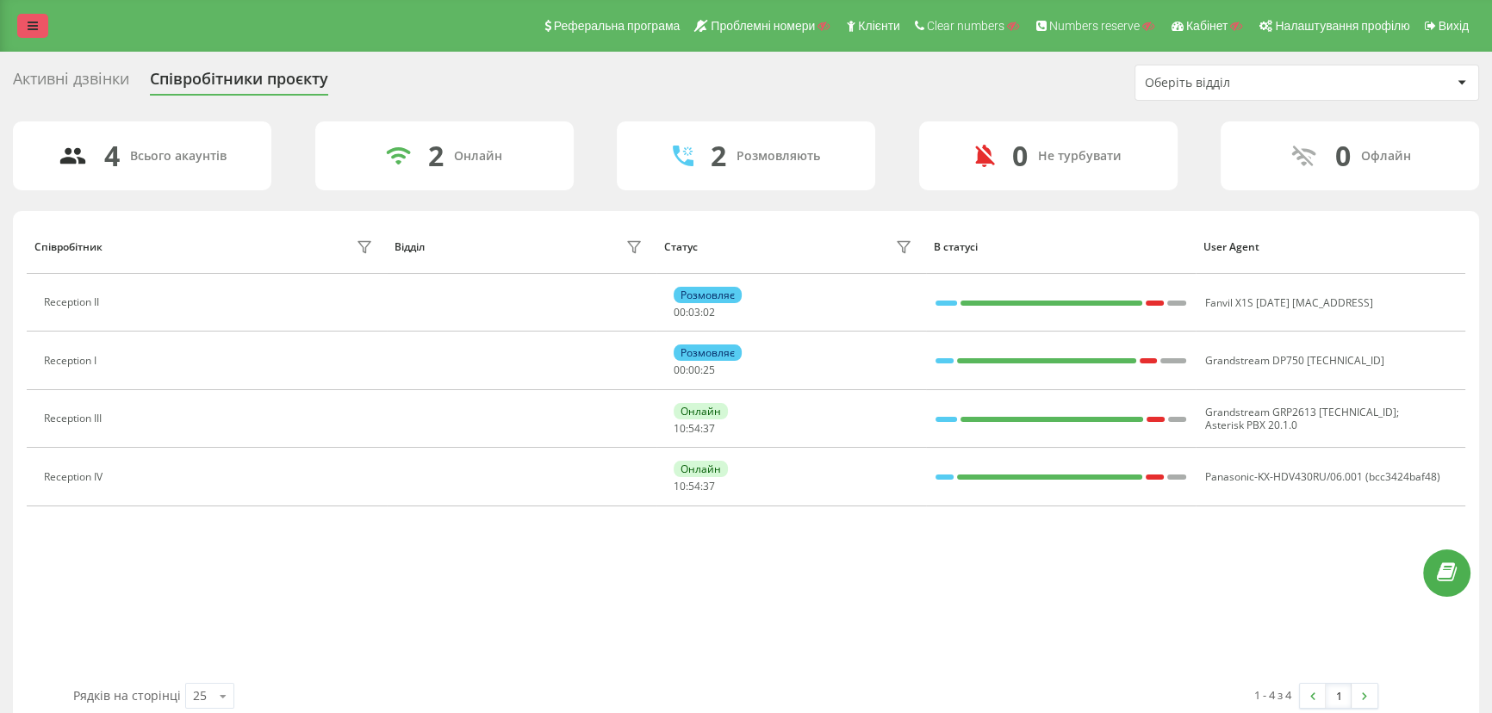
click at [34, 28] on icon at bounding box center [33, 26] width 10 height 12
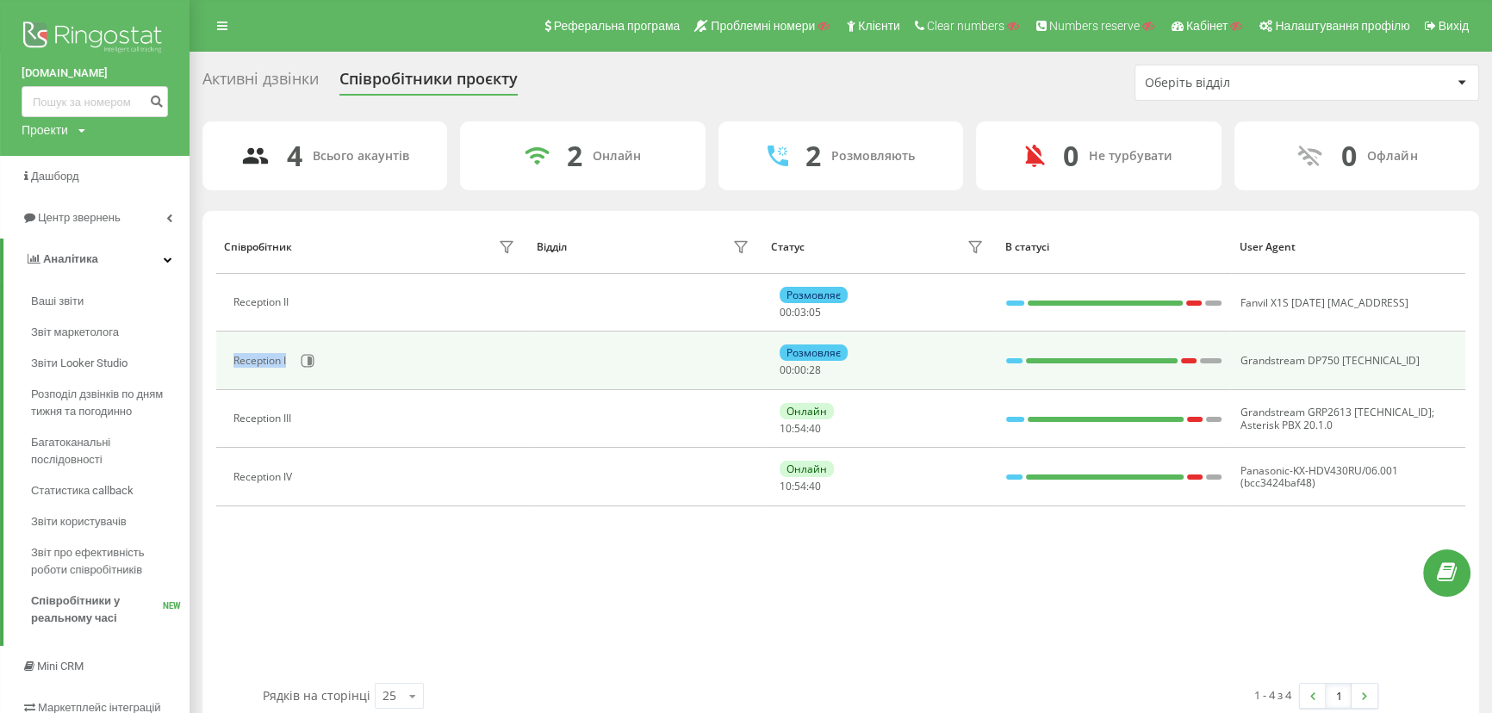
drag, startPoint x: 224, startPoint y: 364, endPoint x: 286, endPoint y: 370, distance: 62.3
click at [286, 370] on td "Reception I" at bounding box center [372, 361] width 313 height 58
copy div "Reception I"
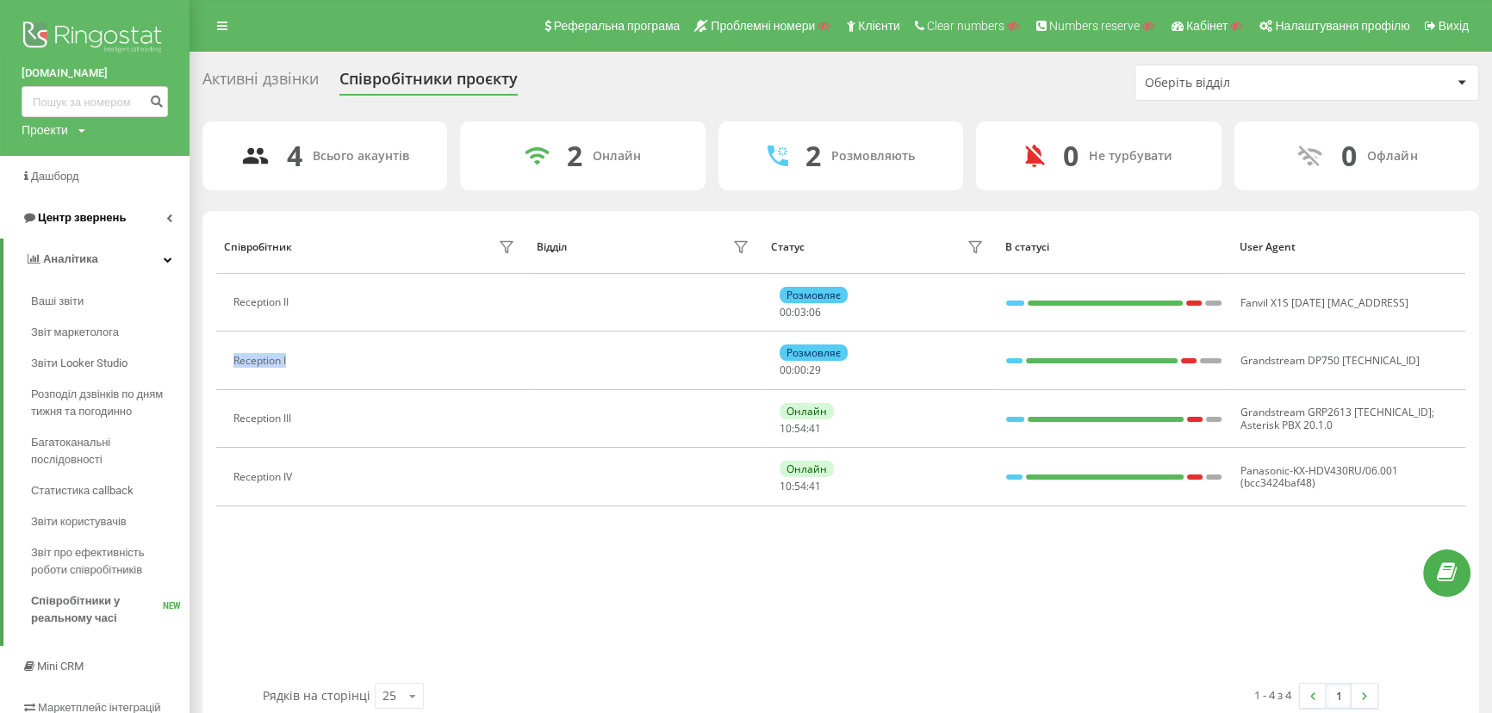
click at [43, 215] on span "Центр звернень" at bounding box center [82, 217] width 88 height 13
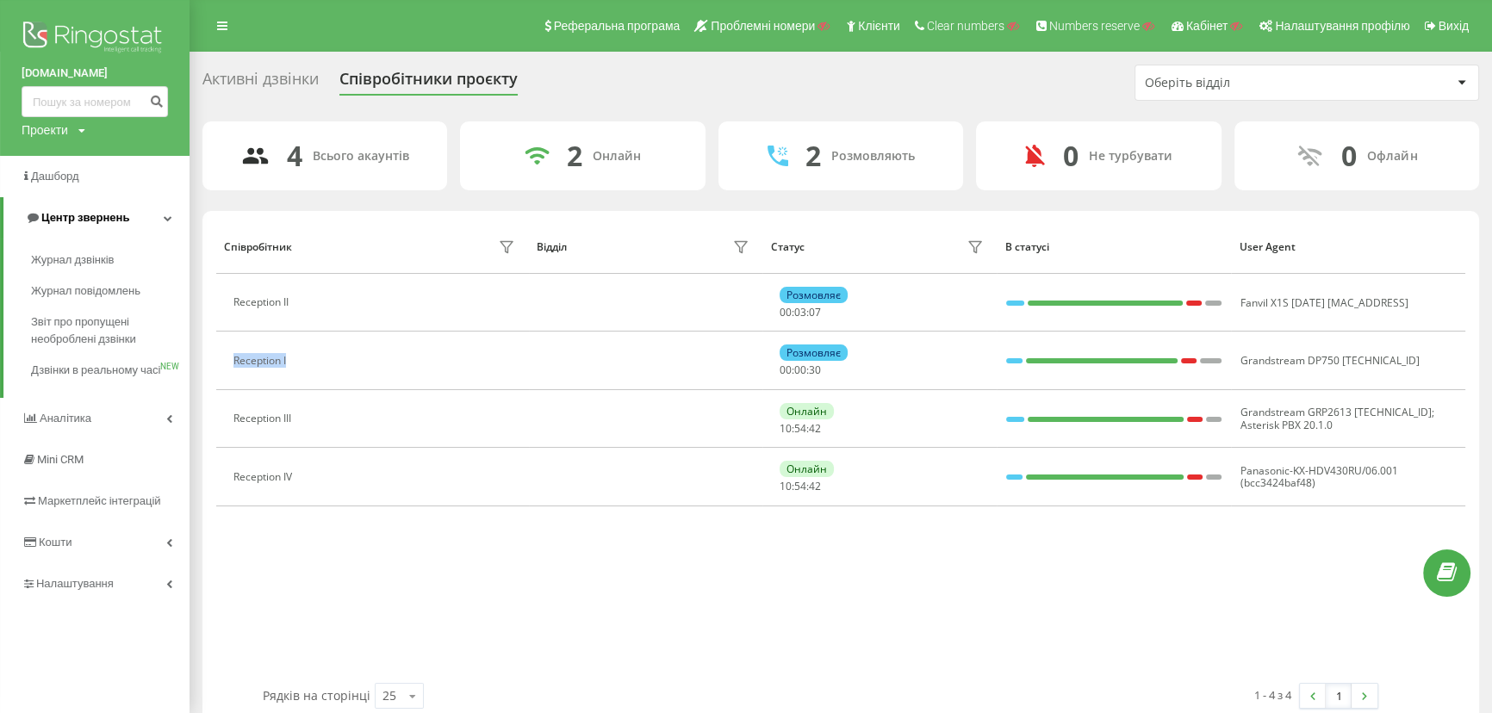
click at [67, 224] on span "Центр звернень" at bounding box center [85, 217] width 88 height 13
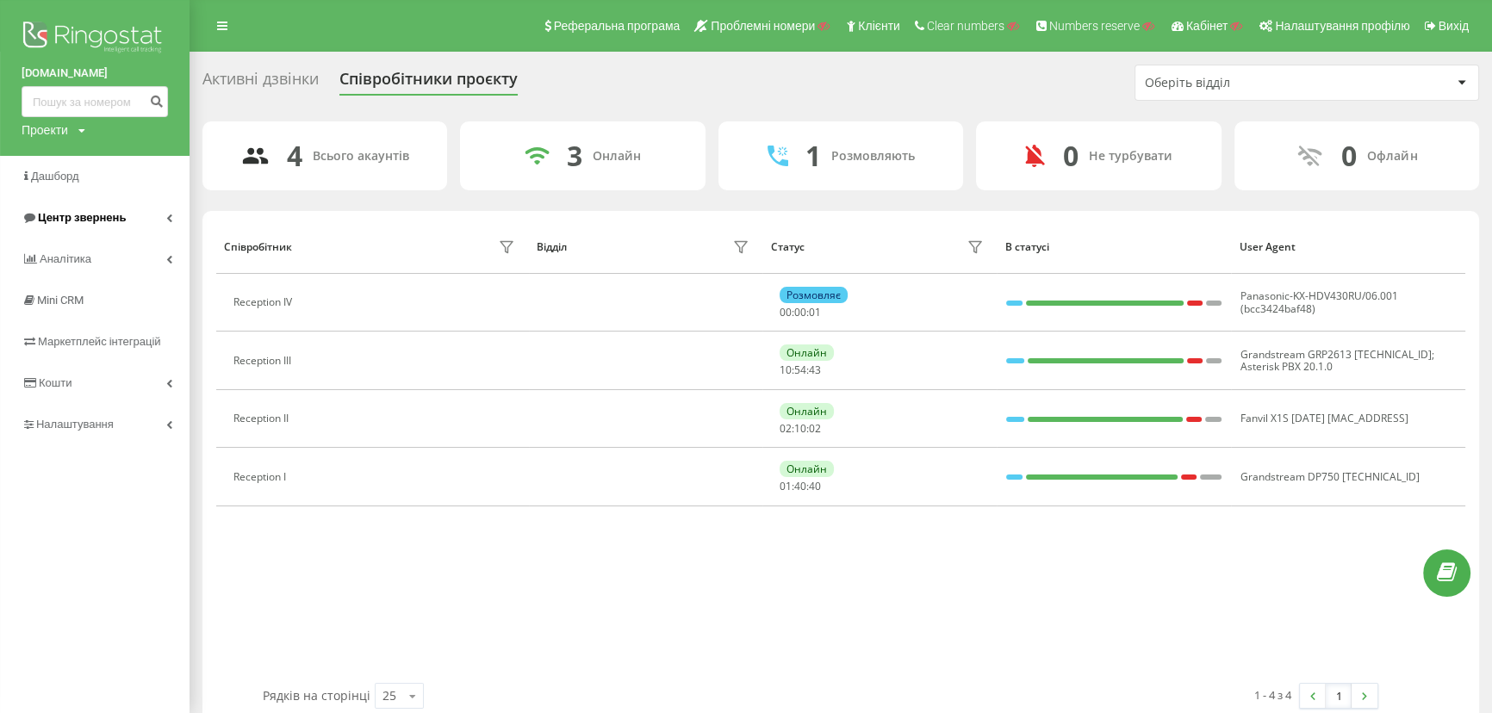
click at [67, 211] on span "Центр звернень" at bounding box center [82, 217] width 88 height 13
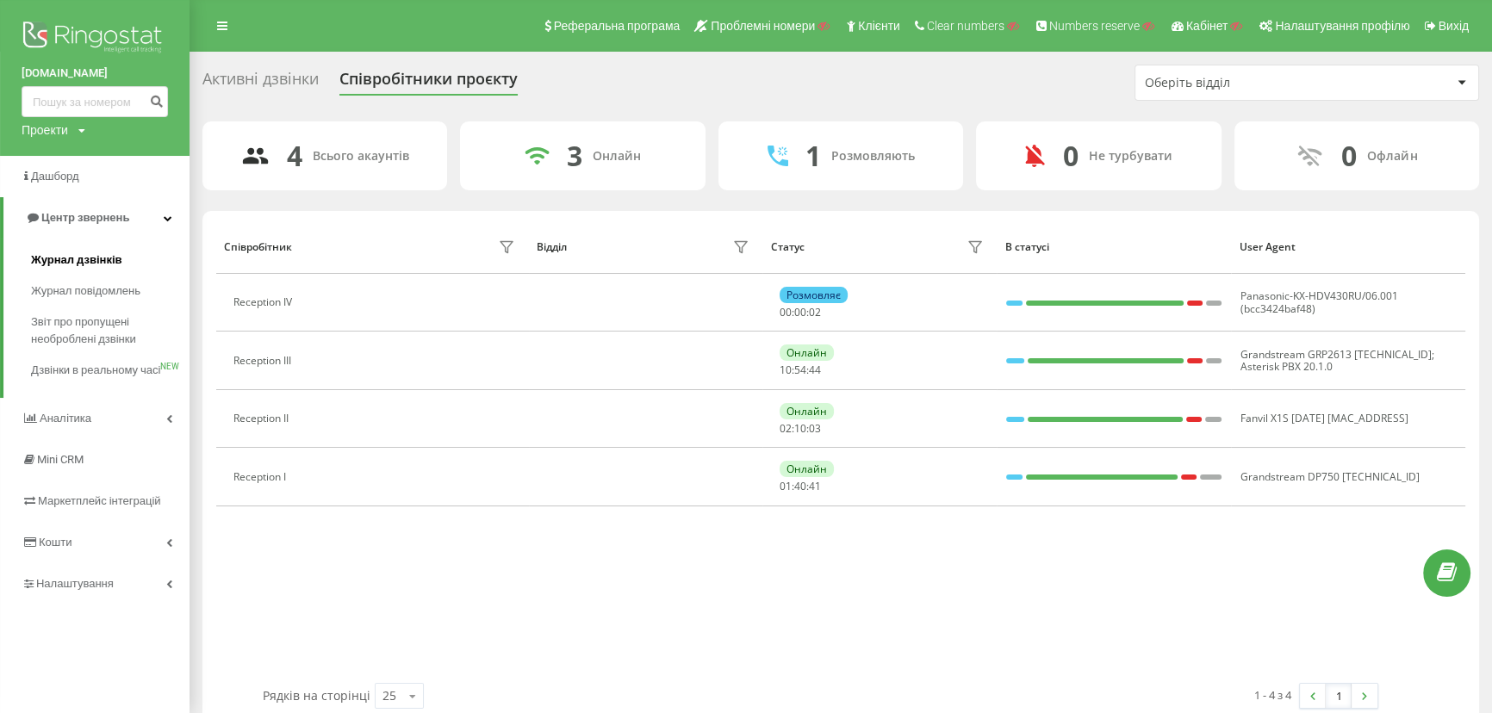
click at [60, 258] on span "Журнал дзвінків" at bounding box center [76, 260] width 91 height 17
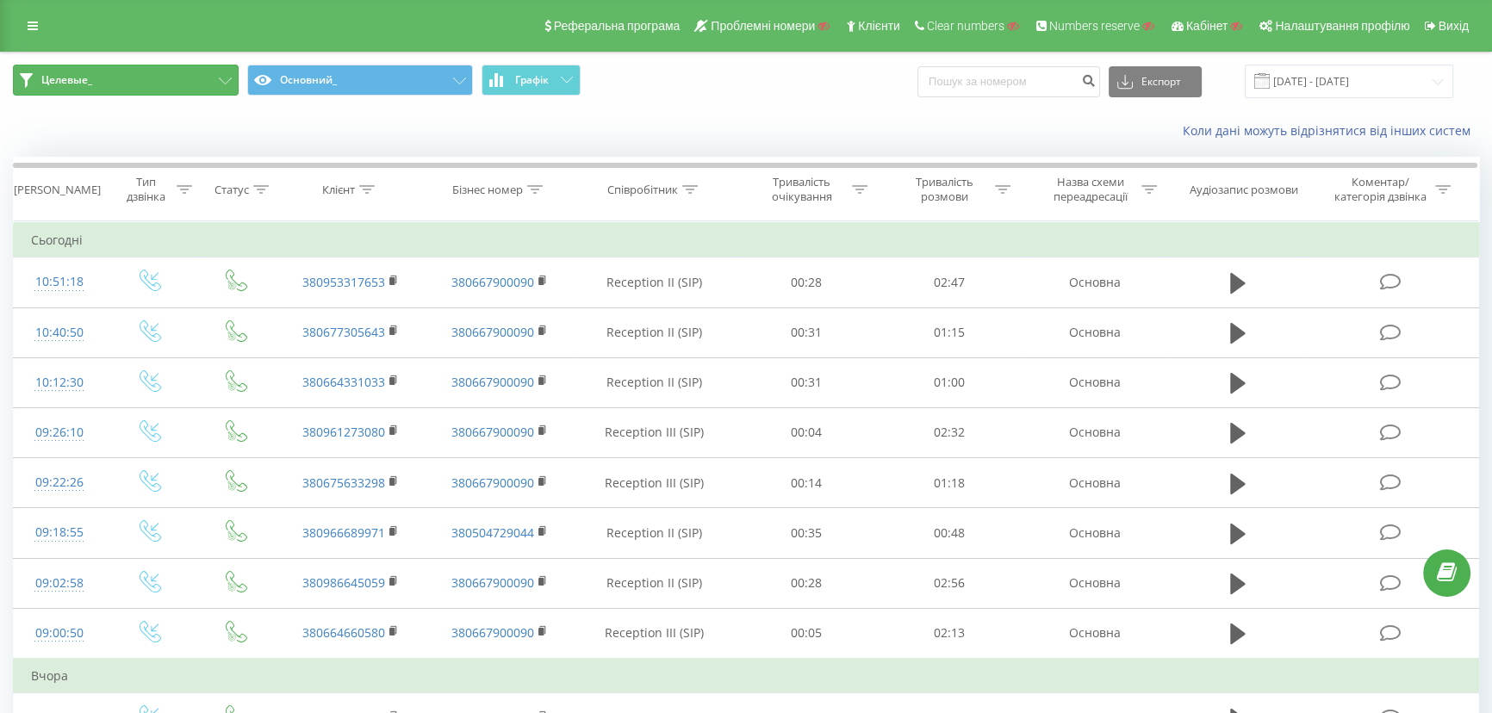
click at [118, 86] on button "Целевые_" at bounding box center [126, 80] width 226 height 31
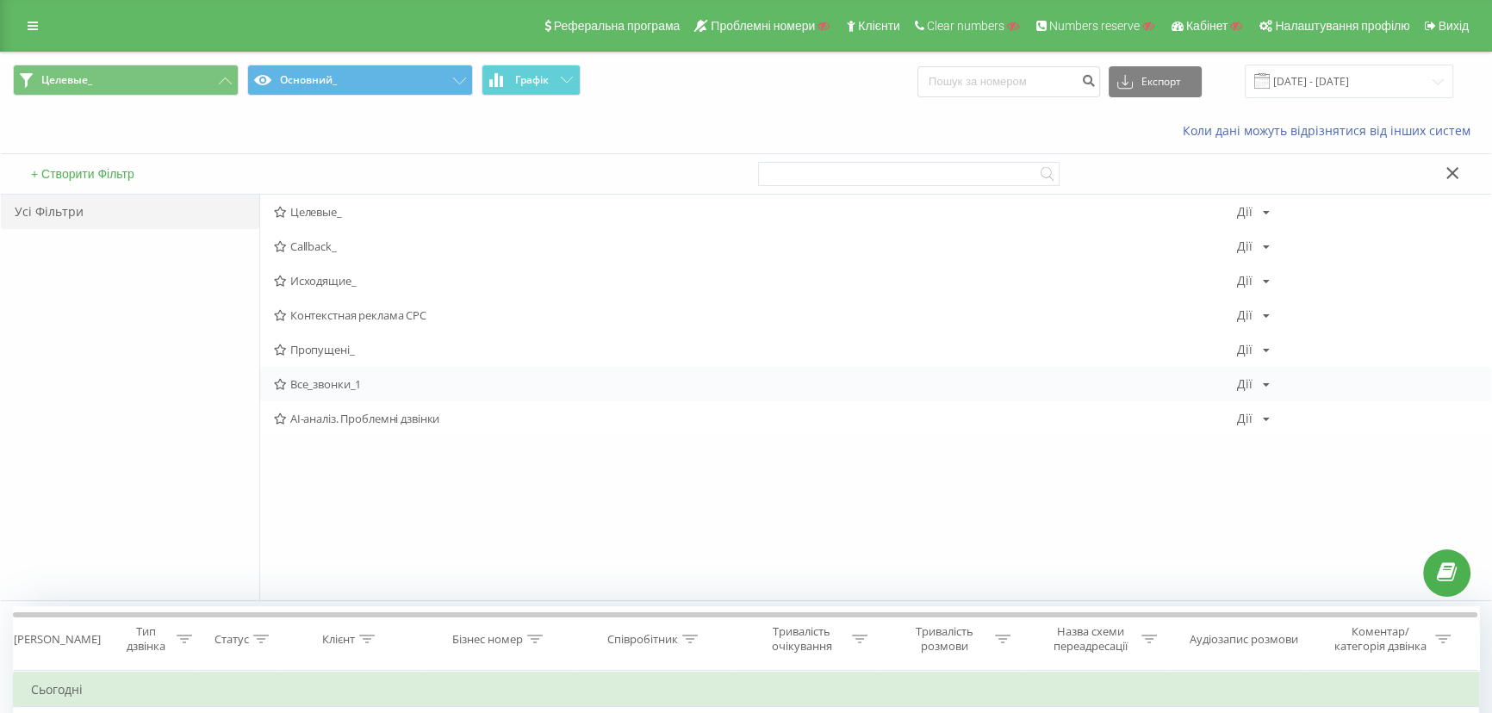
click at [319, 388] on span "Все_звонки_1" at bounding box center [755, 384] width 963 height 12
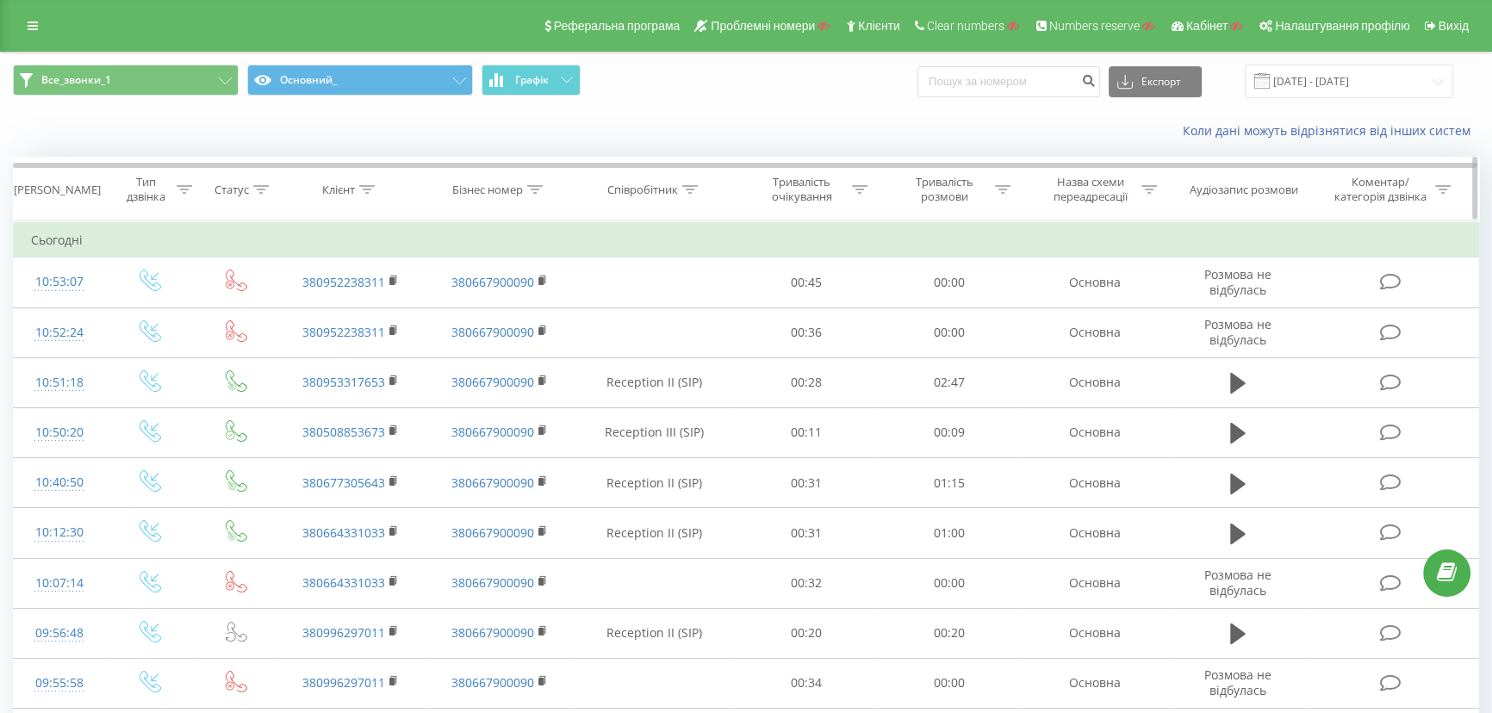
click at [686, 192] on icon at bounding box center [690, 189] width 16 height 9
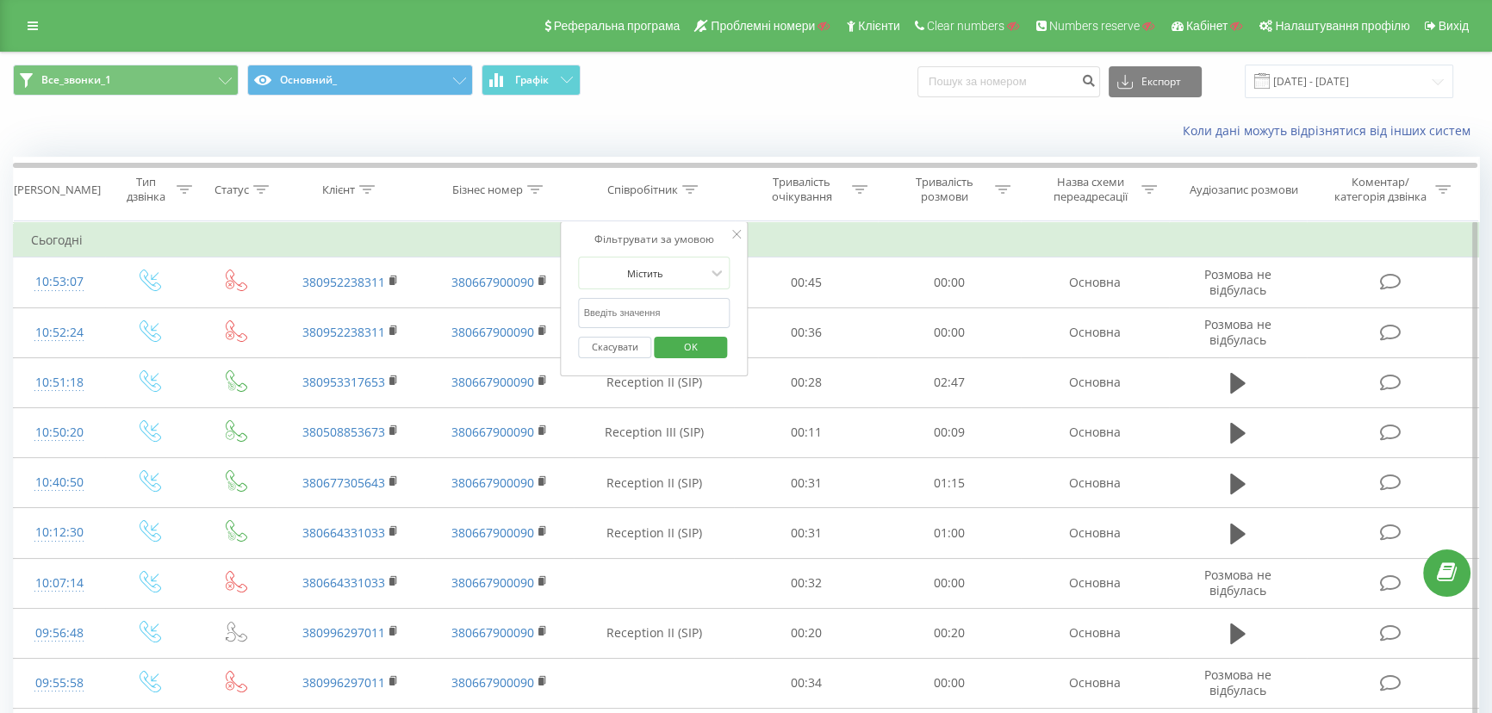
click at [620, 308] on input "text" at bounding box center [655, 313] width 152 height 30
paste input "Reception I"
type input "Reception I"
click at [688, 347] on span "OK" at bounding box center [691, 346] width 48 height 27
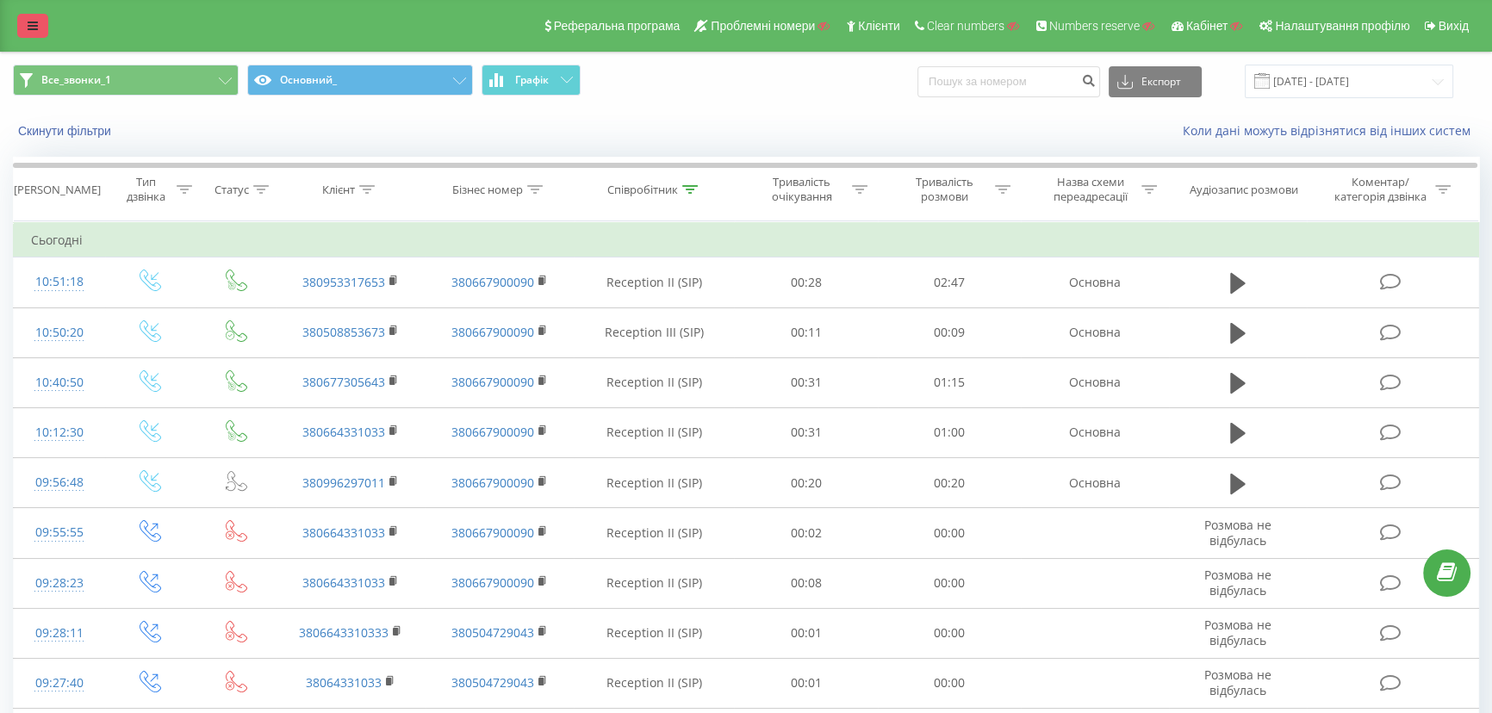
click at [19, 17] on link at bounding box center [32, 26] width 31 height 24
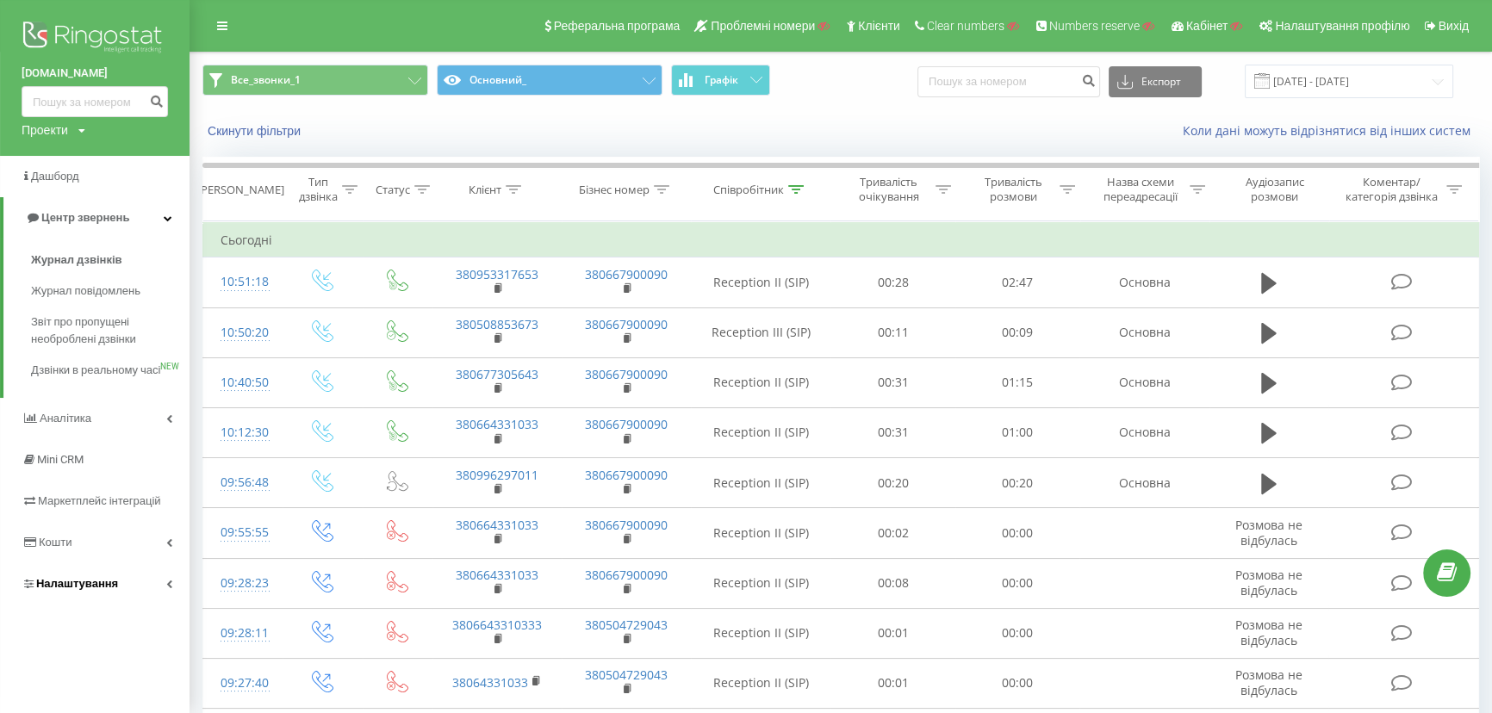
click at [80, 605] on link "Налаштування" at bounding box center [95, 584] width 190 height 41
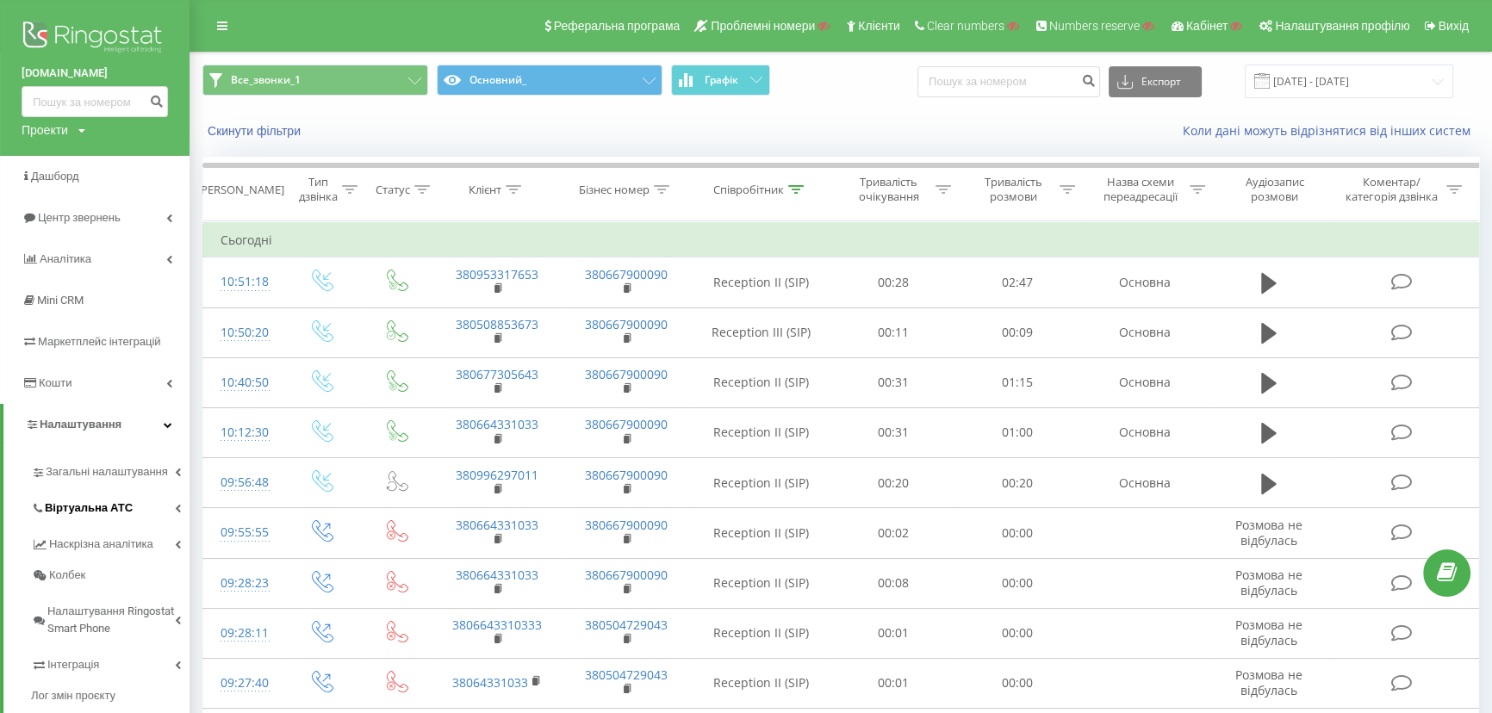
click at [78, 505] on span "Віртуальна АТС" at bounding box center [89, 508] width 88 height 17
click at [73, 603] on span "Підключення номерів" at bounding box center [113, 603] width 121 height 17
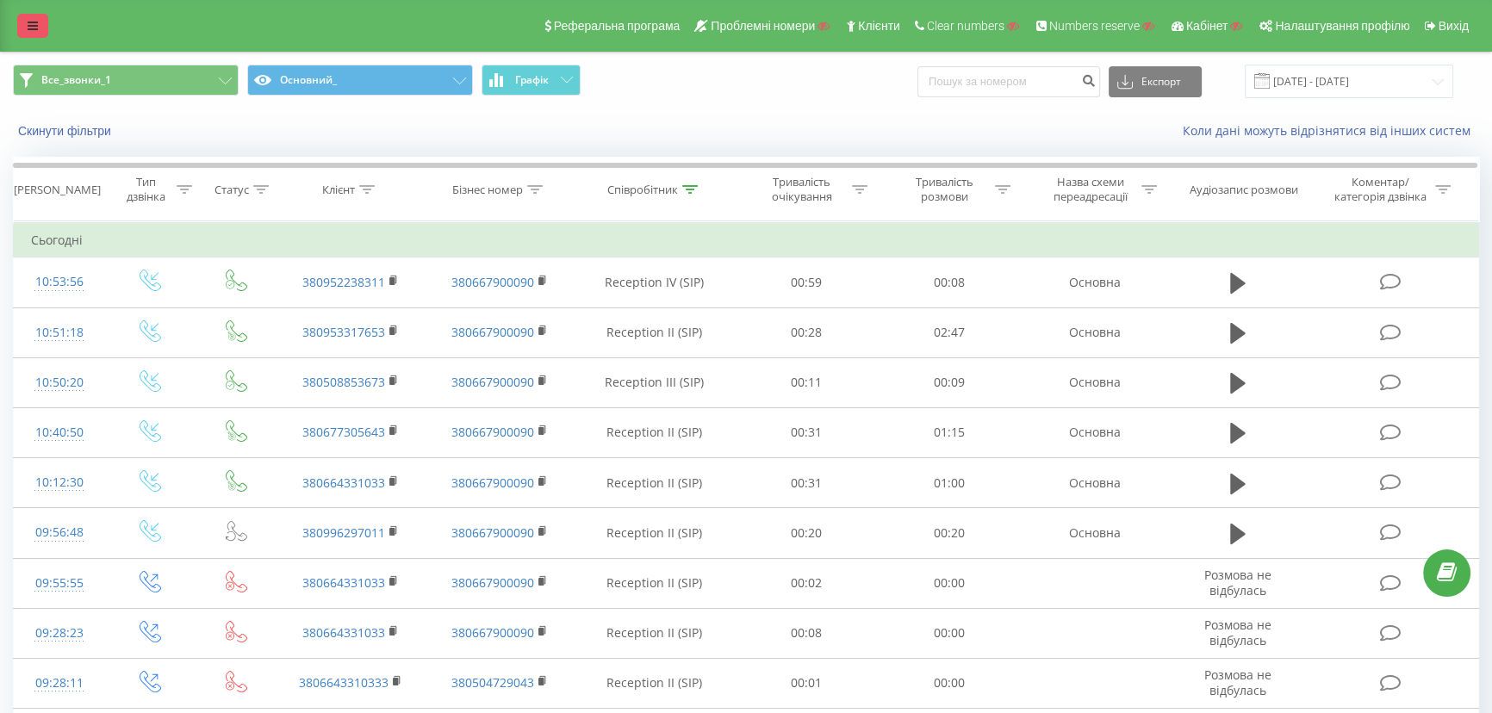
click at [34, 23] on icon at bounding box center [33, 26] width 10 height 12
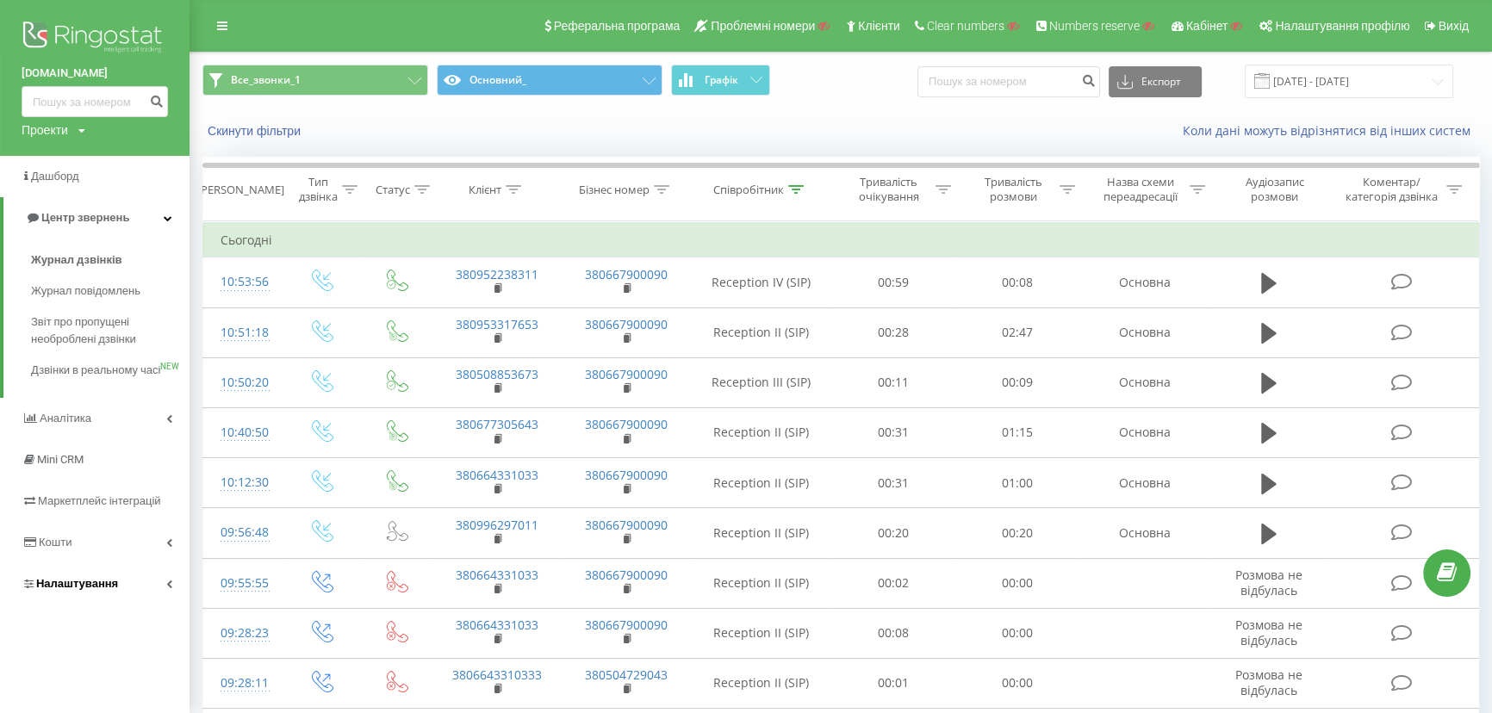
click at [90, 590] on span "Налаштування" at bounding box center [77, 583] width 82 height 13
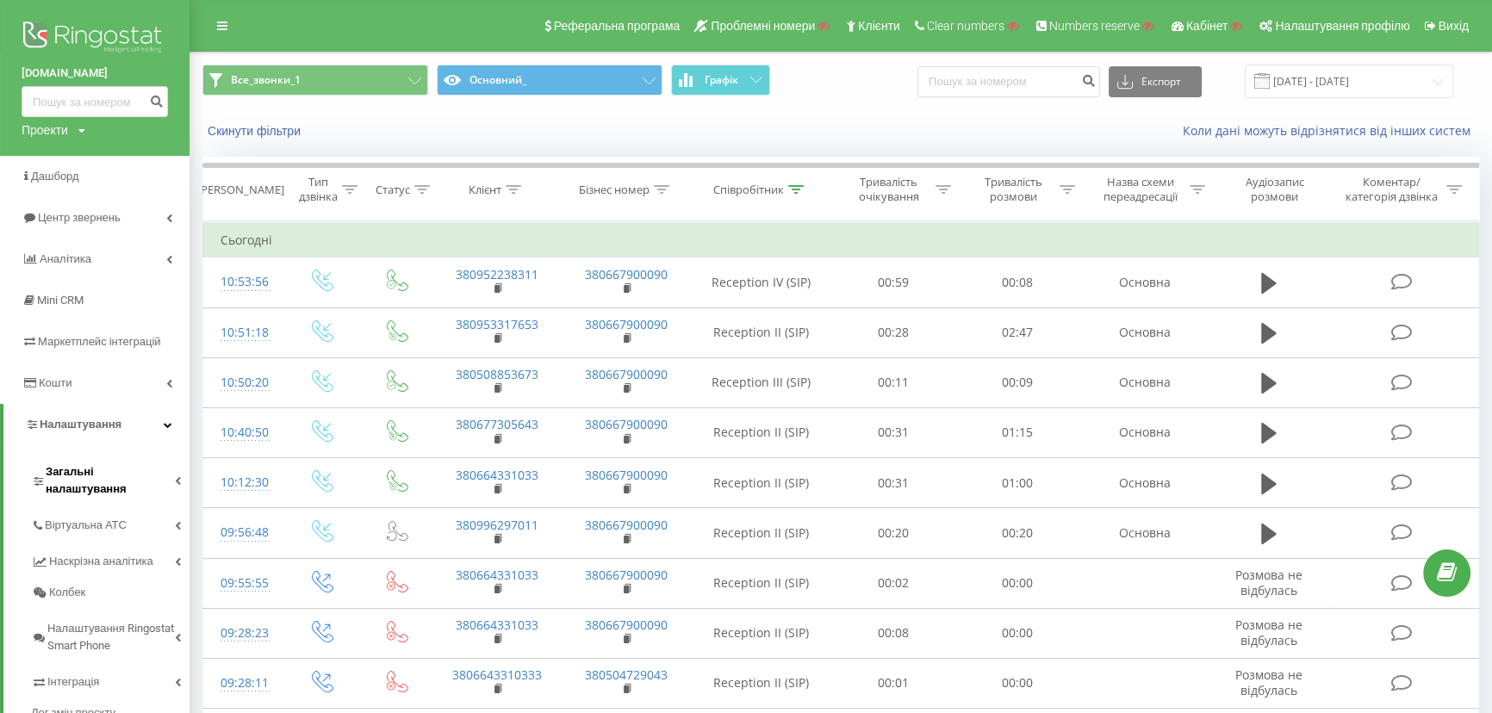
click at [80, 472] on span "Загальні налаштування" at bounding box center [110, 481] width 129 height 34
click at [69, 511] on span "Налаштування проєкту" at bounding box center [117, 528] width 128 height 34
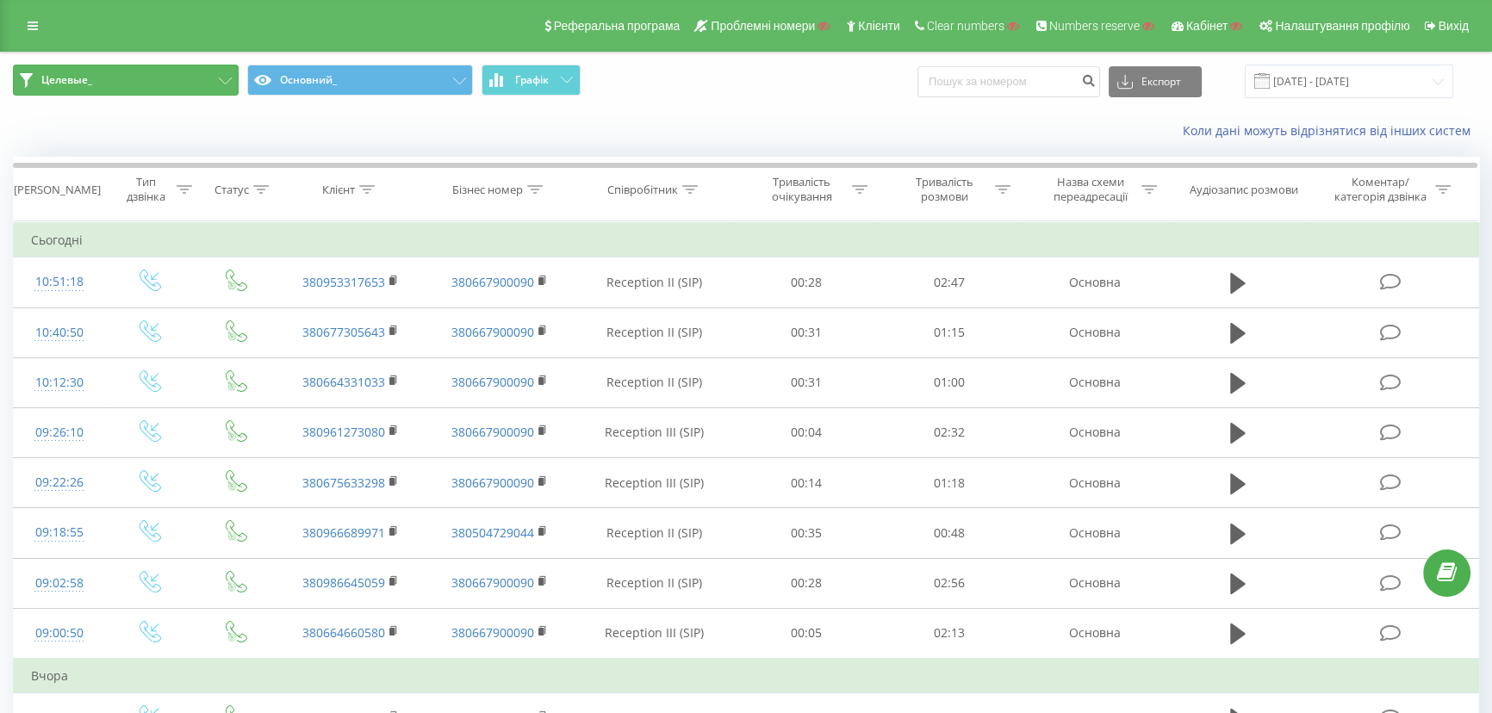
click at [110, 82] on button "Целевые_" at bounding box center [126, 80] width 226 height 31
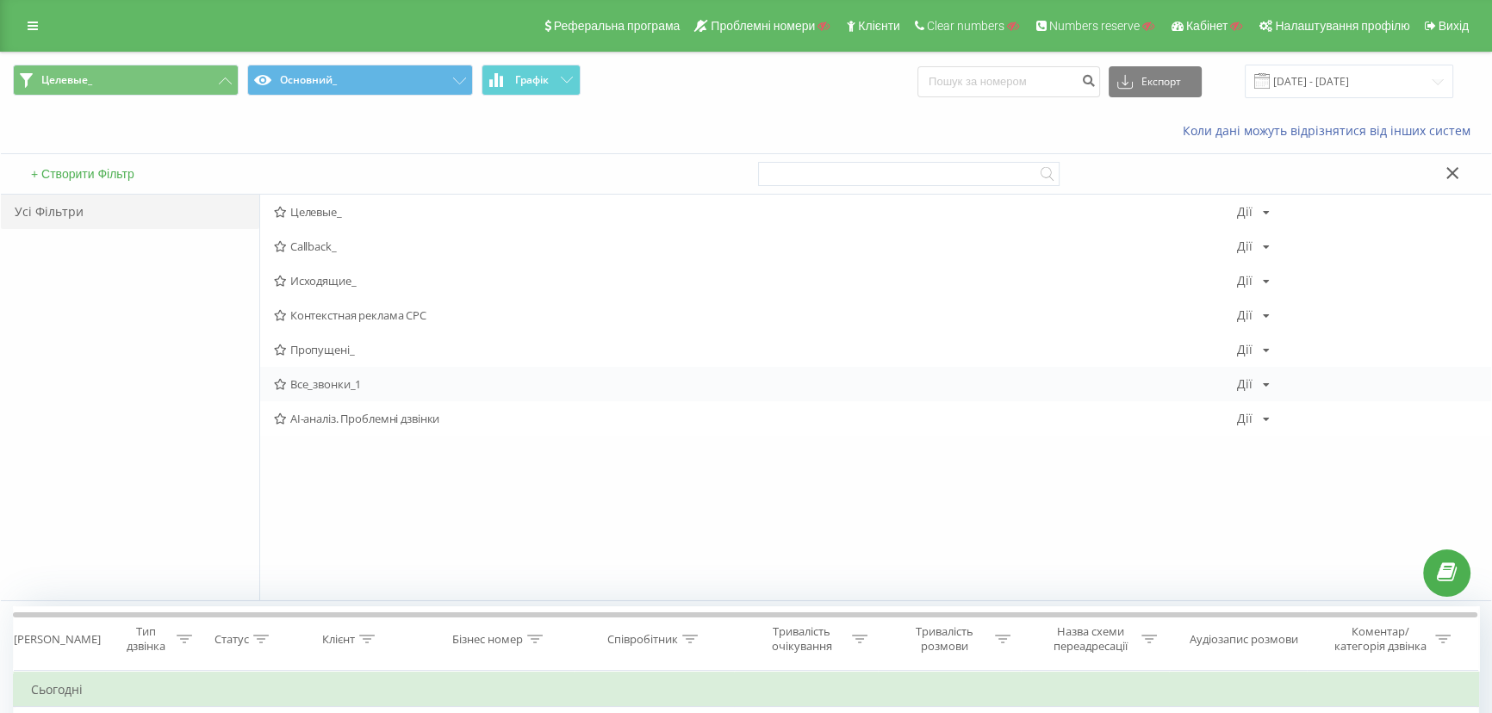
click at [338, 386] on span "Все_звонки_1" at bounding box center [755, 384] width 963 height 12
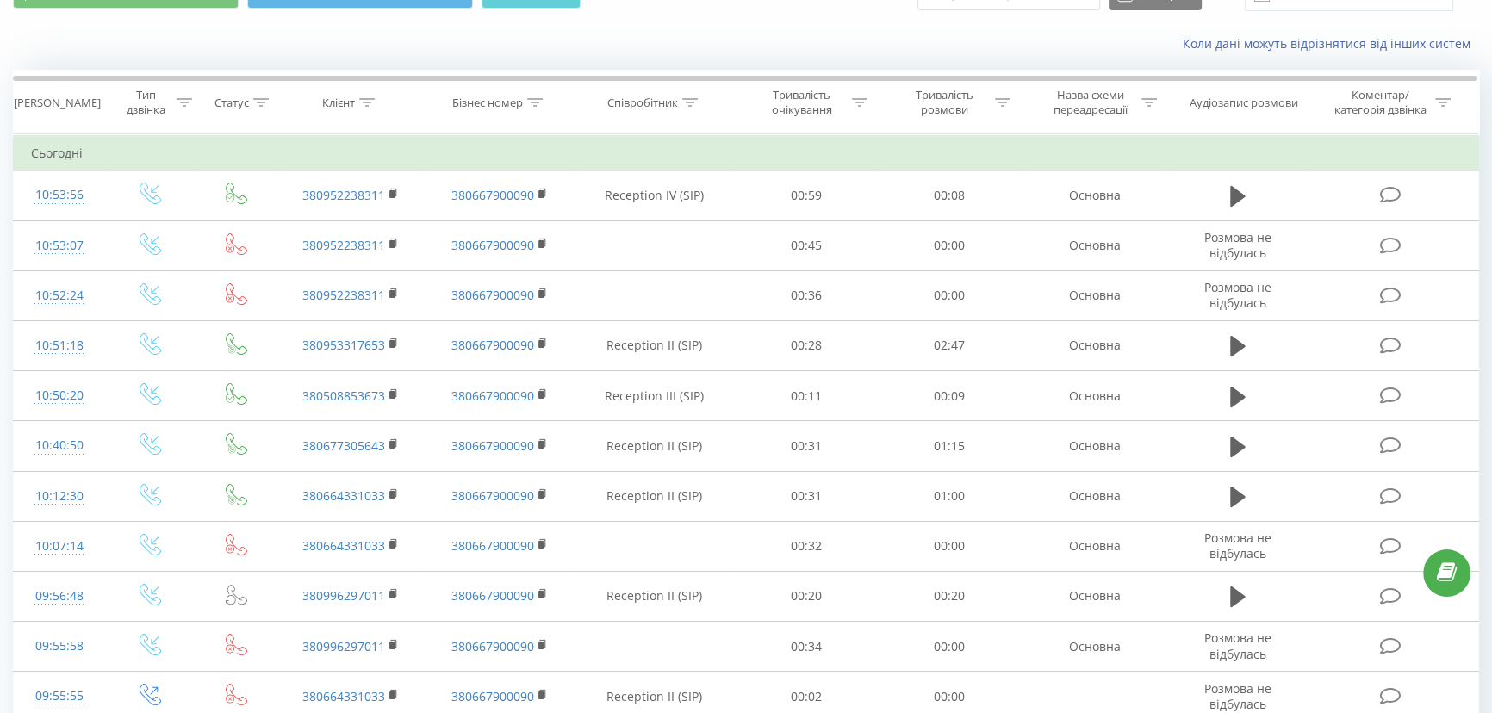
scroll to position [86, 0]
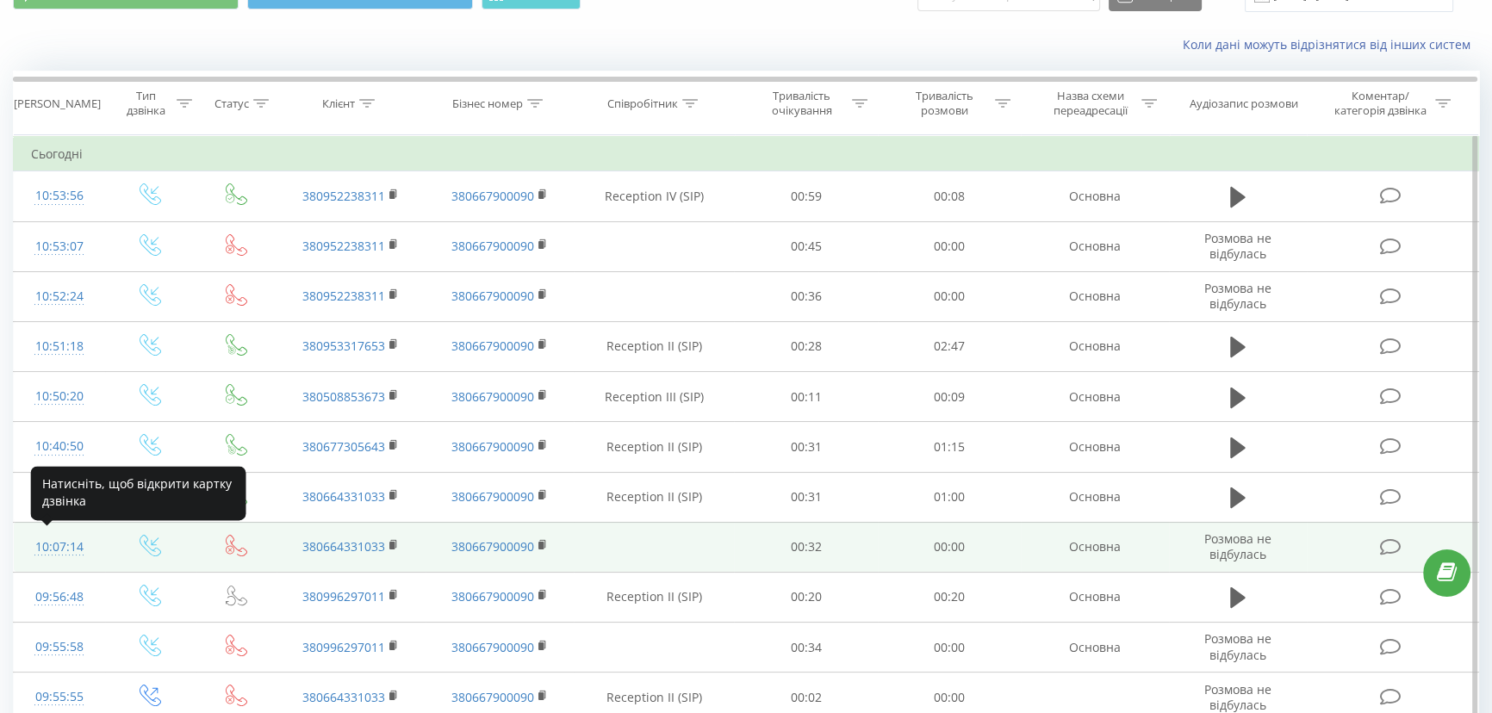
click at [62, 549] on div "10:07:14" at bounding box center [59, 548] width 57 height 34
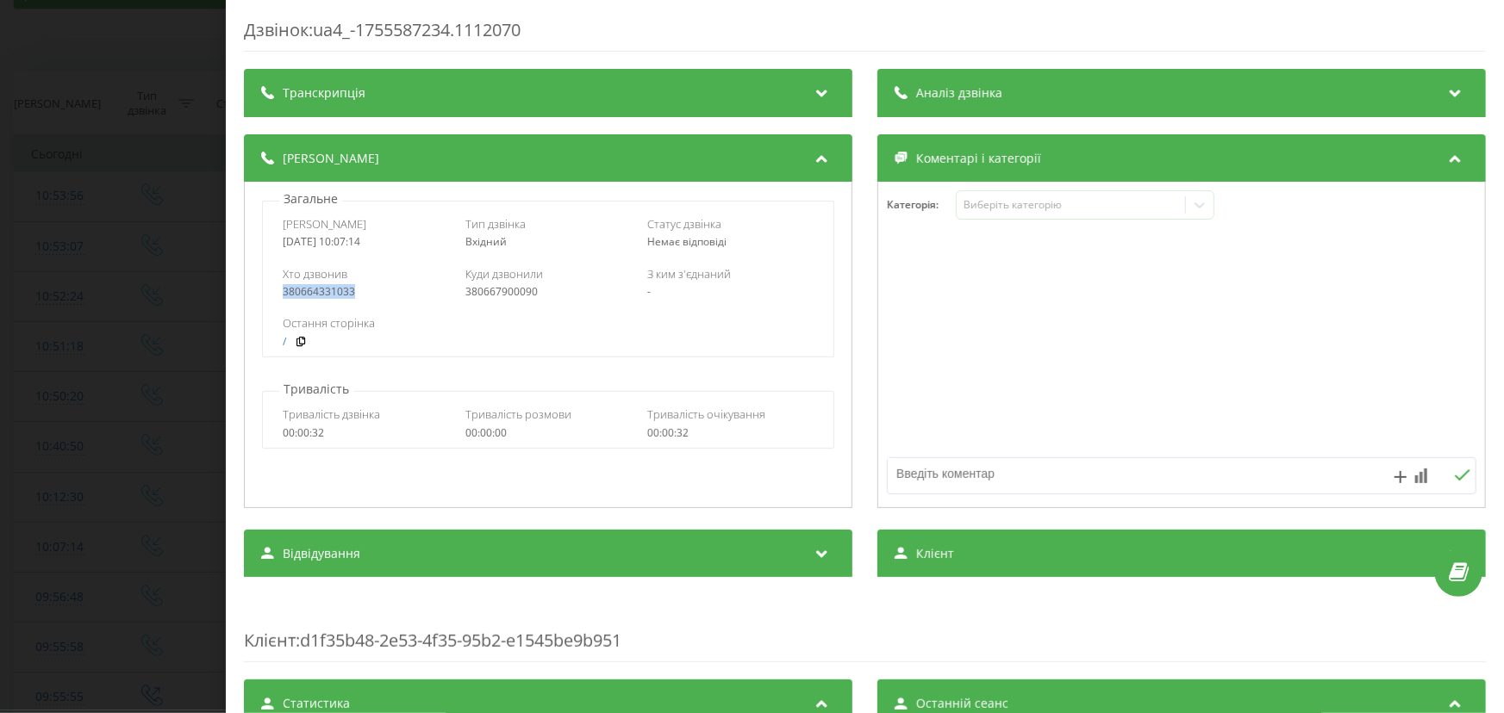
drag, startPoint x: 278, startPoint y: 289, endPoint x: 261, endPoint y: 289, distance: 17.2
click at [262, 289] on div "Дата дзвінка [DATE] 10:07:14 Тип дзвінка Вхідний Статус дзвінка Немає відповіді…" at bounding box center [548, 279] width 572 height 157
copy div "380664331033"
click at [146, 357] on div "Дзвінок : ua4_-1755587234.1112070 Транскрипція Для AI-аналізу майбутніх дзвінкі…" at bounding box center [752, 356] width 1504 height 713
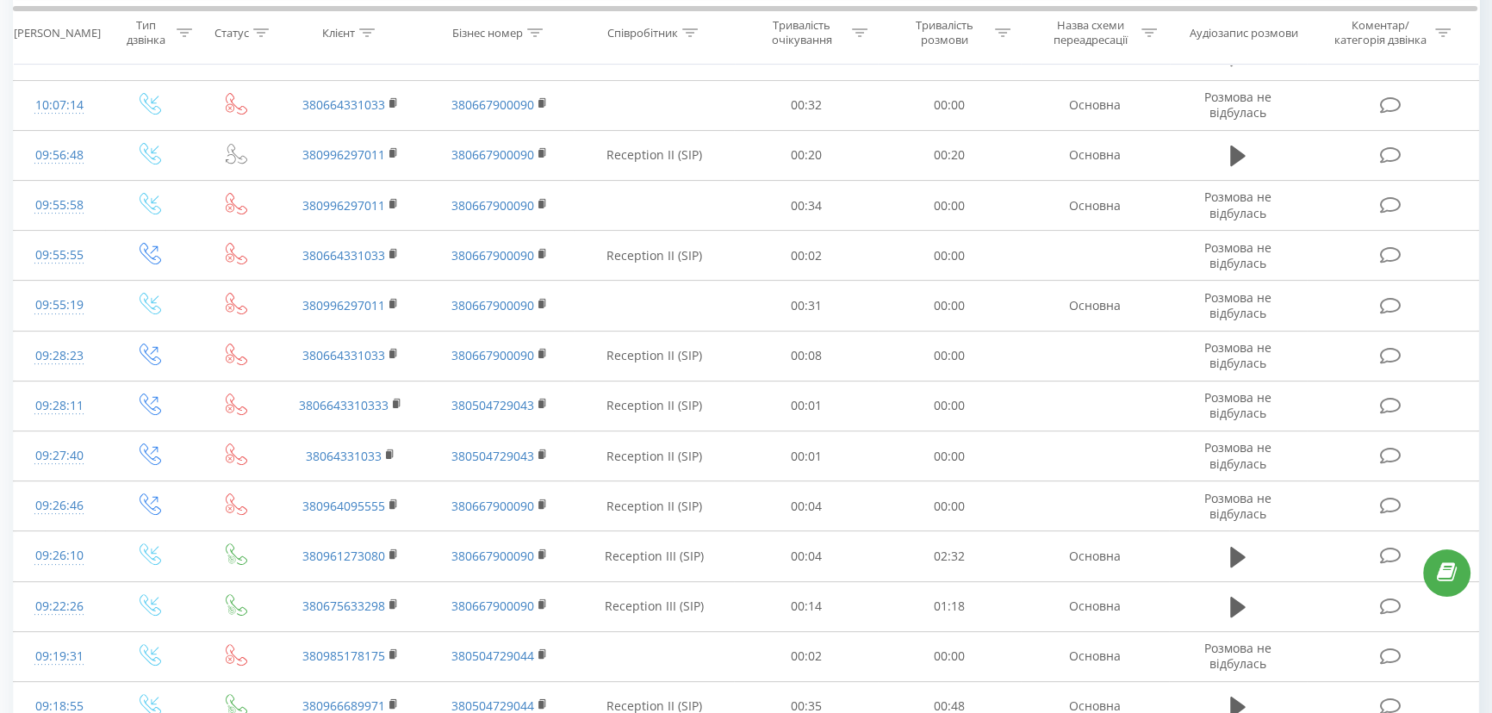
scroll to position [532, 0]
